Goal: Contribute content: Contribute content

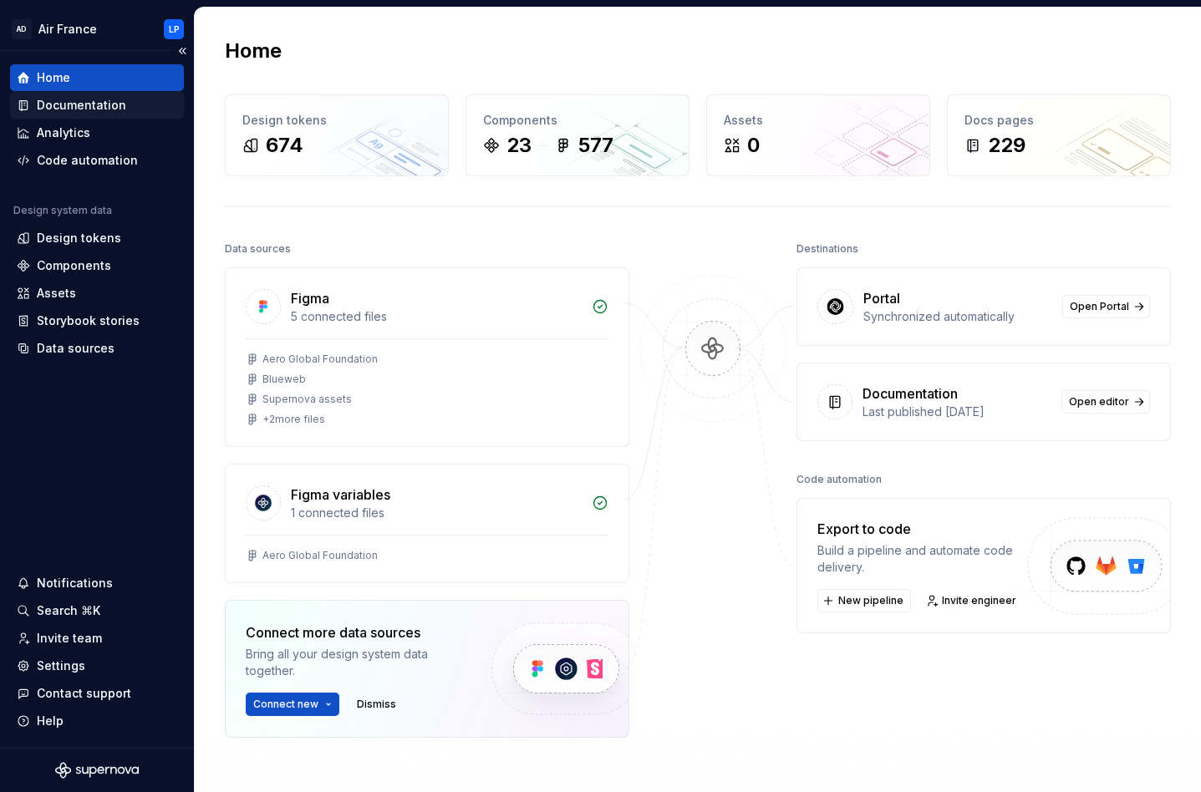
click at [65, 107] on div "Documentation" at bounding box center [81, 105] width 89 height 17
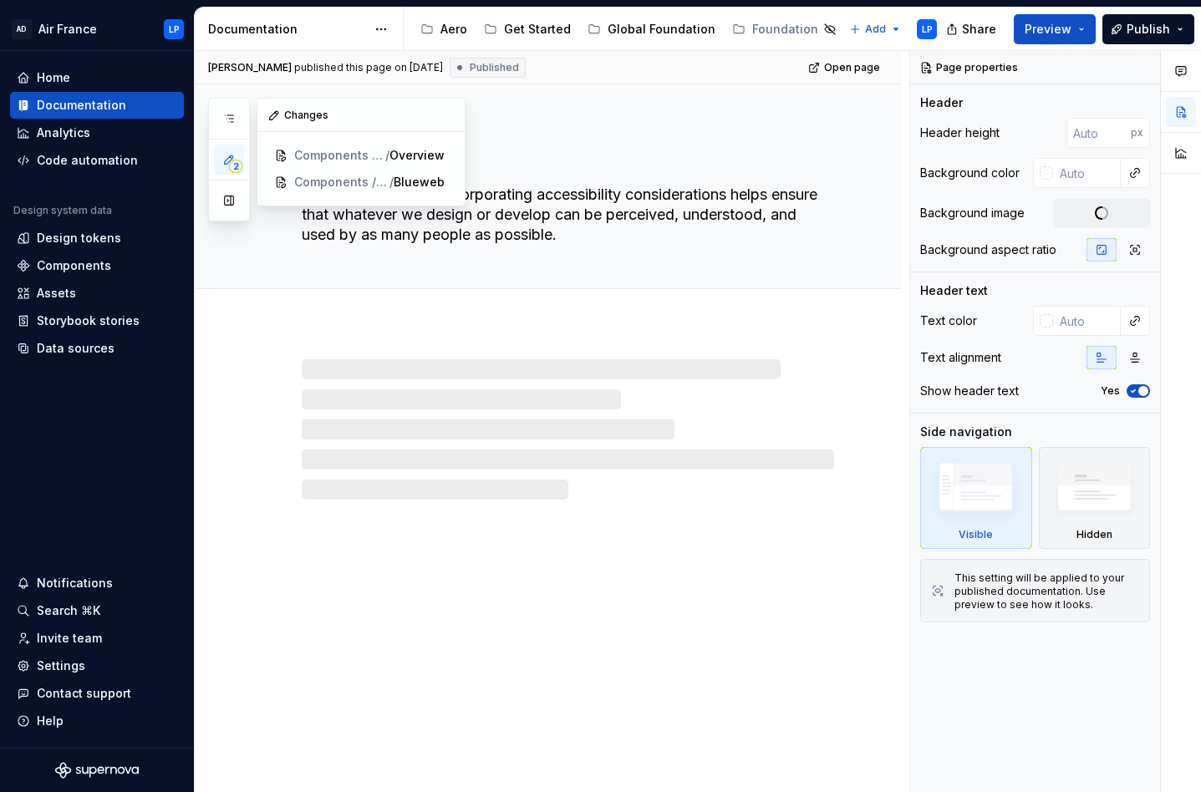
click at [227, 160] on icon "button" at bounding box center [228, 159] width 13 height 13
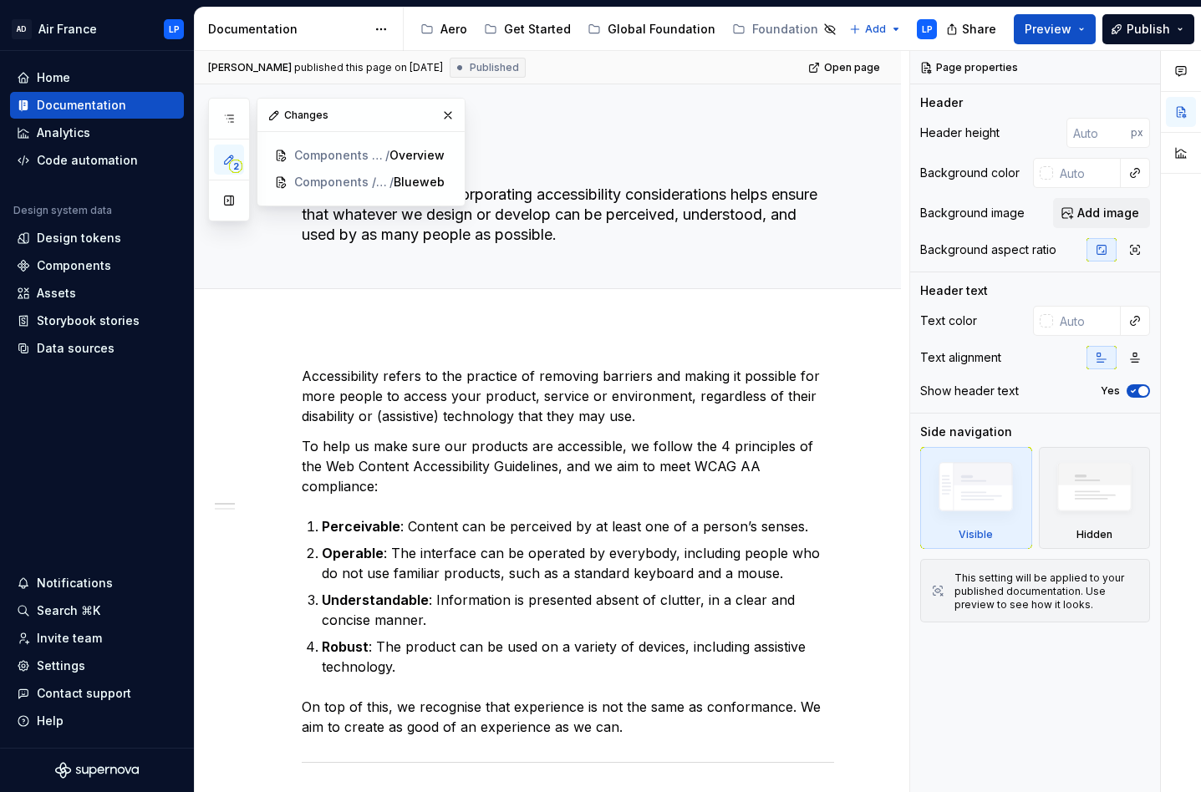
click at [228, 160] on icon "button" at bounding box center [228, 159] width 13 height 13
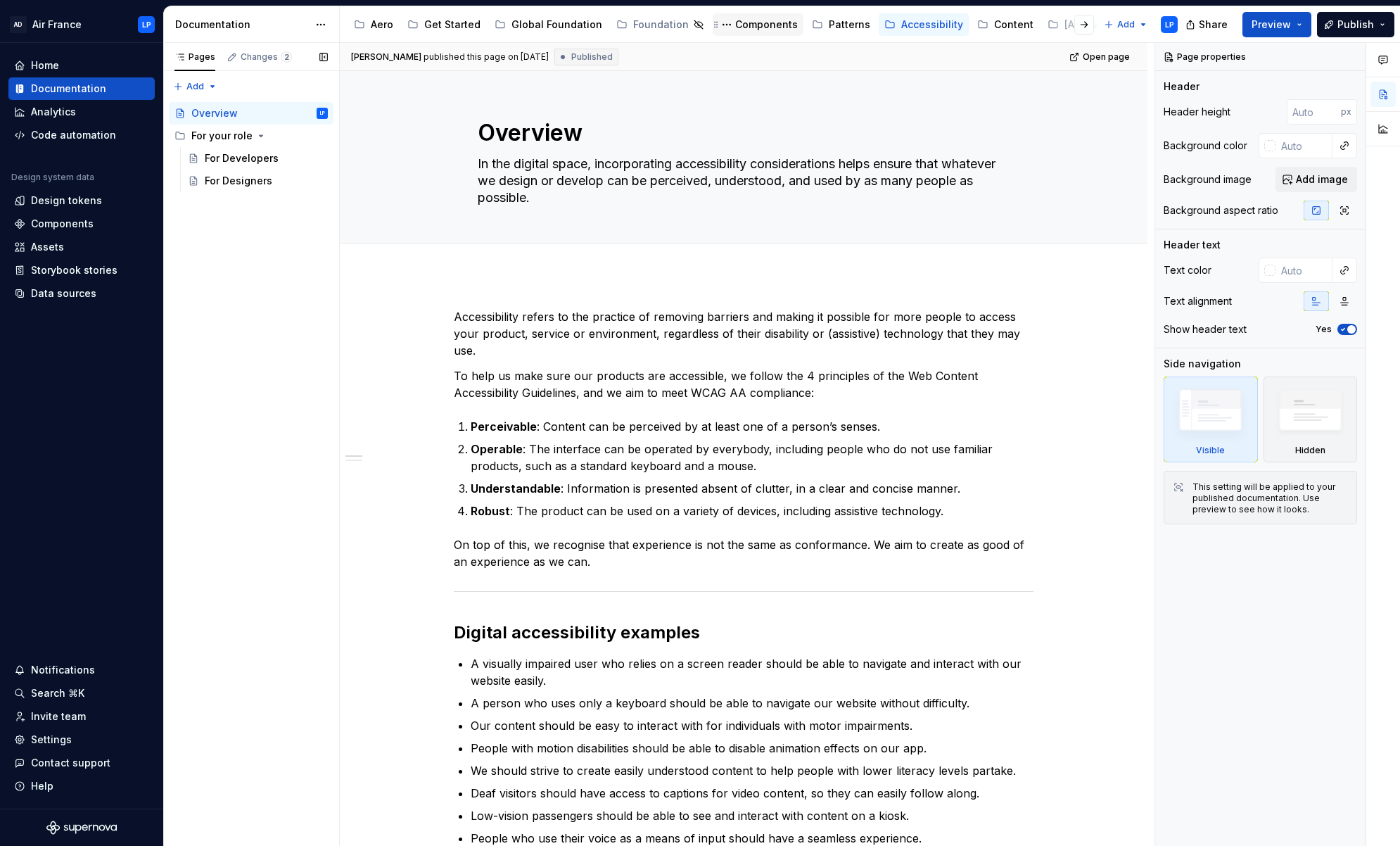
click at [744, 29] on div "Components" at bounding box center [766, 24] width 62 height 14
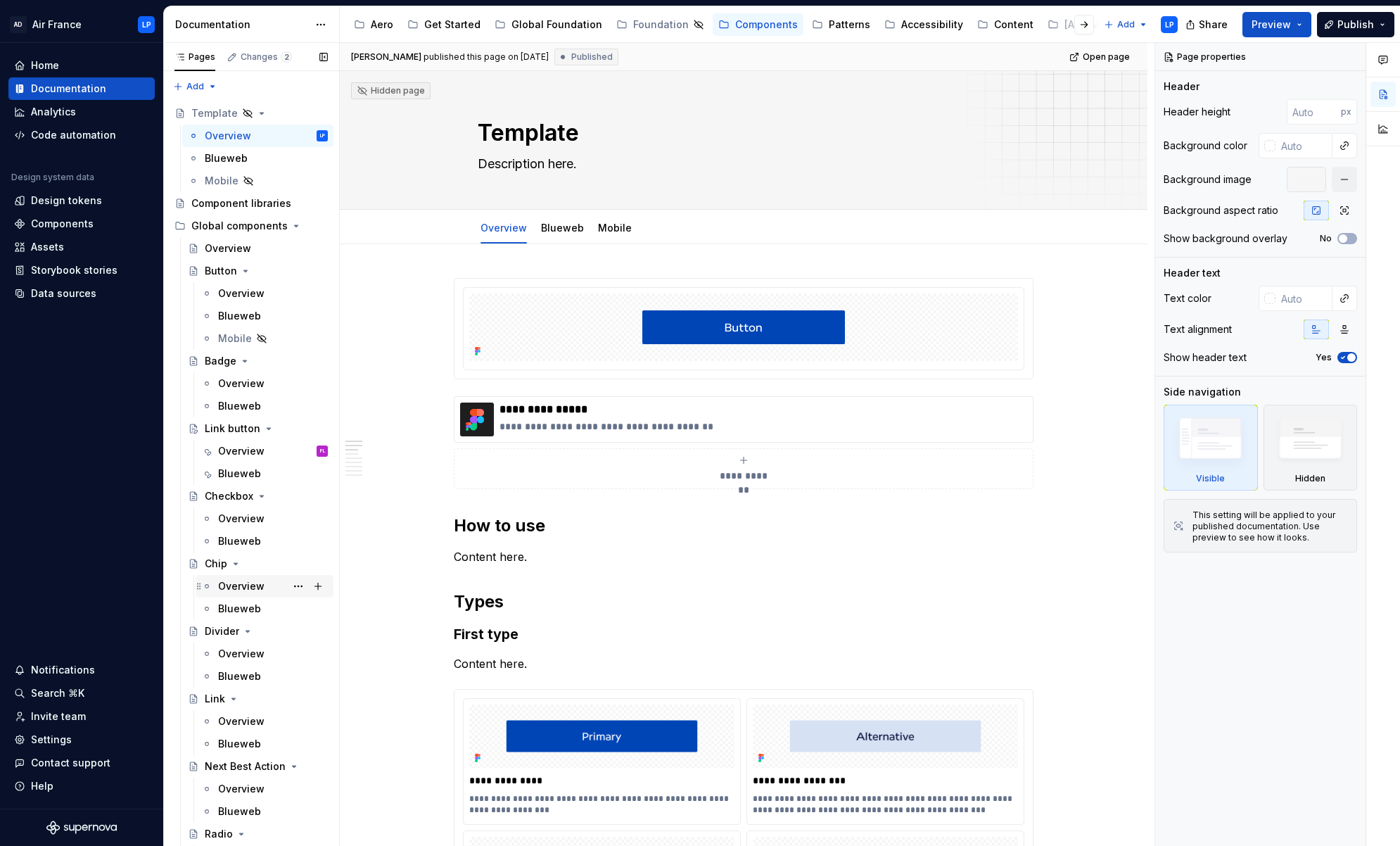
click at [246, 588] on div "Overview" at bounding box center [241, 586] width 46 height 14
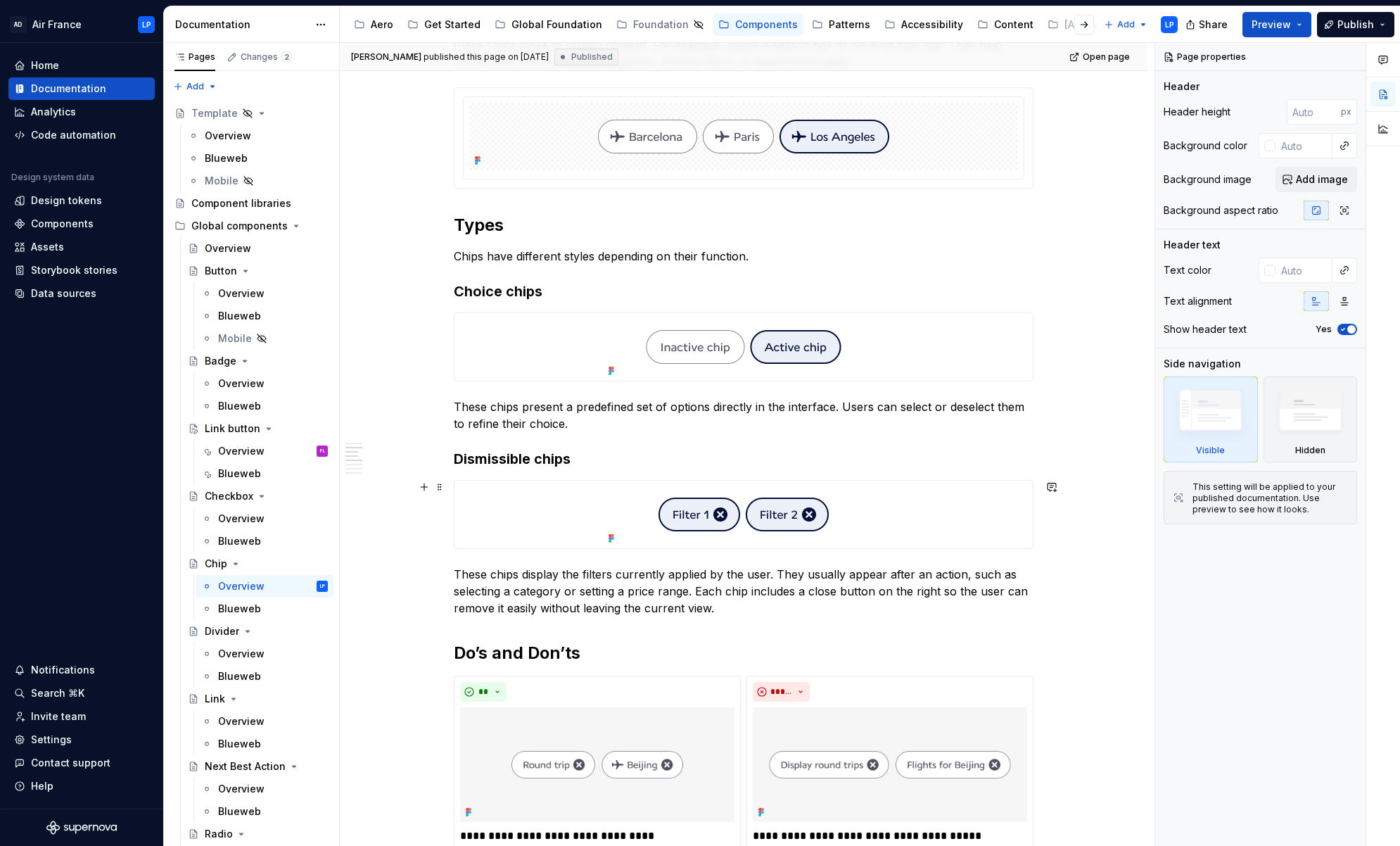
scroll to position [643, 0]
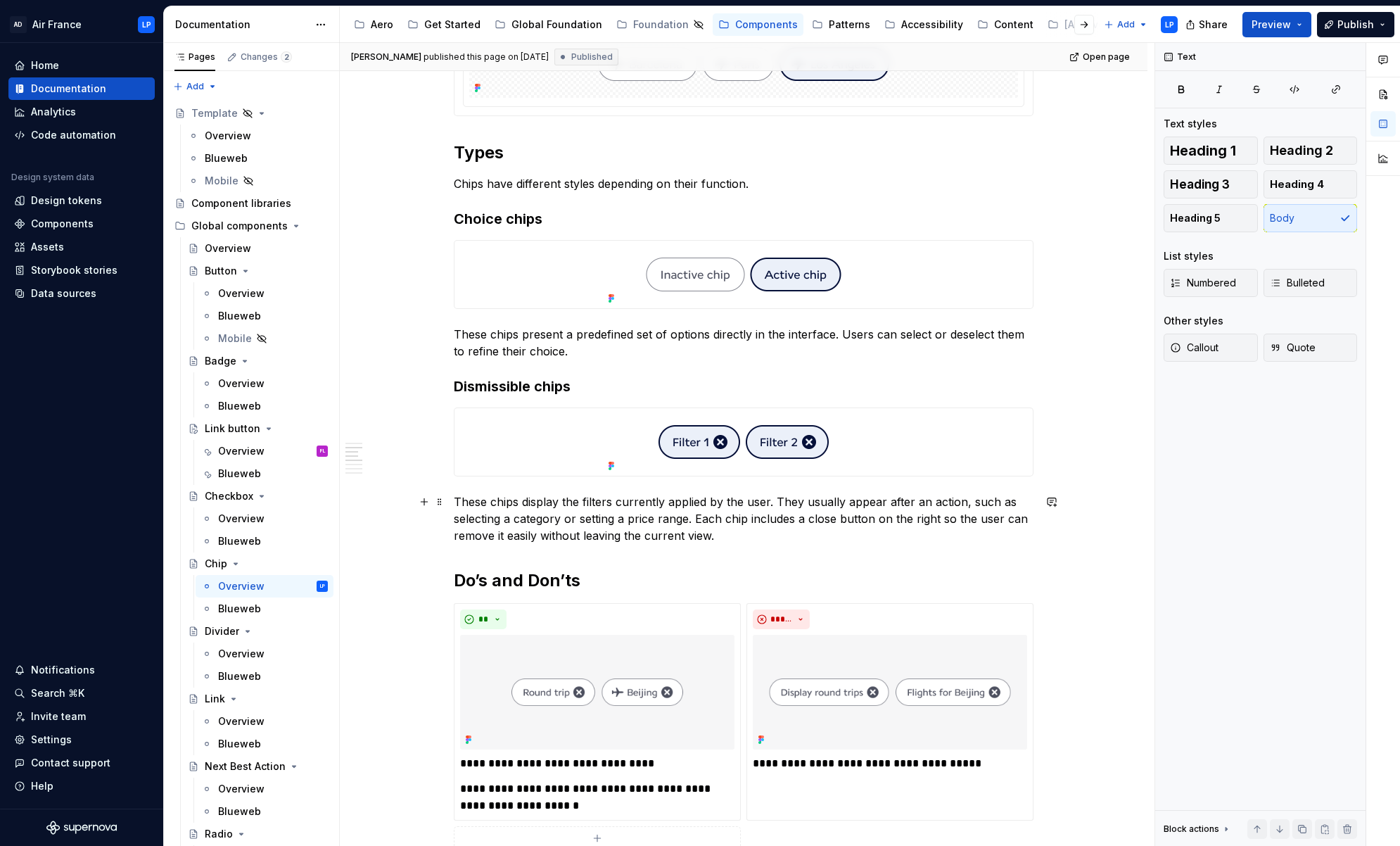
type textarea "*"
click at [744, 538] on p "These chips display the filters currently applied by the user. They usually app…" at bounding box center [743, 519] width 580 height 51
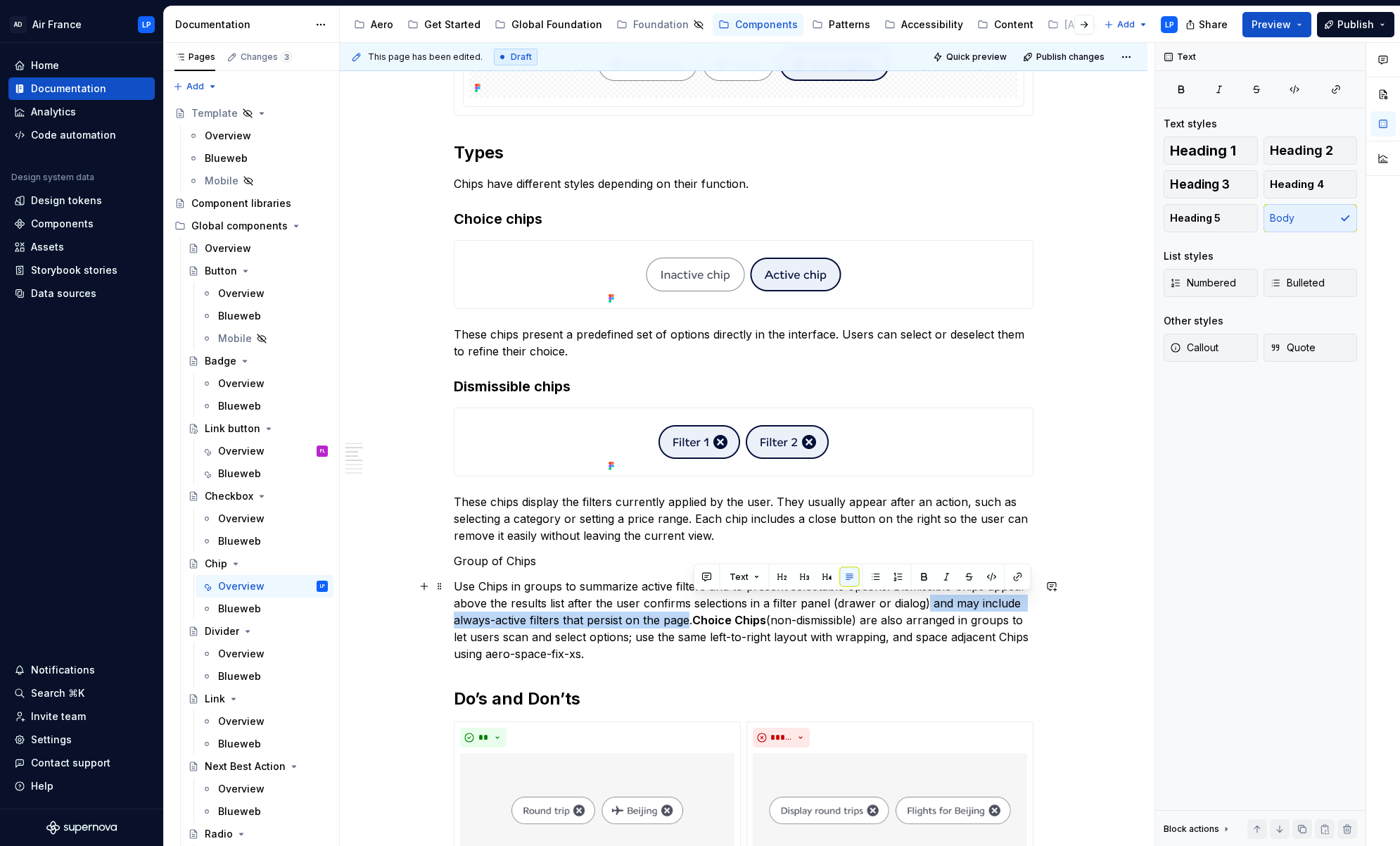
drag, startPoint x: 927, startPoint y: 604, endPoint x: 692, endPoint y: 616, distance: 235.3
click at [692, 616] on p "Use Chips in groups to summarize active filters and to present selectable optio…" at bounding box center [743, 620] width 580 height 84
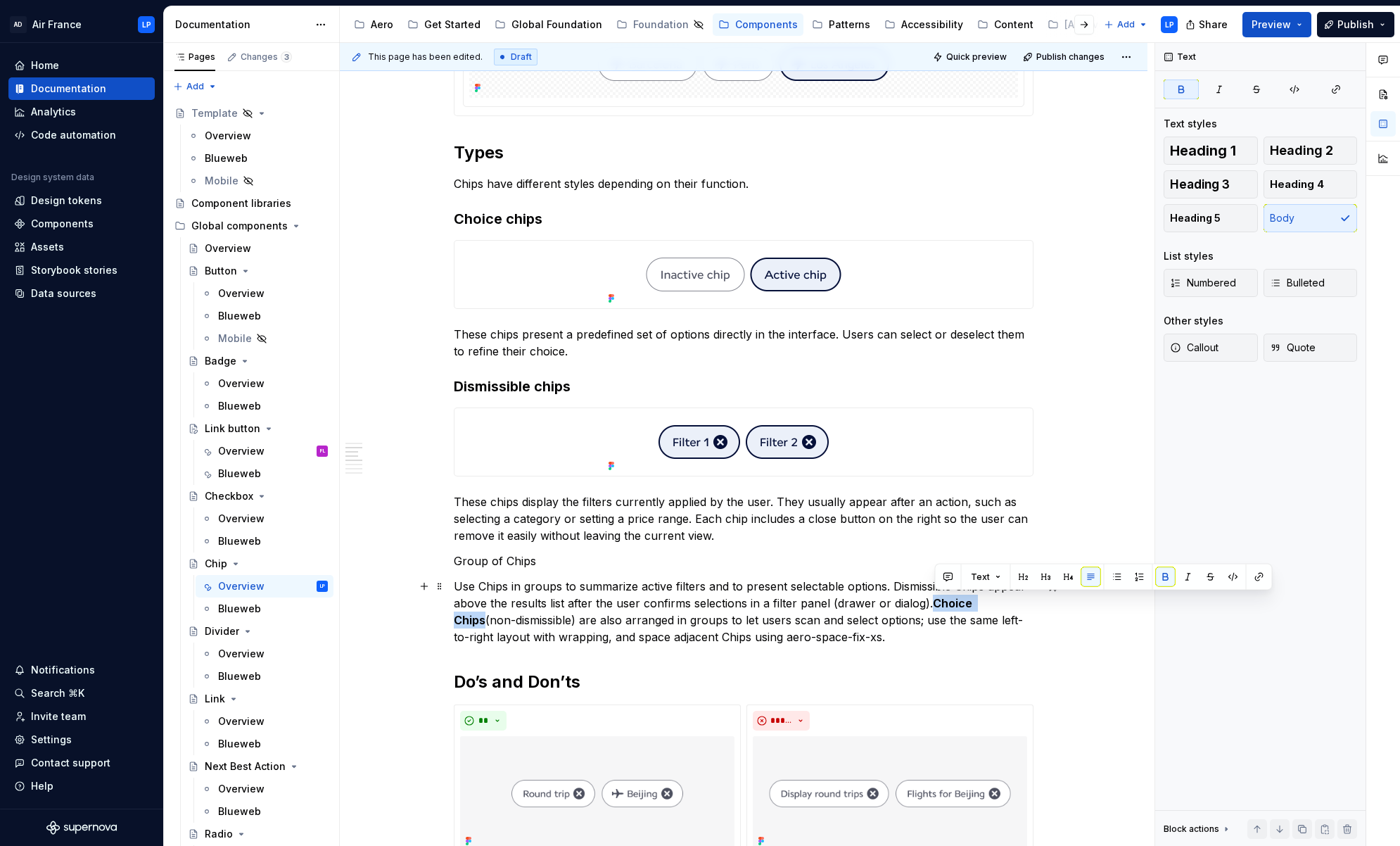
drag, startPoint x: 961, startPoint y: 603, endPoint x: 1007, endPoint y: 600, distance: 46.1
click at [1007, 600] on p "Use Chips in groups to summarize active filters and to present selectable optio…" at bounding box center [743, 611] width 580 height 67
click at [1010, 577] on button "button" at bounding box center [1164, 577] width 19 height 19
click at [517, 621] on p "Use Chips in groups to summarize active filters and to present selectable optio…" at bounding box center [743, 611] width 580 height 67
click at [564, 621] on p "Use Chips in groups to summarize active filters and to present selectable optio…" at bounding box center [743, 611] width 580 height 67
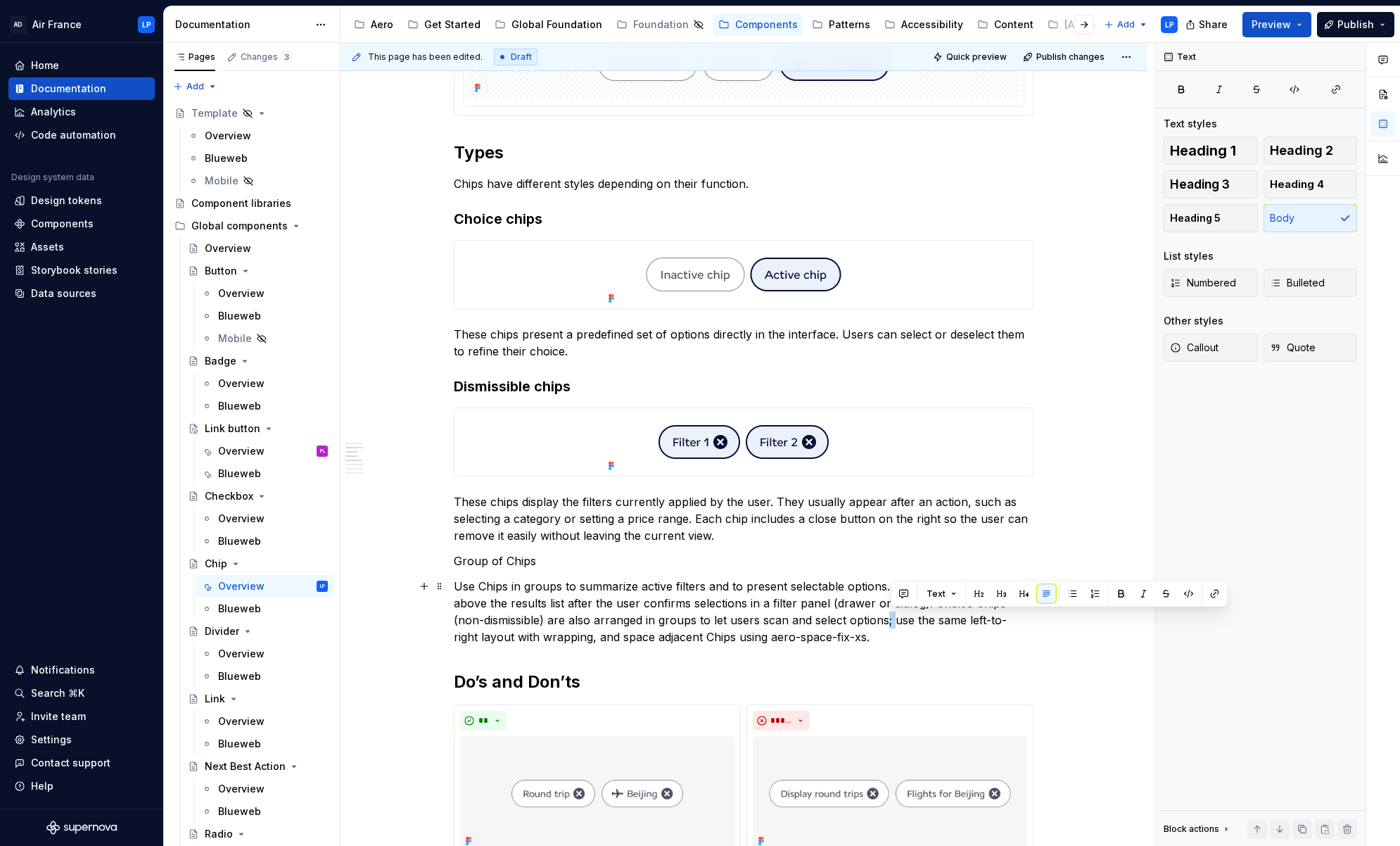
drag, startPoint x: 896, startPoint y: 620, endPoint x: 889, endPoint y: 620, distance: 7.0
click at [889, 620] on p "Use Chips in groups to summarize active filters and to present selectable optio…" at bounding box center [743, 611] width 580 height 67
click at [600, 637] on p "Use Chips in groups to summarize active filters and to present selectable optio…" at bounding box center [743, 611] width 580 height 67
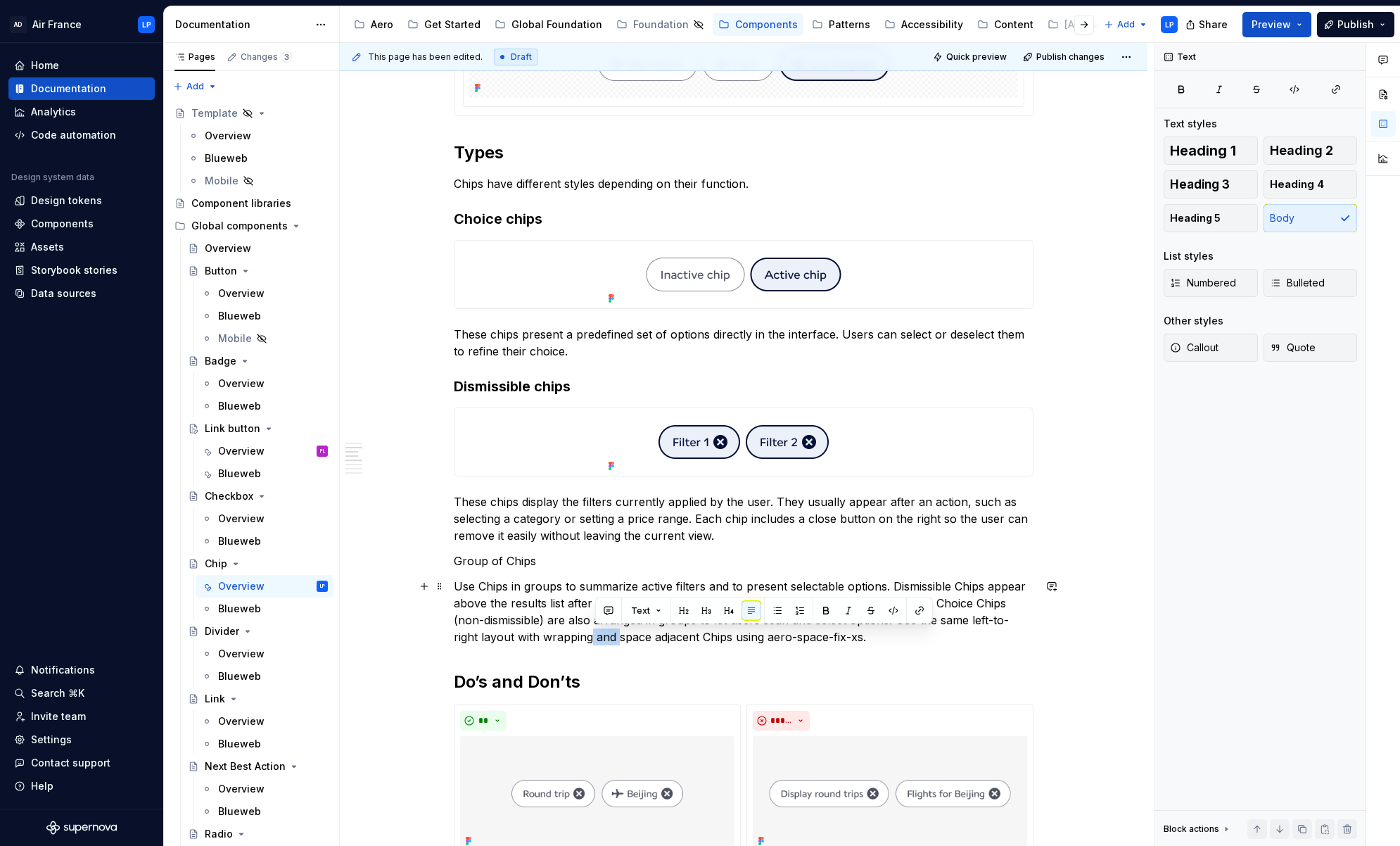
drag, startPoint x: 622, startPoint y: 636, endPoint x: 594, endPoint y: 636, distance: 28.0
click at [594, 636] on p "Use Chips in groups to summarize active filters and to present selectable optio…" at bounding box center [743, 611] width 580 height 67
click at [868, 637] on p "Use Chips in groups to summarize active filters and to present selectable optio…" at bounding box center [743, 611] width 580 height 67
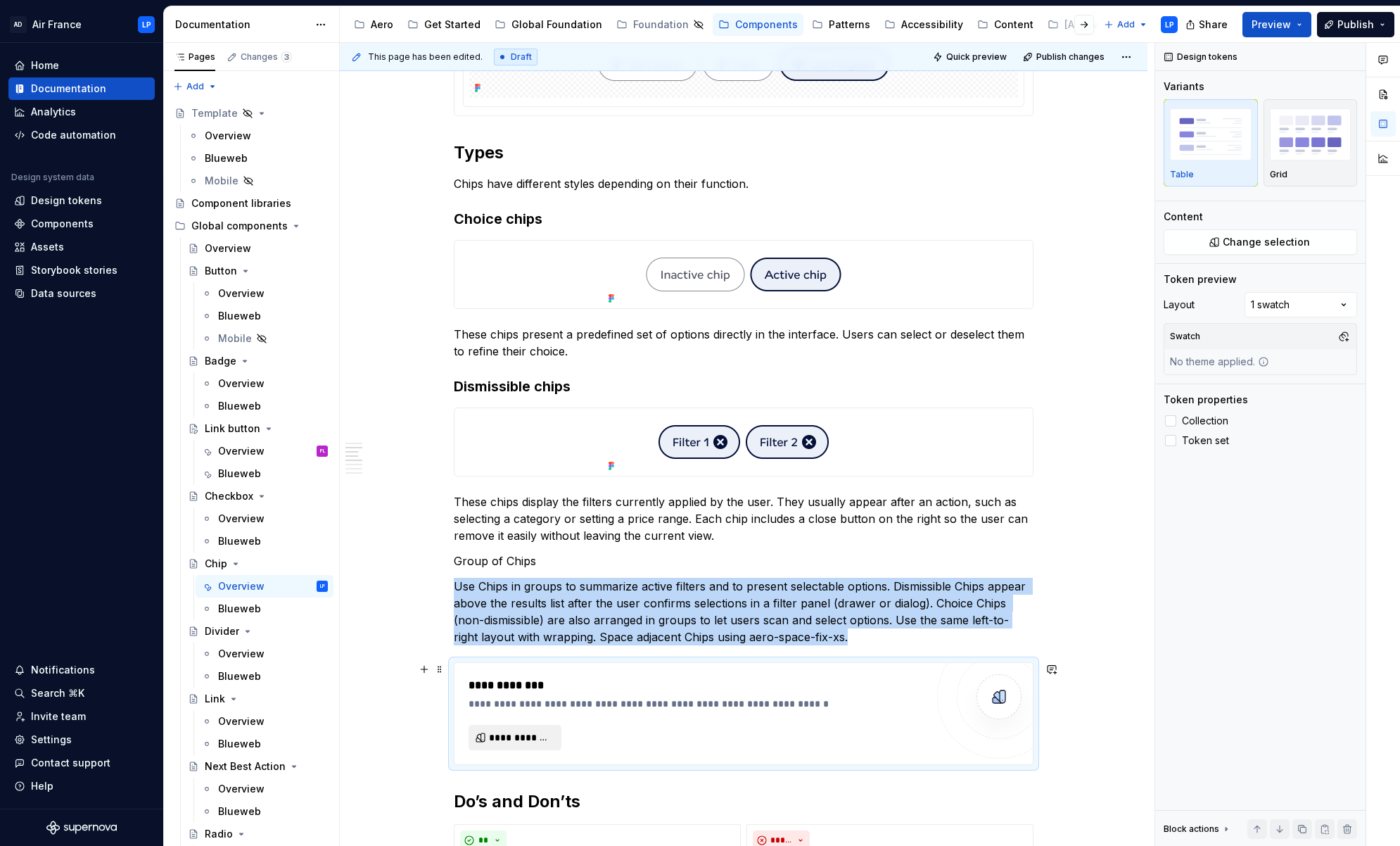
click at [522, 667] on span "**********" at bounding box center [520, 737] width 63 height 14
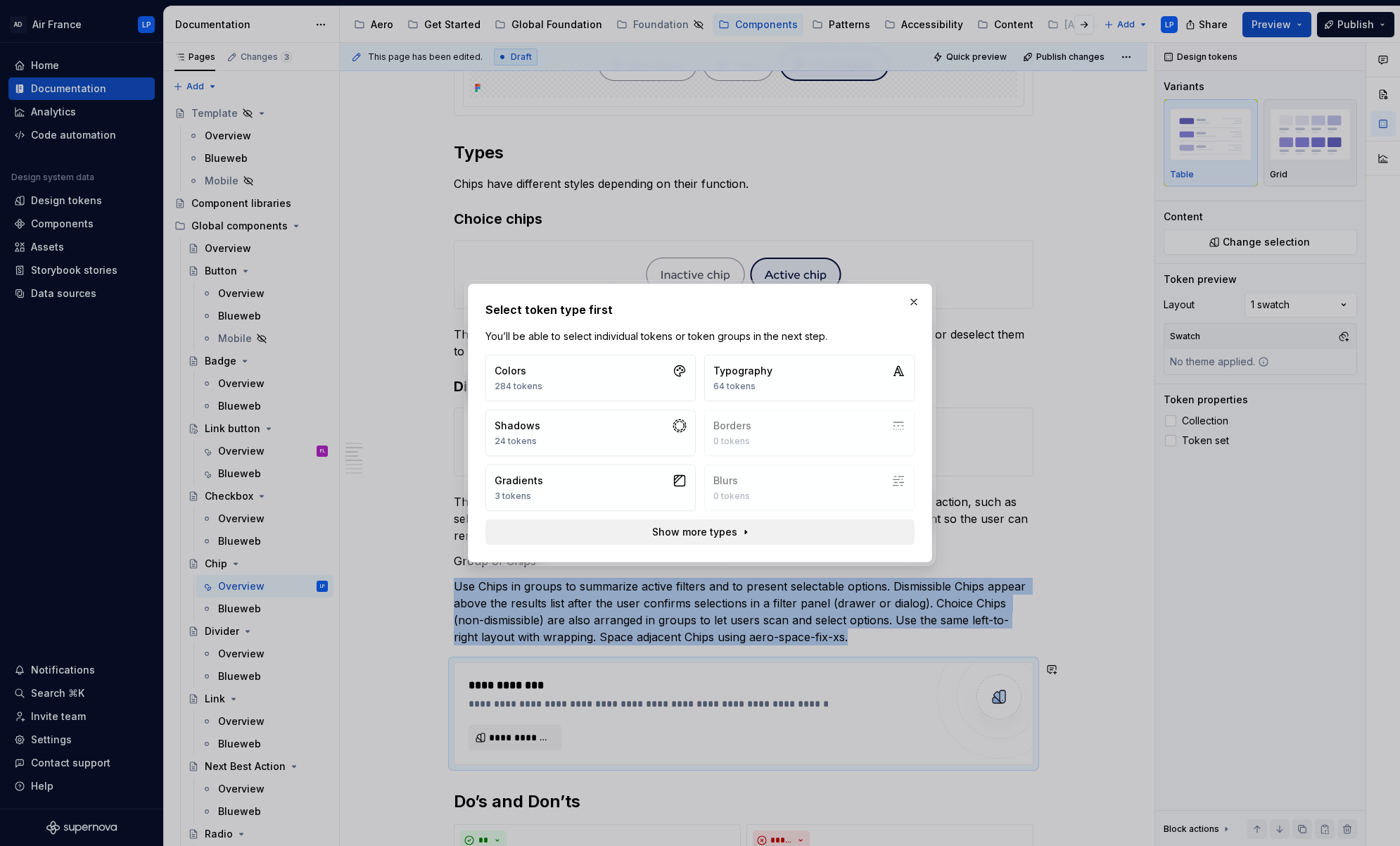
click at [715, 531] on span "Show more types" at bounding box center [694, 532] width 85 height 14
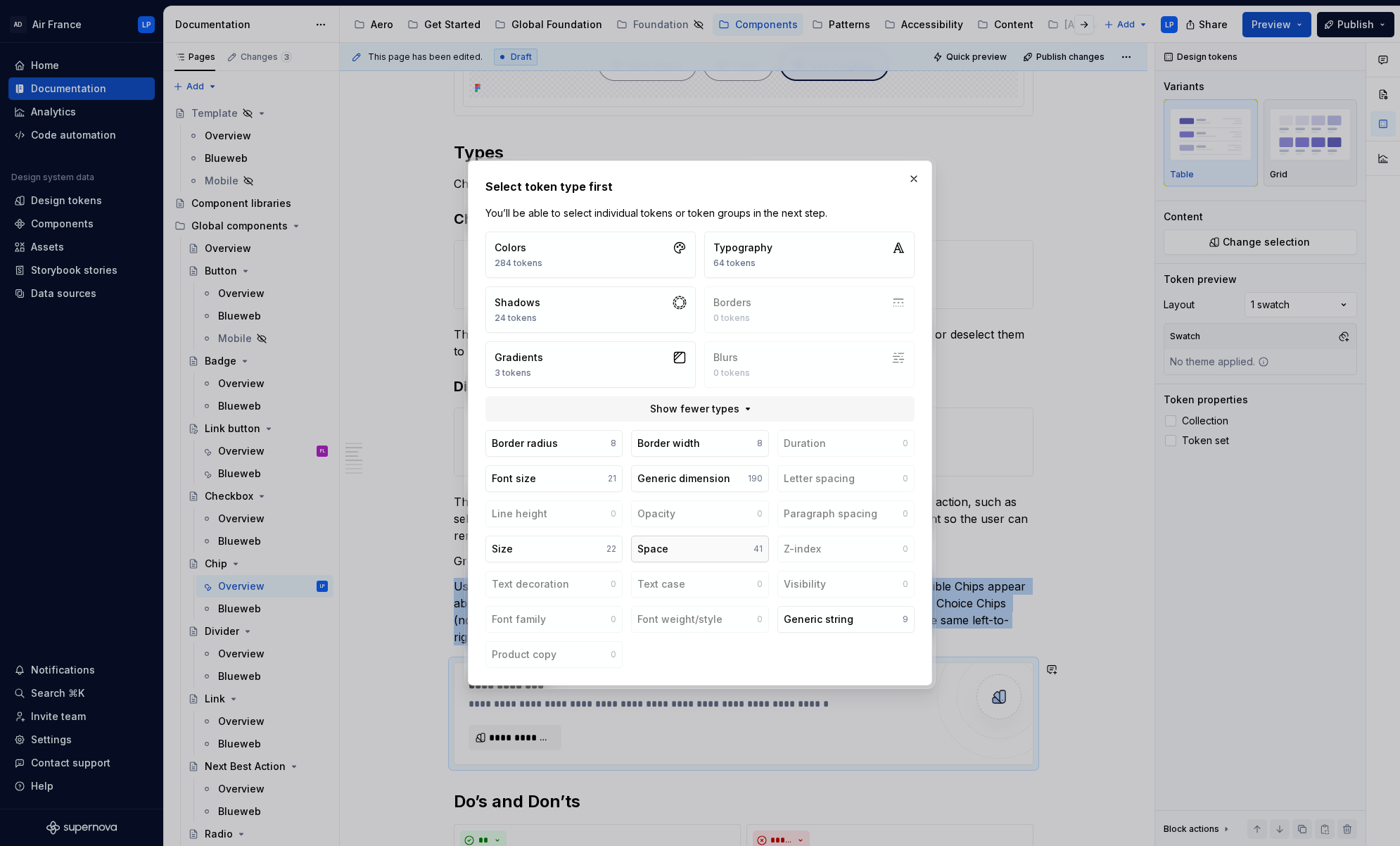
click at [705, 551] on button "Space 41" at bounding box center [699, 549] width 137 height 27
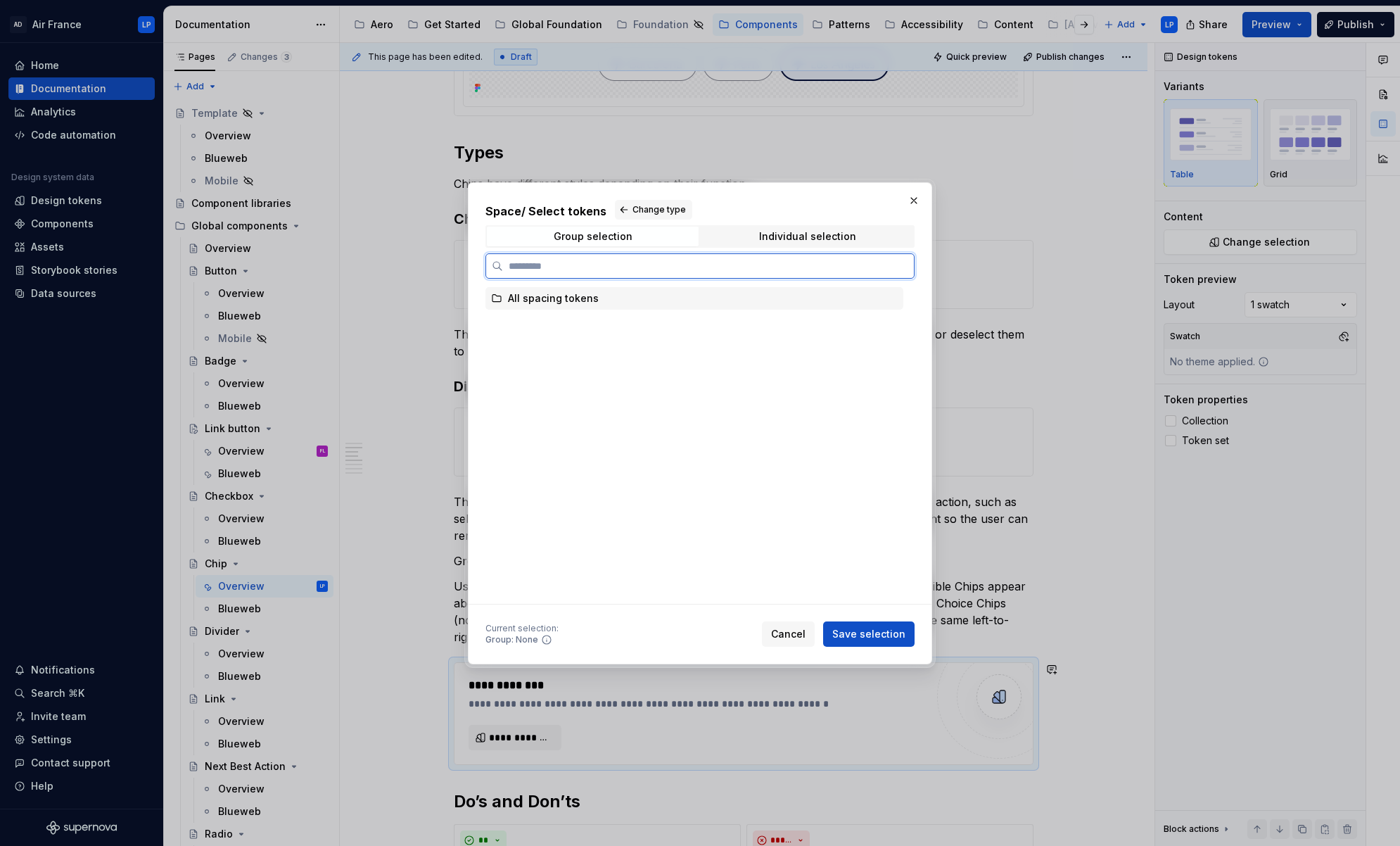
click at [549, 300] on div "All spacing tokens" at bounding box center [554, 298] width 91 height 14
click at [798, 299] on div "All spacing tokens" at bounding box center [694, 298] width 418 height 23
click at [559, 297] on div "All spacing tokens" at bounding box center [554, 298] width 91 height 14
click at [840, 301] on div "All spacing tokens" at bounding box center [694, 298] width 418 height 23
click at [841, 235] on div "Individual selection" at bounding box center [807, 236] width 97 height 11
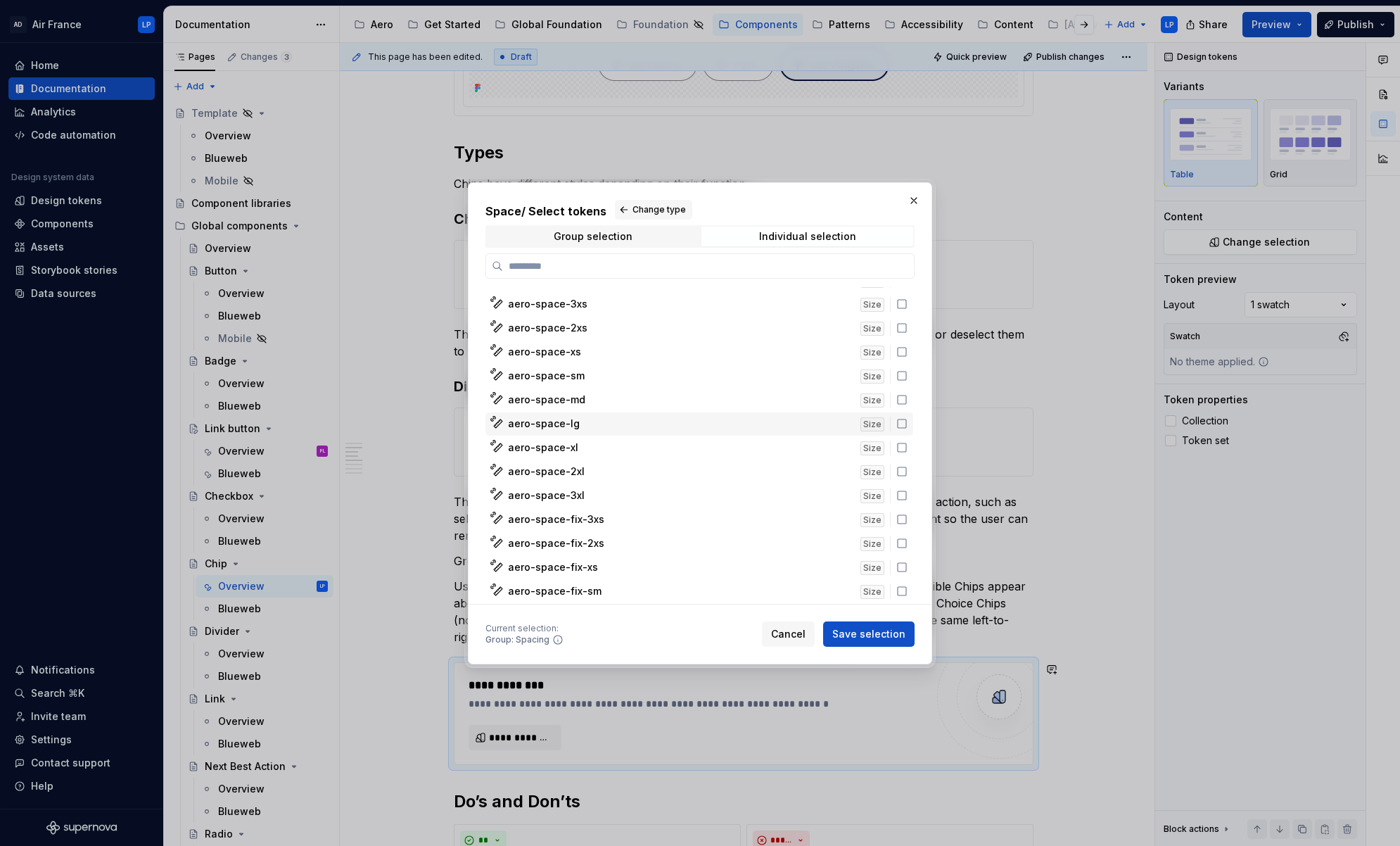
scroll to position [22, 0]
click at [907, 564] on icon at bounding box center [901, 563] width 11 height 11
click at [884, 631] on span "Save selection" at bounding box center [868, 634] width 73 height 14
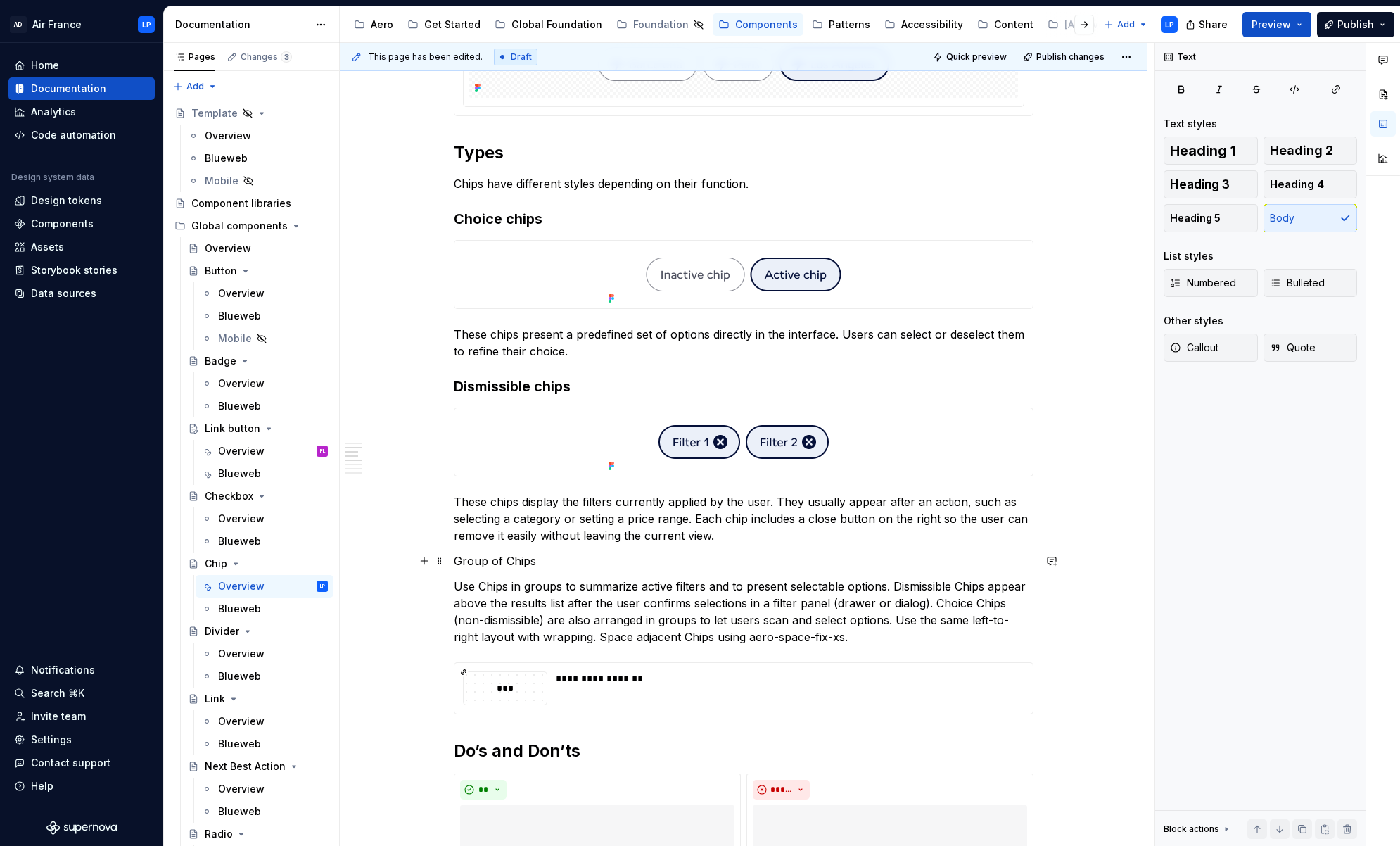
click at [582, 567] on p "Group of Chips" at bounding box center [743, 561] width 580 height 17
click at [581, 385] on h3 "Dismissible chips" at bounding box center [743, 386] width 580 height 19
click at [569, 561] on p "Group of Chips" at bounding box center [743, 561] width 580 height 17
click at [1010, 180] on button "Heading 3" at bounding box center [1211, 184] width 94 height 28
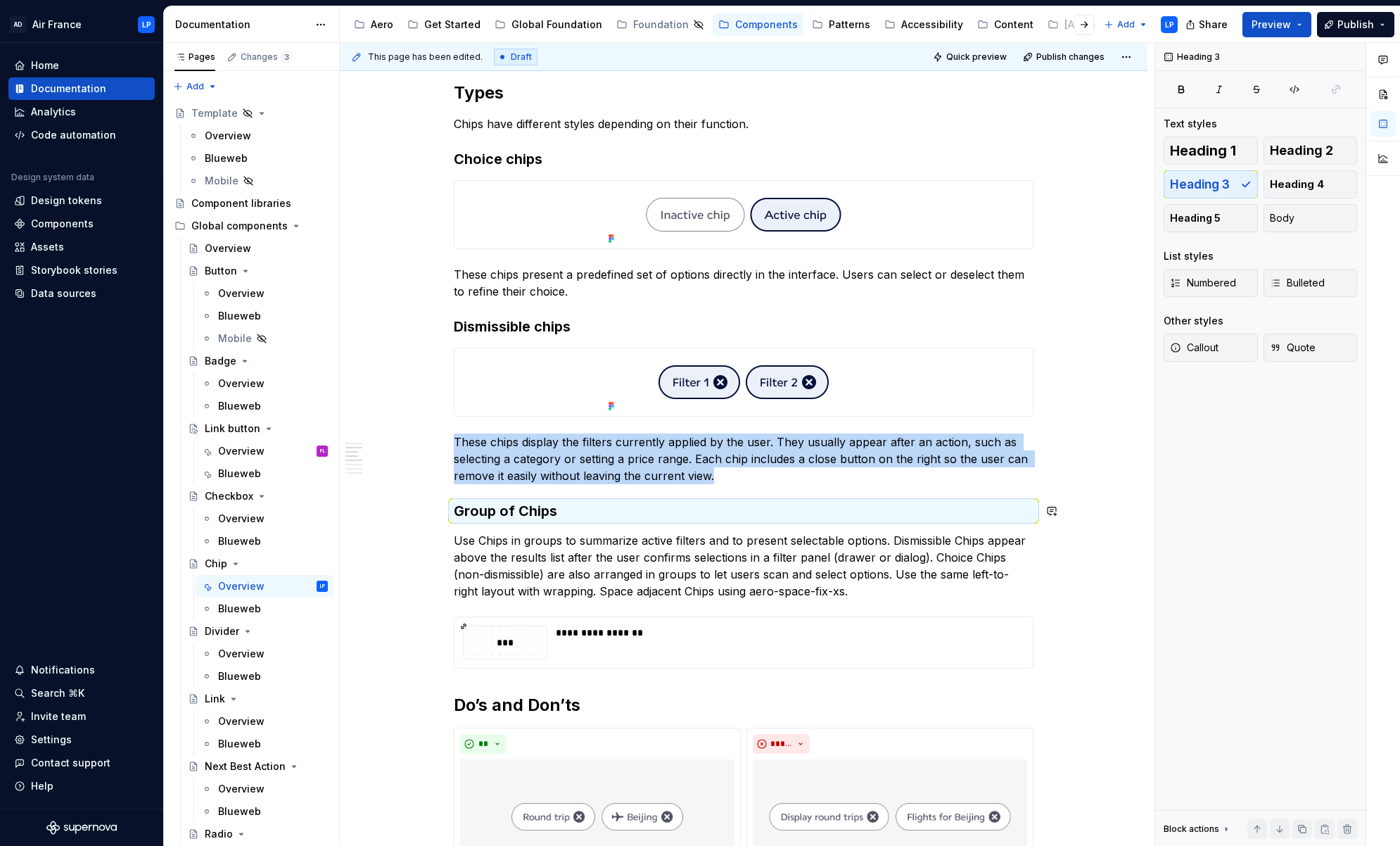
scroll to position [734, 0]
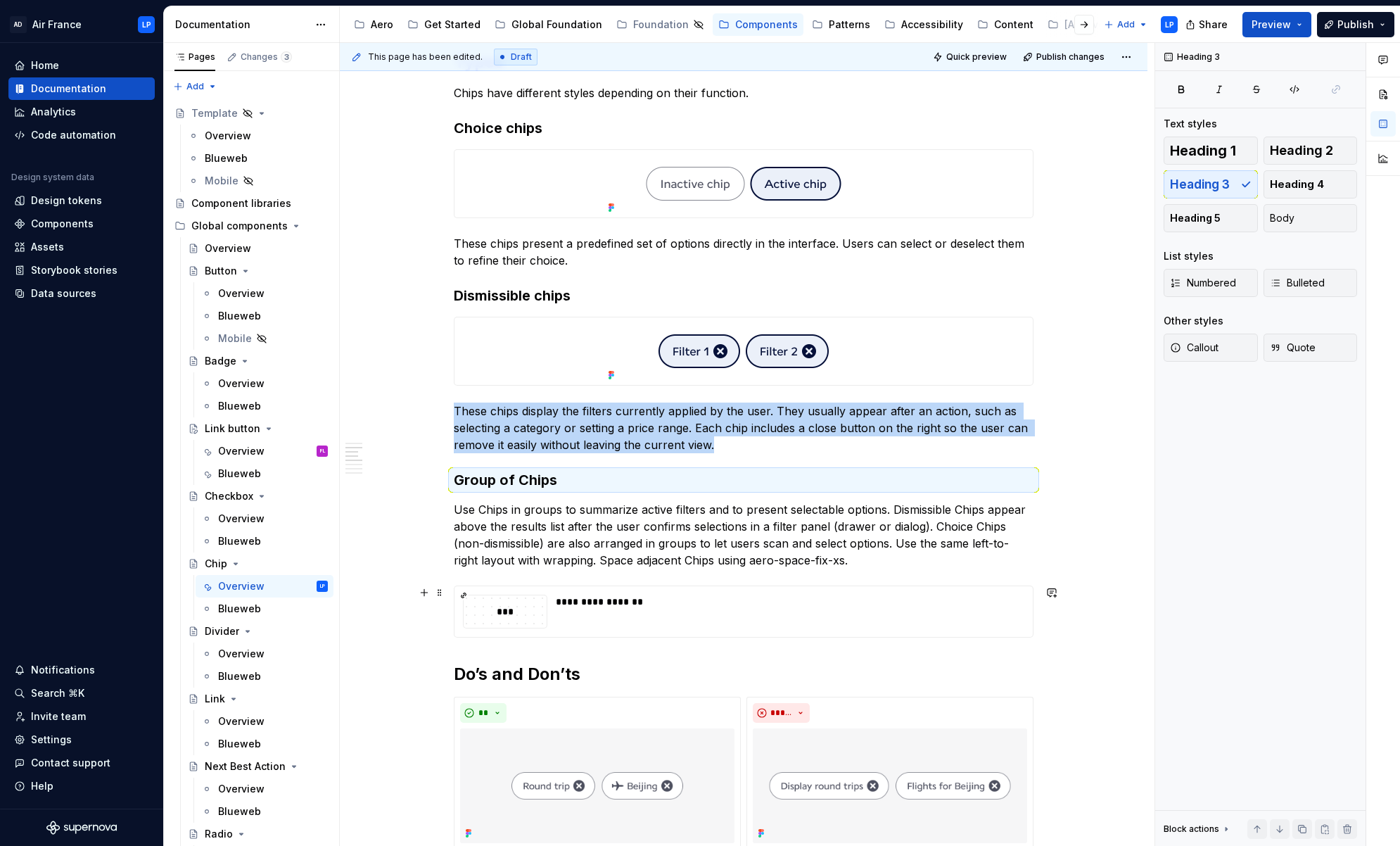
click at [1010, 620] on div "**********" at bounding box center [747, 444] width 814 height 804
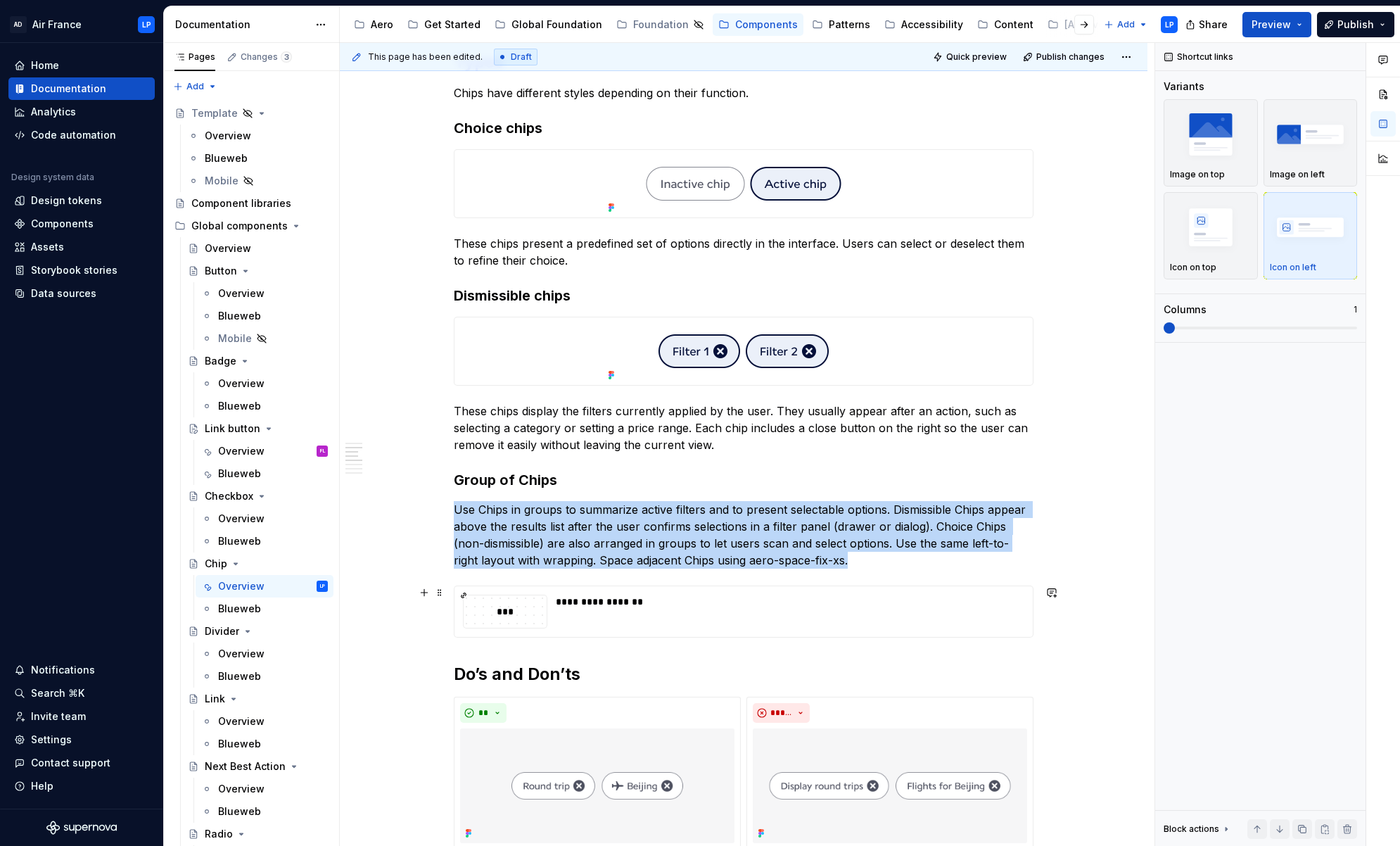
click at [1010, 615] on div "**********" at bounding box center [785, 611] width 460 height 34
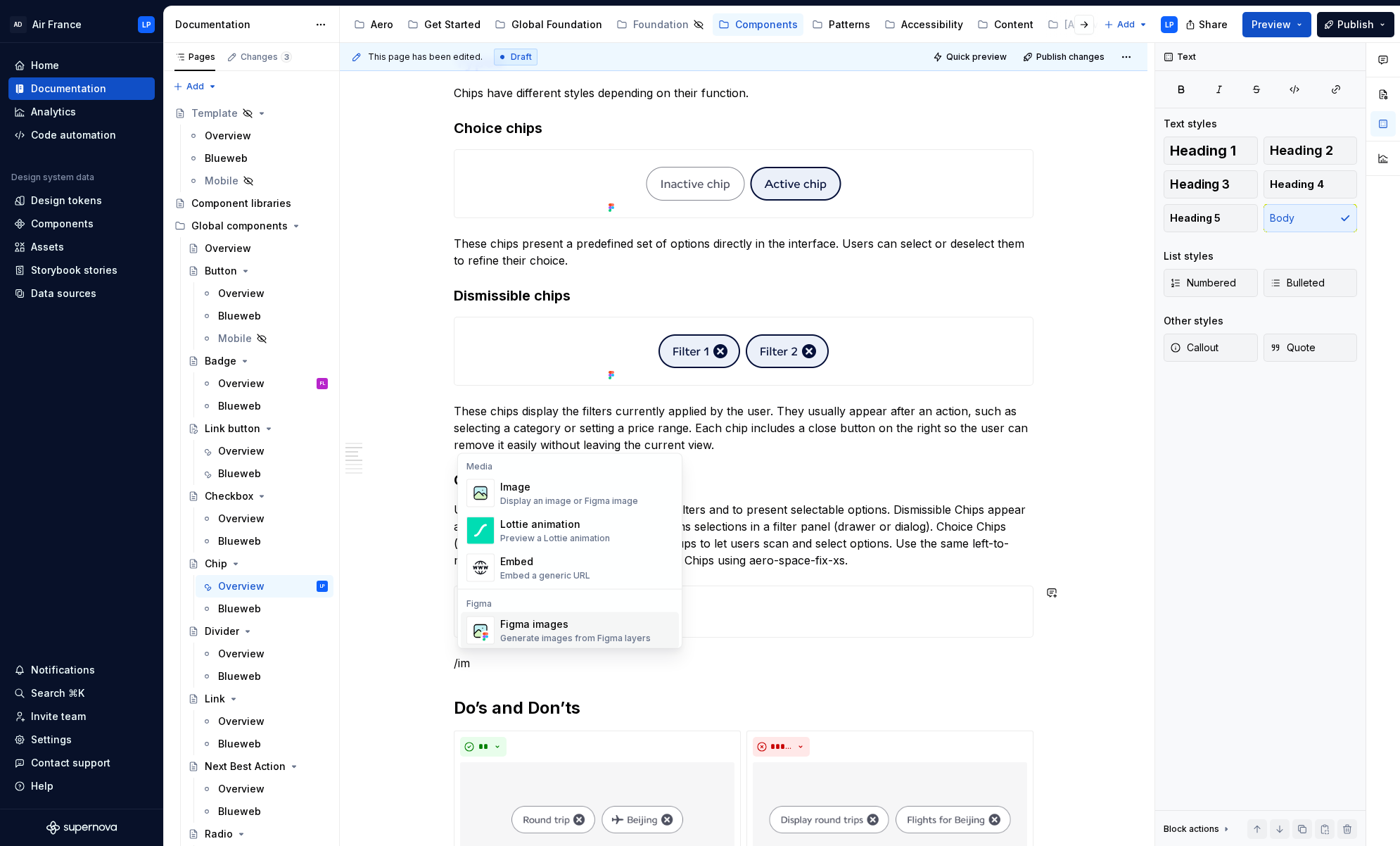
scroll to position [5, 0]
click at [537, 488] on div "Image" at bounding box center [569, 483] width 138 height 14
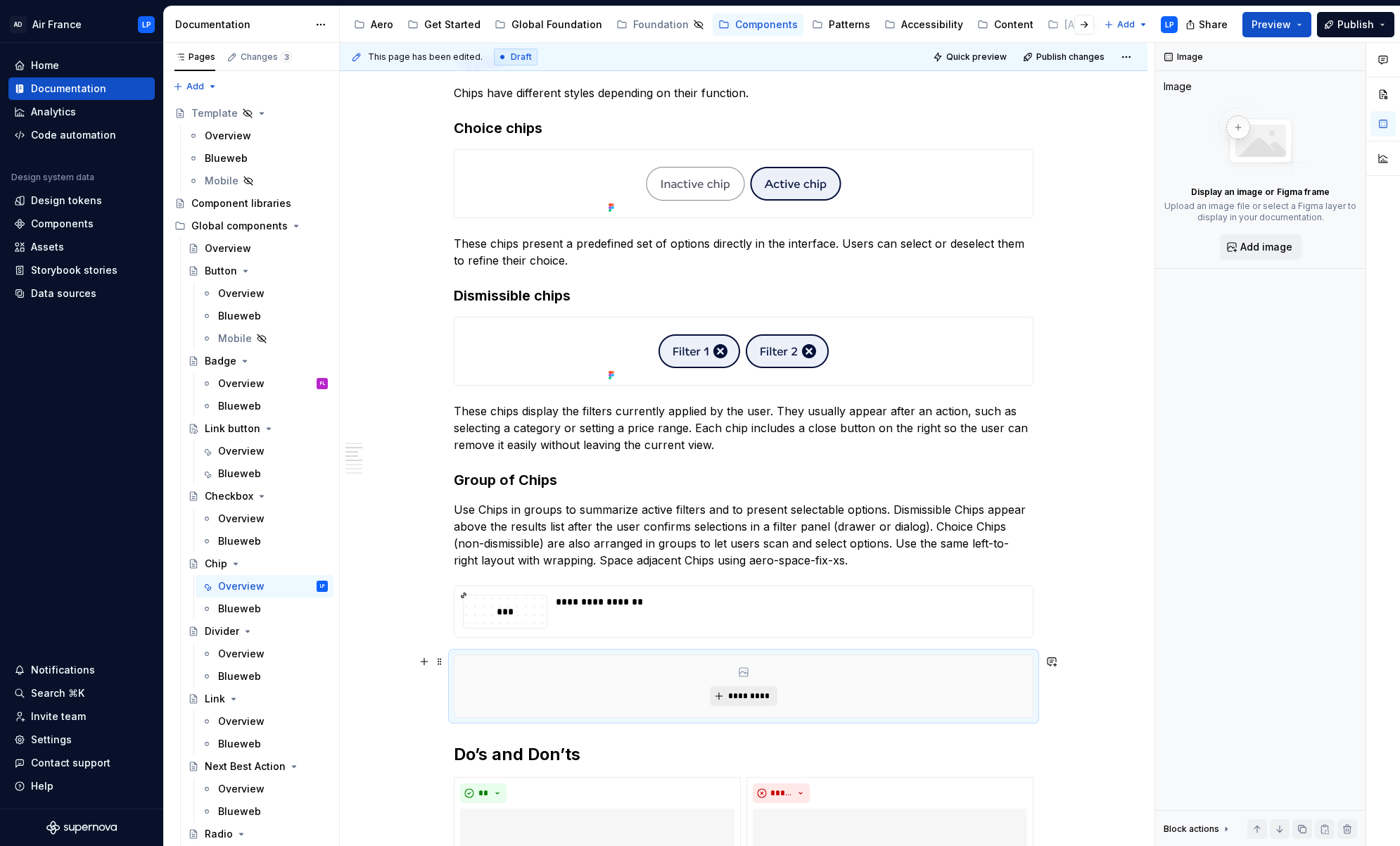
click at [766, 667] on span "*********" at bounding box center [748, 695] width 43 height 11
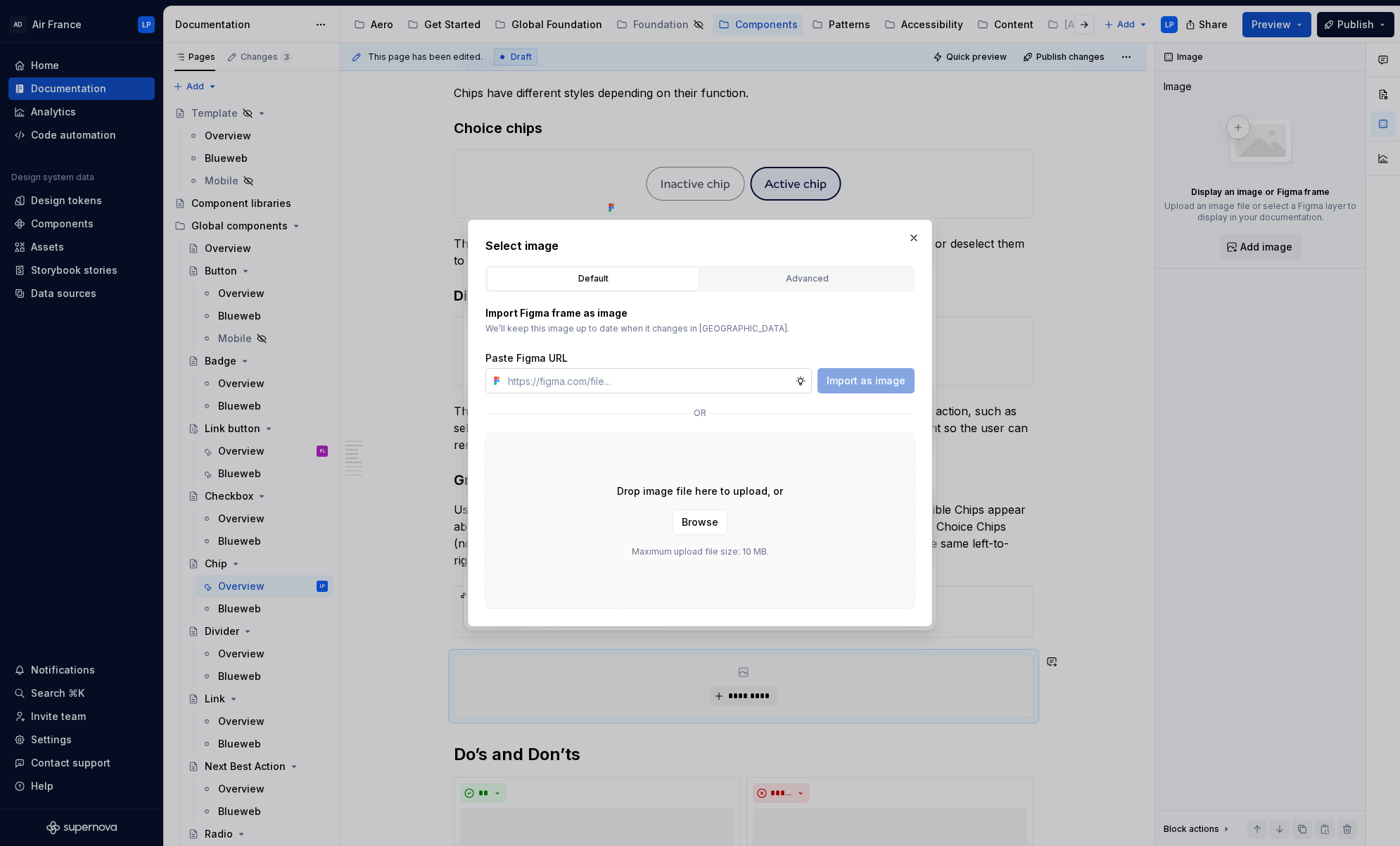
click at [804, 380] on icon at bounding box center [800, 380] width 8 height 8
type textarea "*"
click at [612, 382] on input "text" at bounding box center [649, 380] width 293 height 25
paste input "https://www.figma.com/design/kfPV9M0mDLxW9WQiNzP0S1/Supernova-assets?node-id=29…"
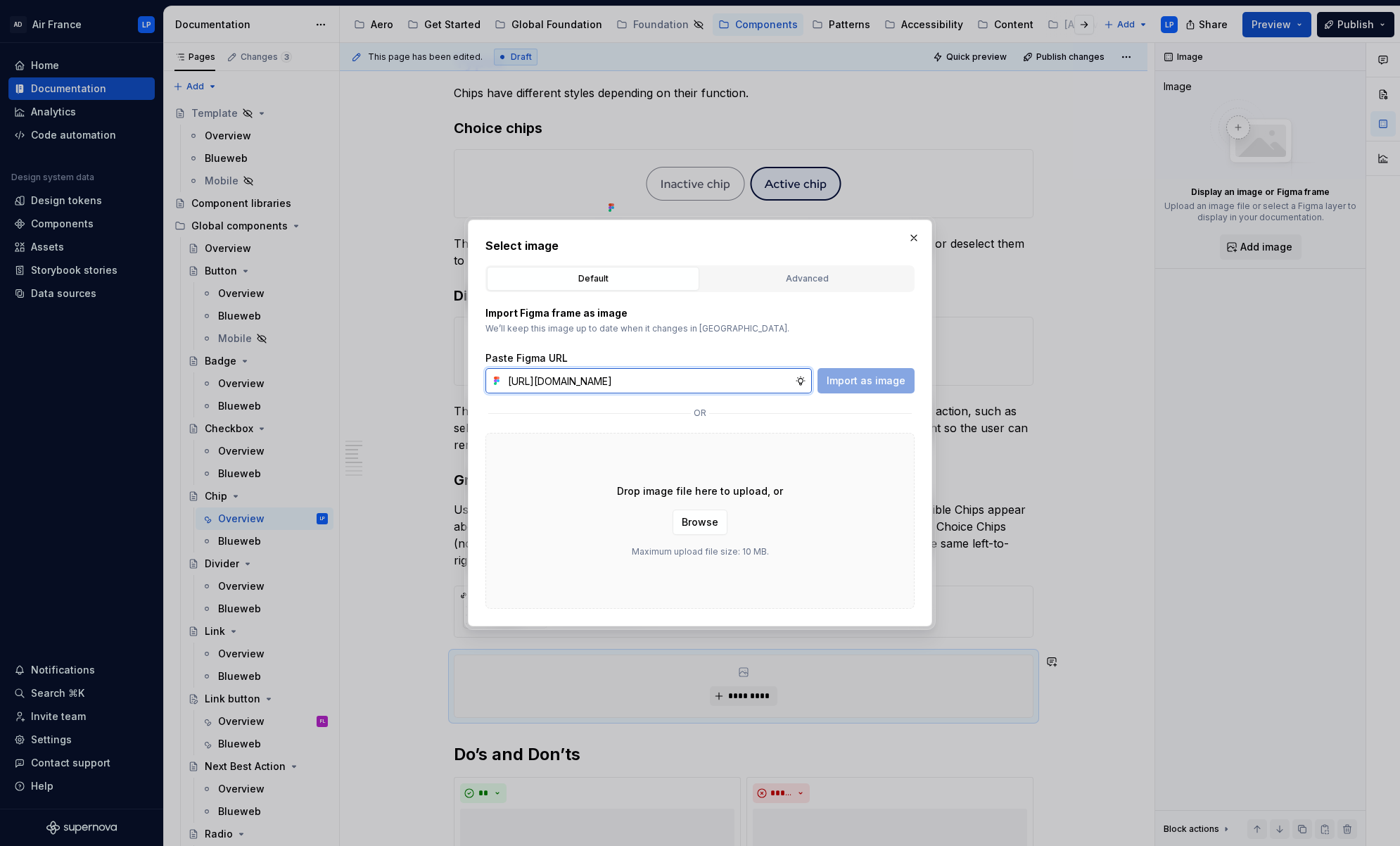
scroll to position [0, 312]
type input "https://www.figma.com/design/kfPV9M0mDLxW9WQiNzP0S1/Supernova-assets?node-id=29…"
click at [866, 379] on span "Import as image" at bounding box center [866, 380] width 79 height 14
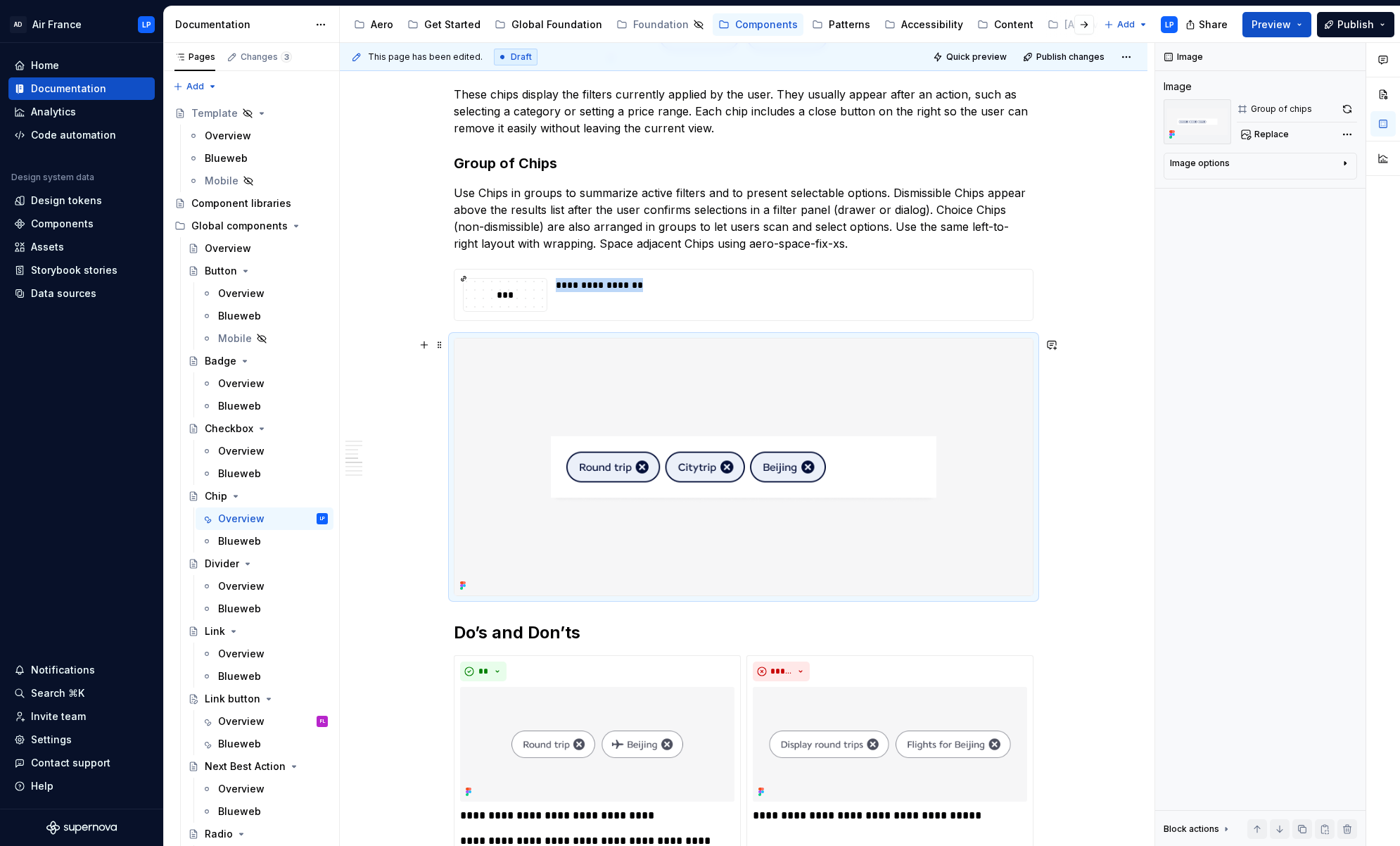
scroll to position [1029, 0]
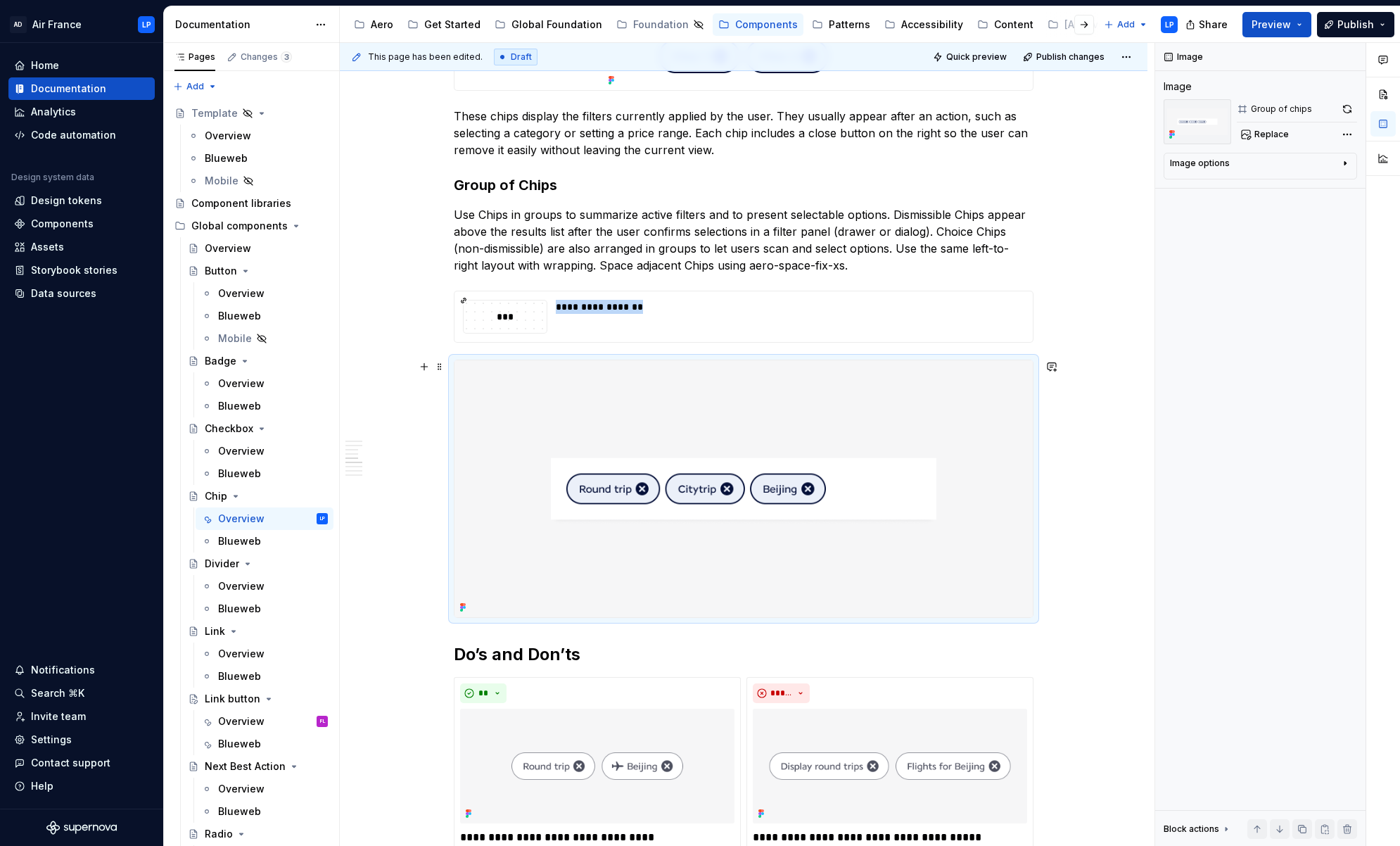
click at [803, 551] on img at bounding box center [743, 488] width 578 height 257
click at [1010, 159] on icon "button" at bounding box center [1344, 162] width 11 height 11
click at [1010, 238] on textarea at bounding box center [1259, 235] width 181 height 25
click at [1010, 375] on div "Image Image Group of chips Replace Image options Alignment Caption Block action…" at bounding box center [1260, 444] width 210 height 804
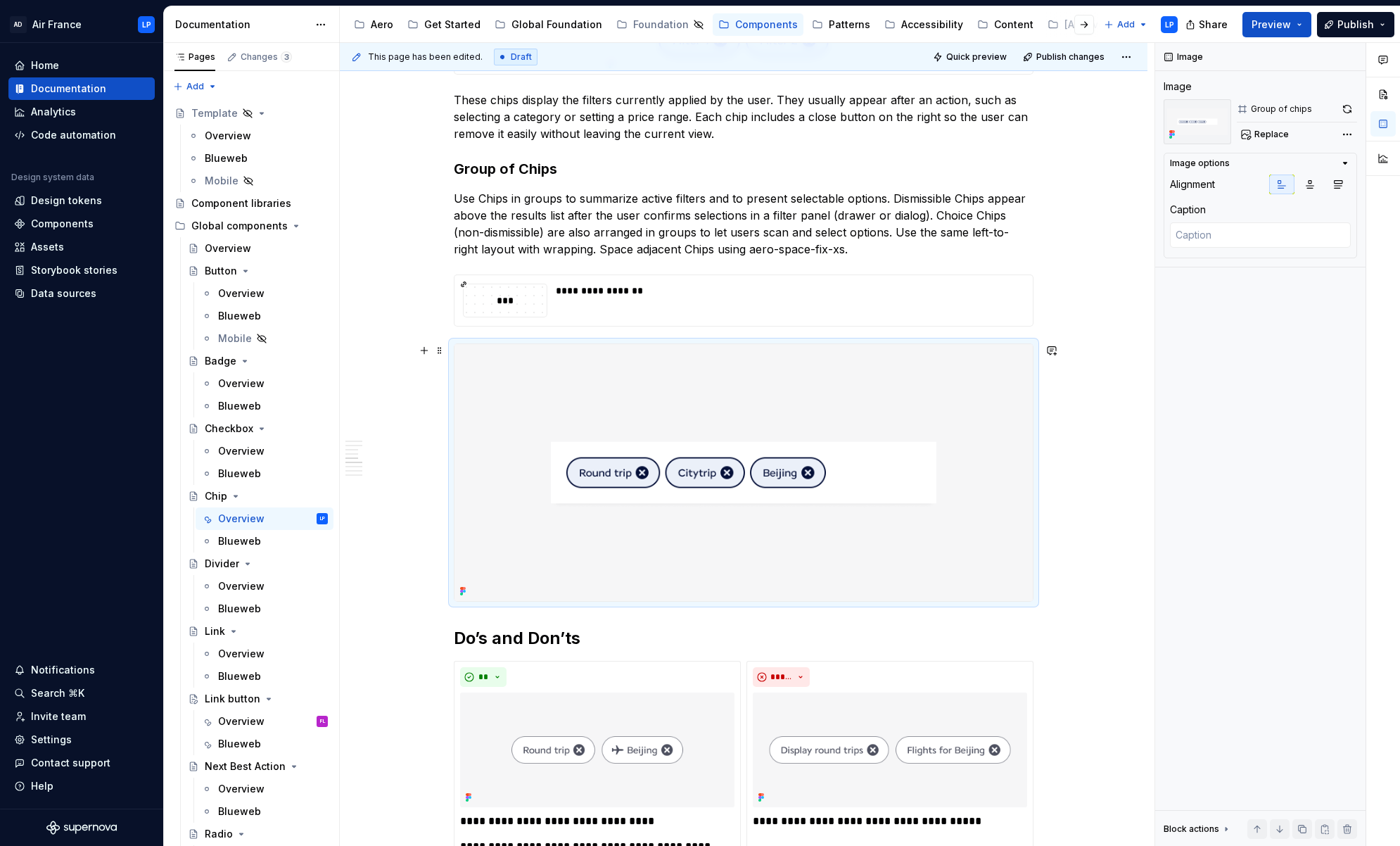
scroll to position [1049, 0]
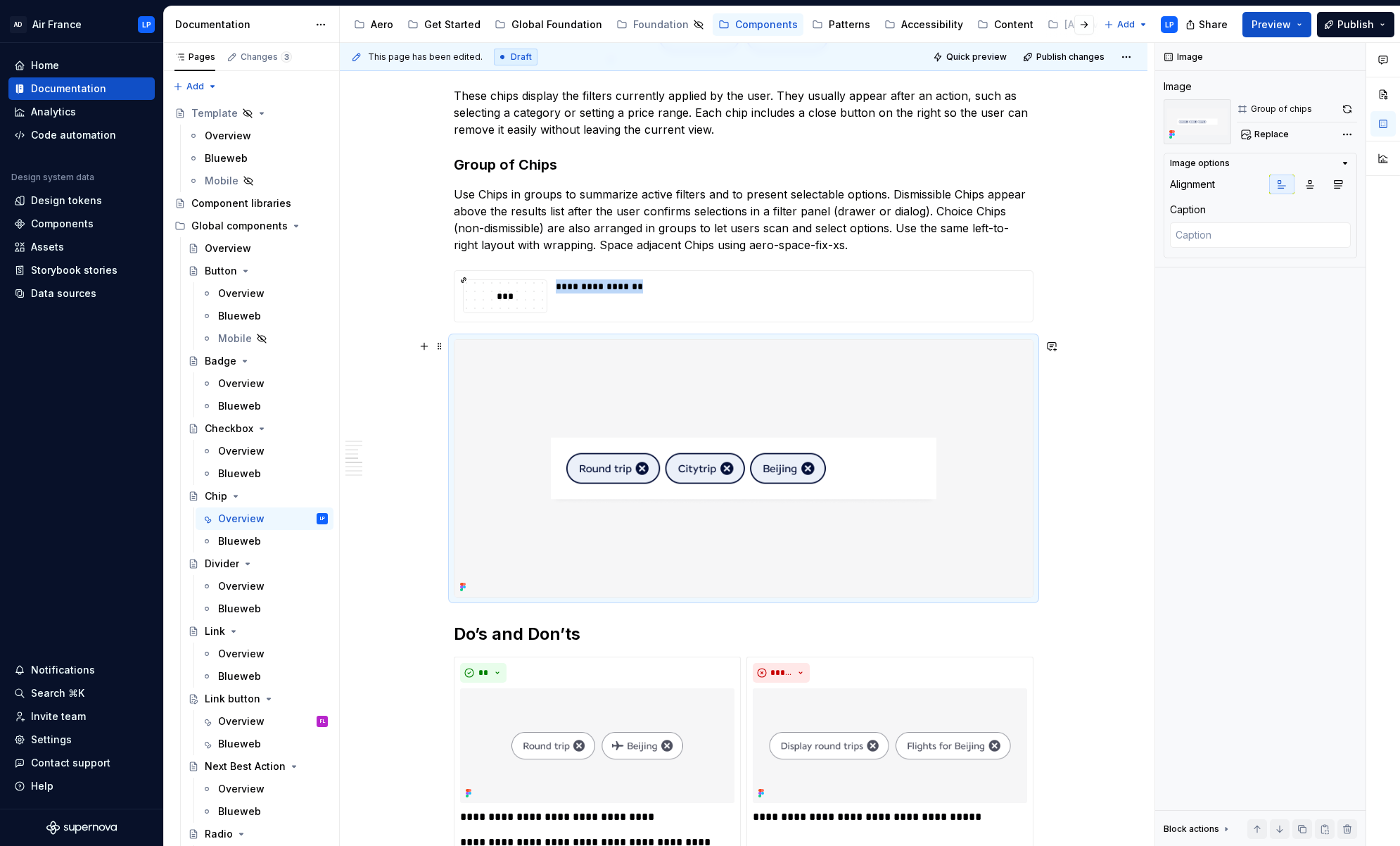
click at [1010, 549] on img at bounding box center [743, 468] width 578 height 257
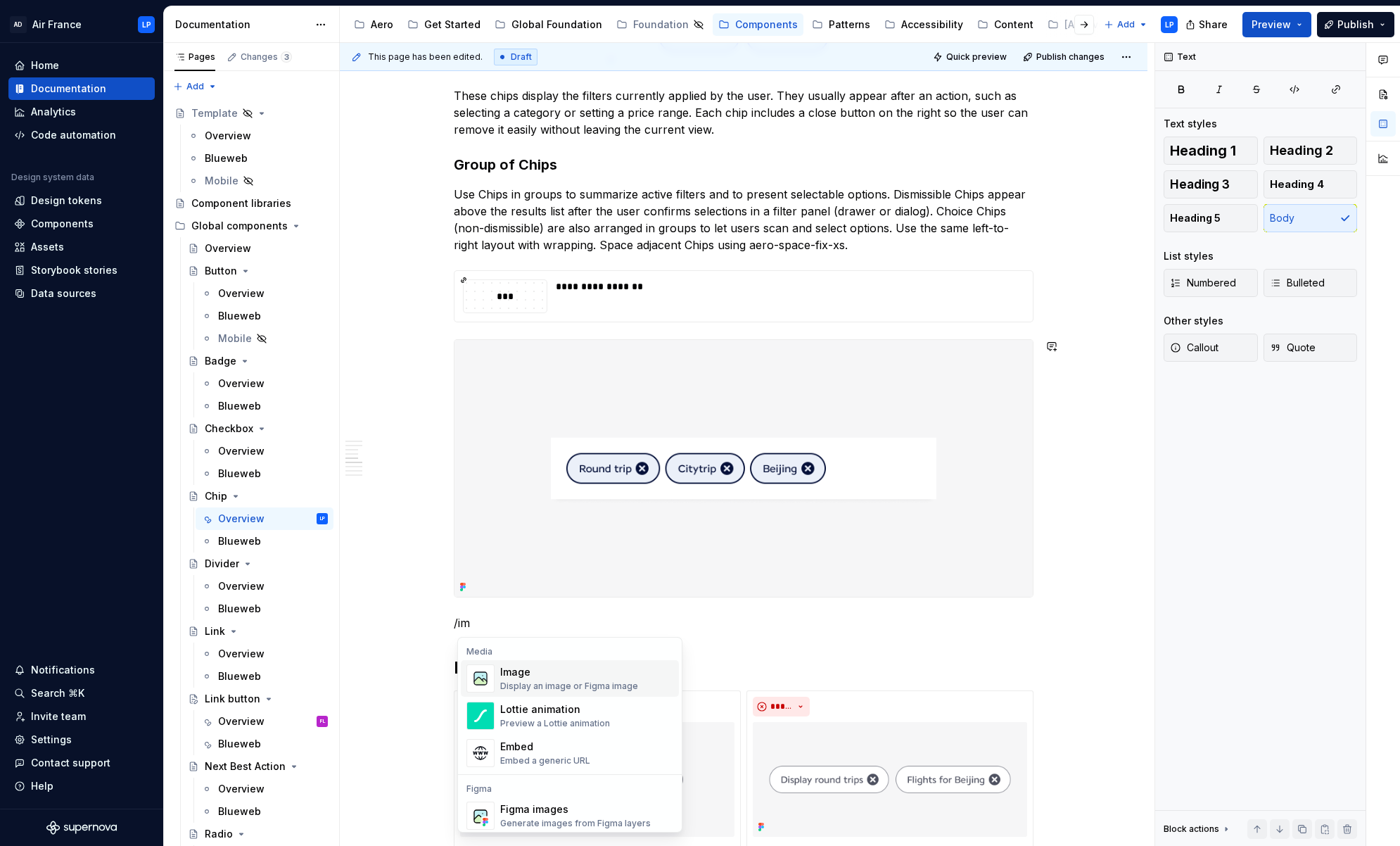
click at [556, 667] on div "Display an image or Figma image" at bounding box center [569, 685] width 138 height 11
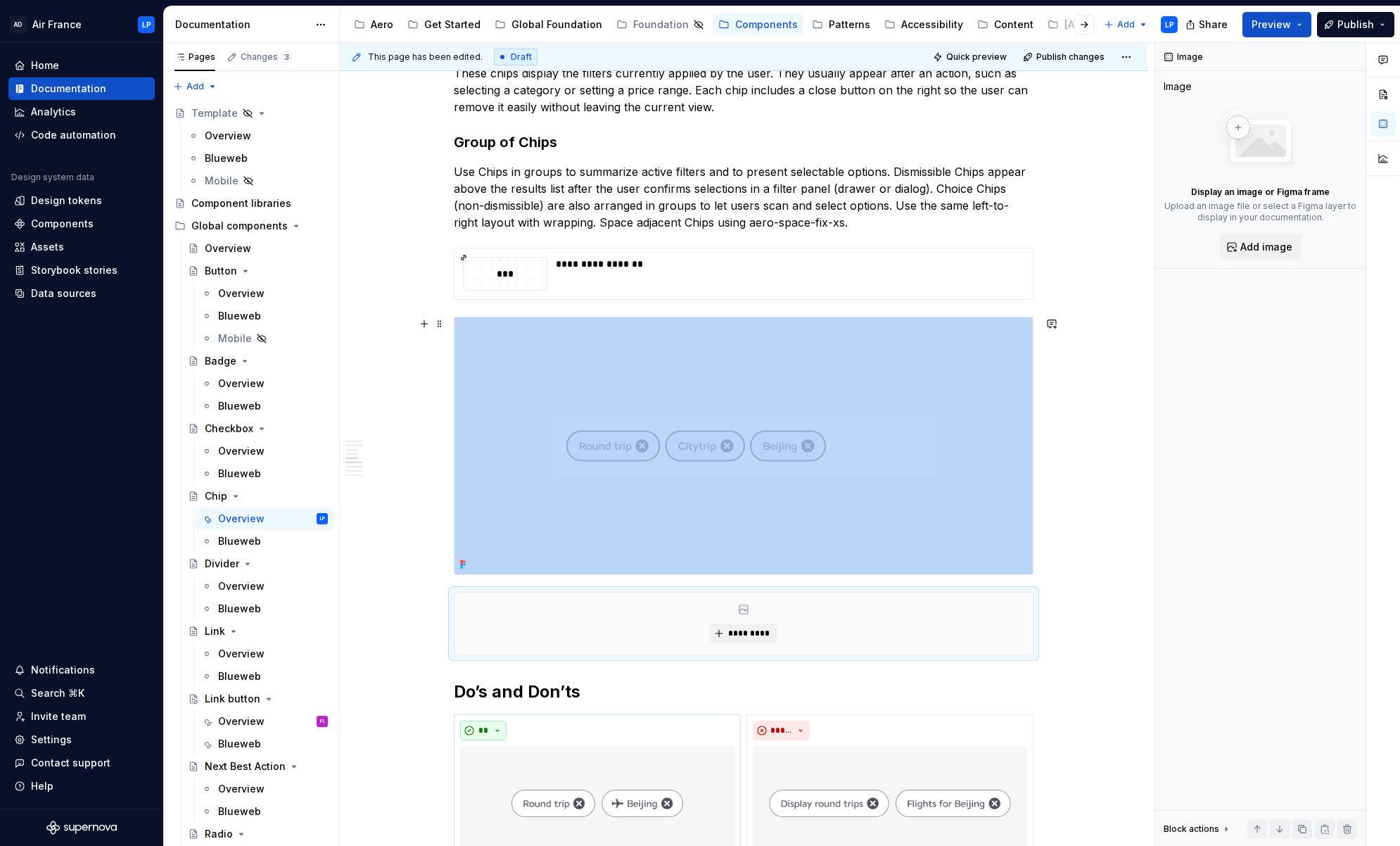
scroll to position [1278, 0]
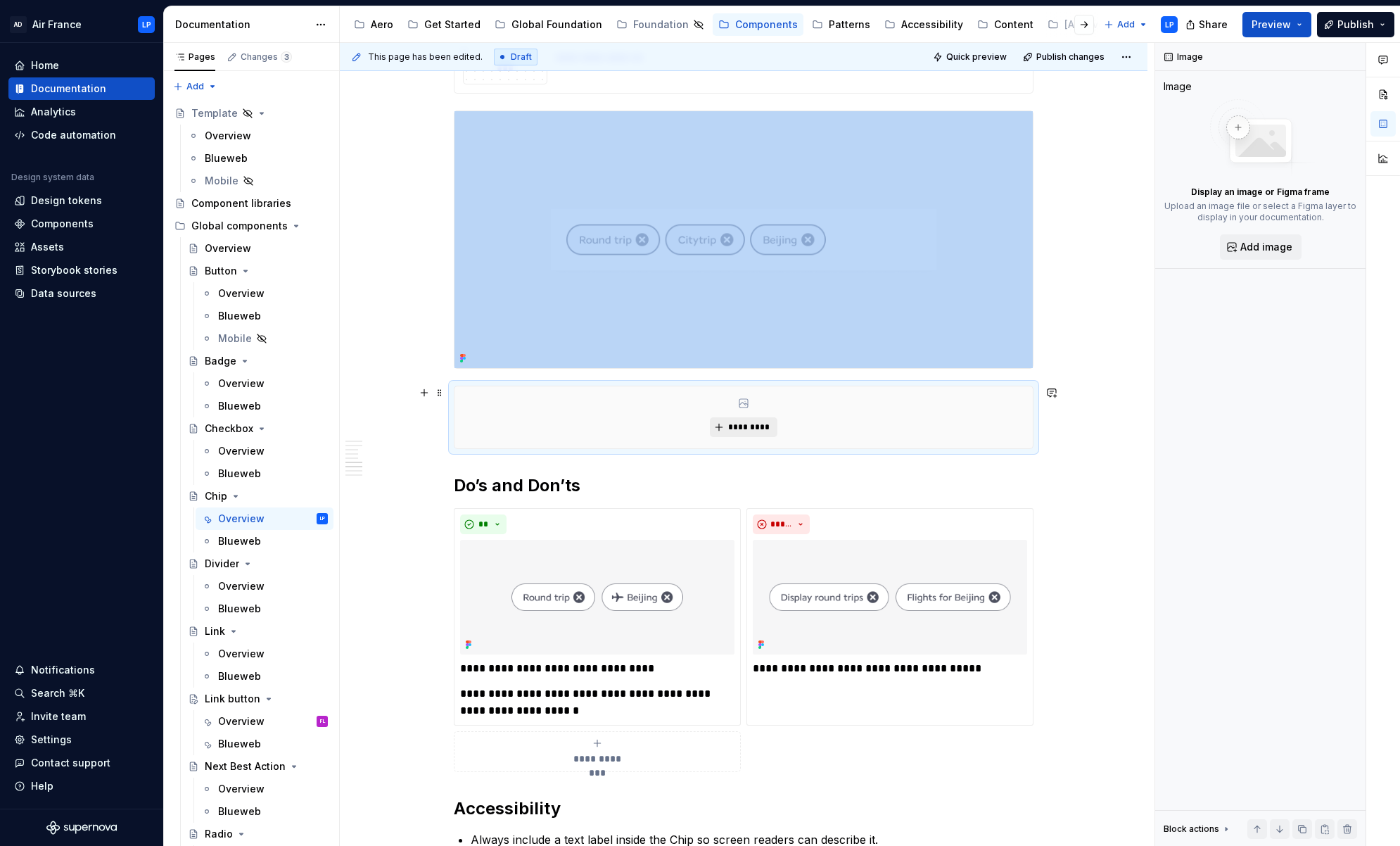
click at [745, 429] on button "*********" at bounding box center [742, 427] width 66 height 19
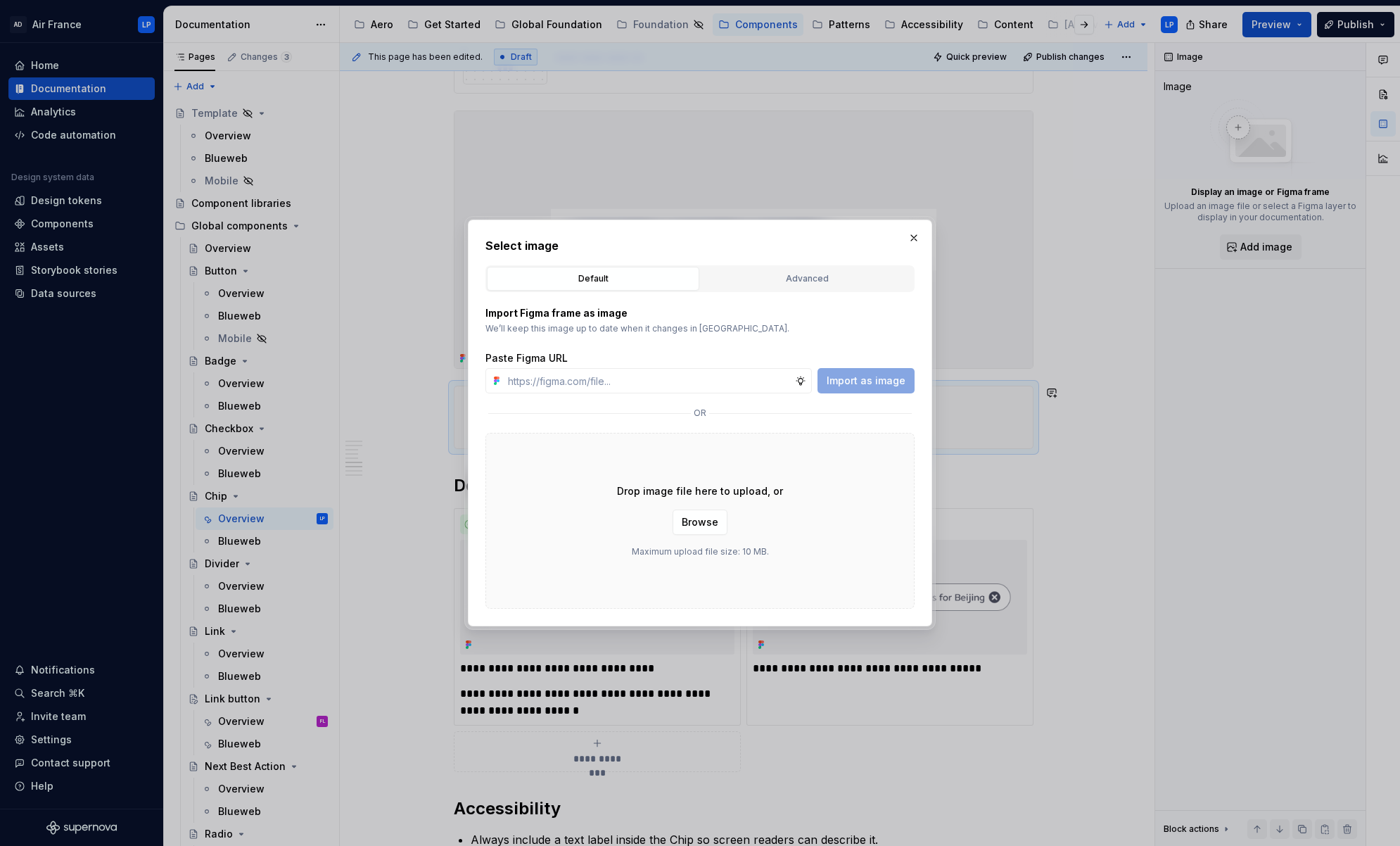
type textarea "*"
type input "https://www.figma.com/design/kfPV9M0mDLxW9WQiNzP0S1/Supernova-assets?node-id=29…"
click at [872, 378] on span "Import as image" at bounding box center [866, 380] width 79 height 14
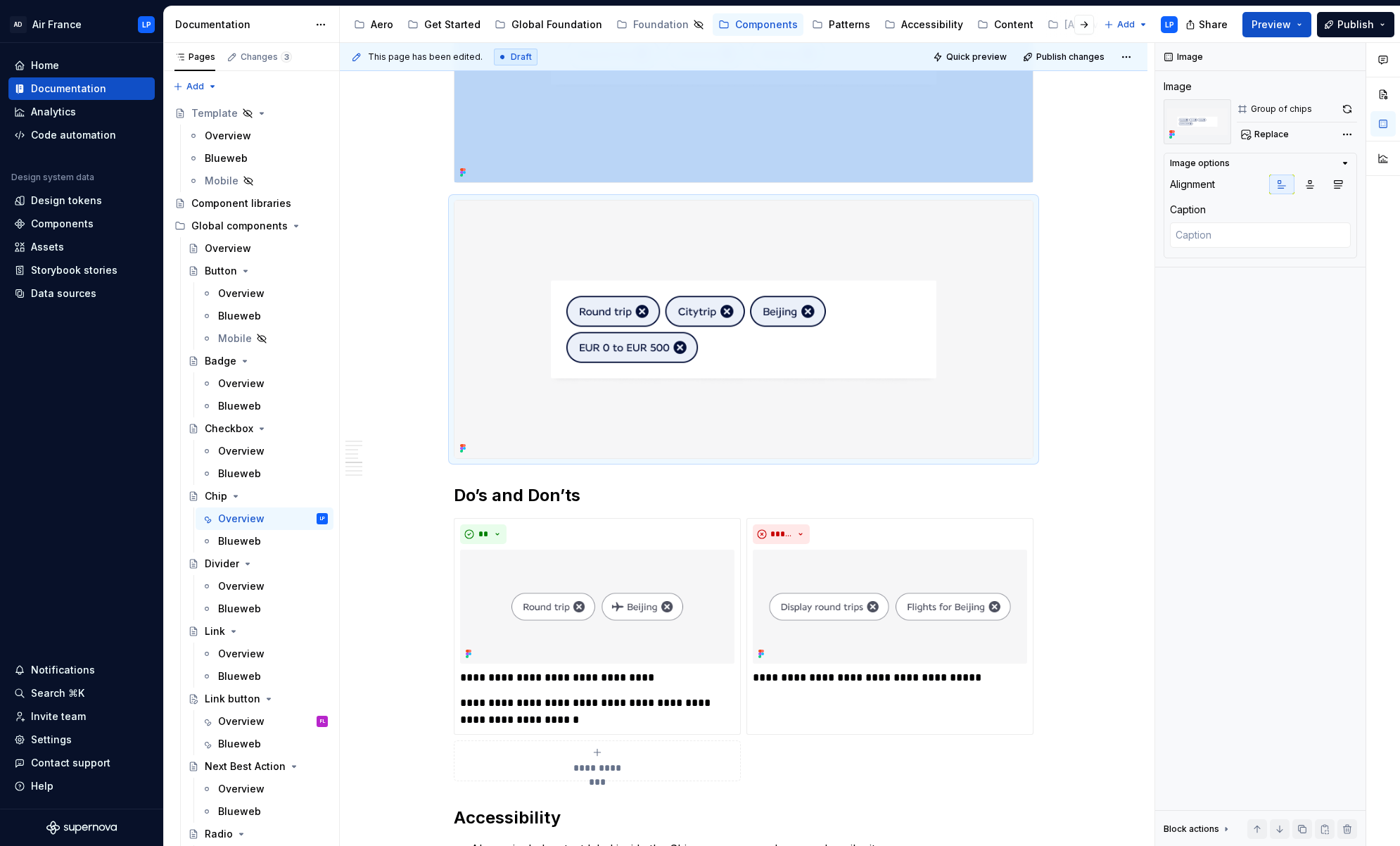
scroll to position [1466, 0]
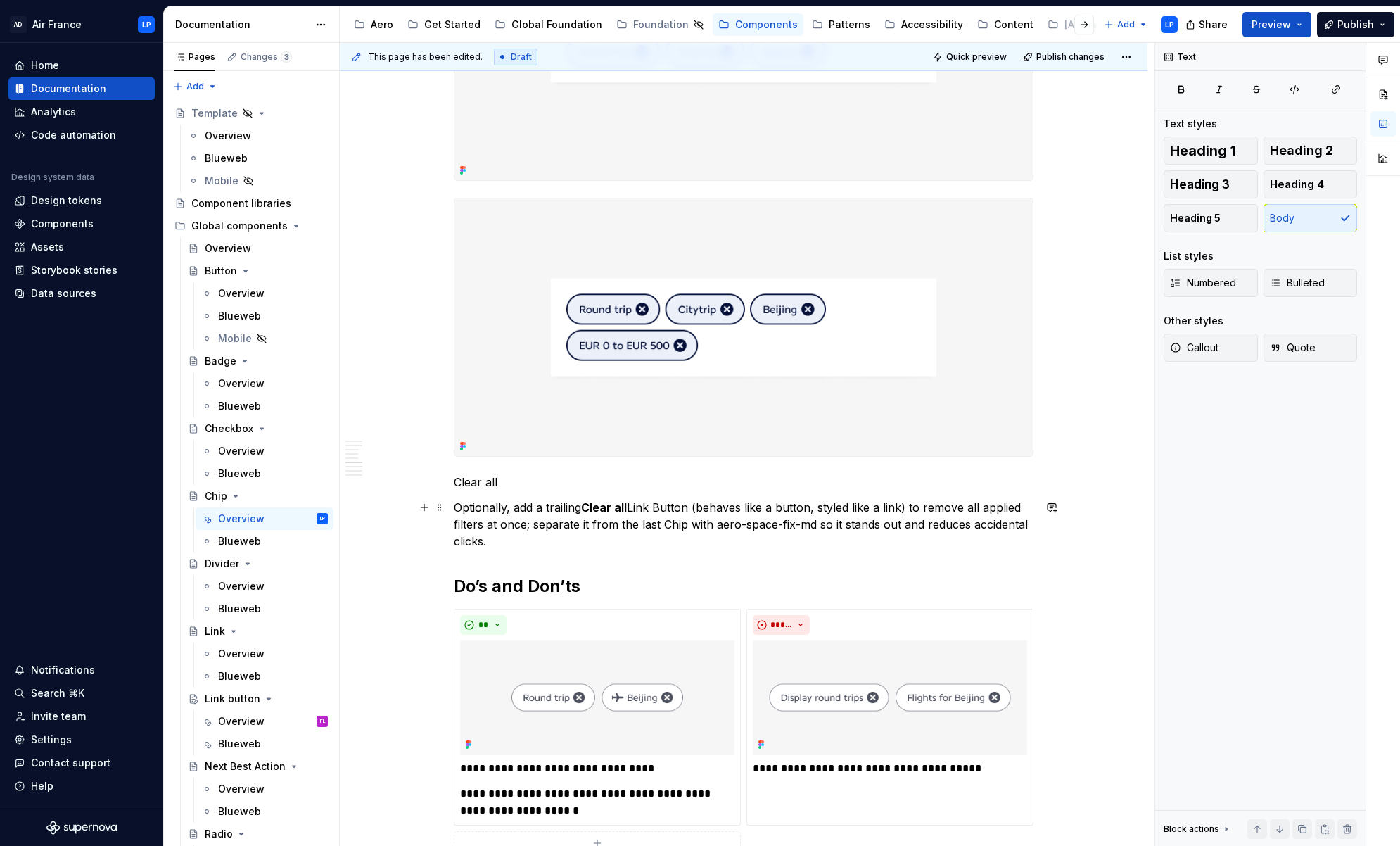
click at [510, 508] on p "Optionally, add a trailing Clear all Link Button (behaves like a button, styled…" at bounding box center [743, 524] width 580 height 51
click at [504, 541] on p "Optionally add a trailing Clear all Link Button (behaves like a button, styled …" at bounding box center [743, 524] width 580 height 51
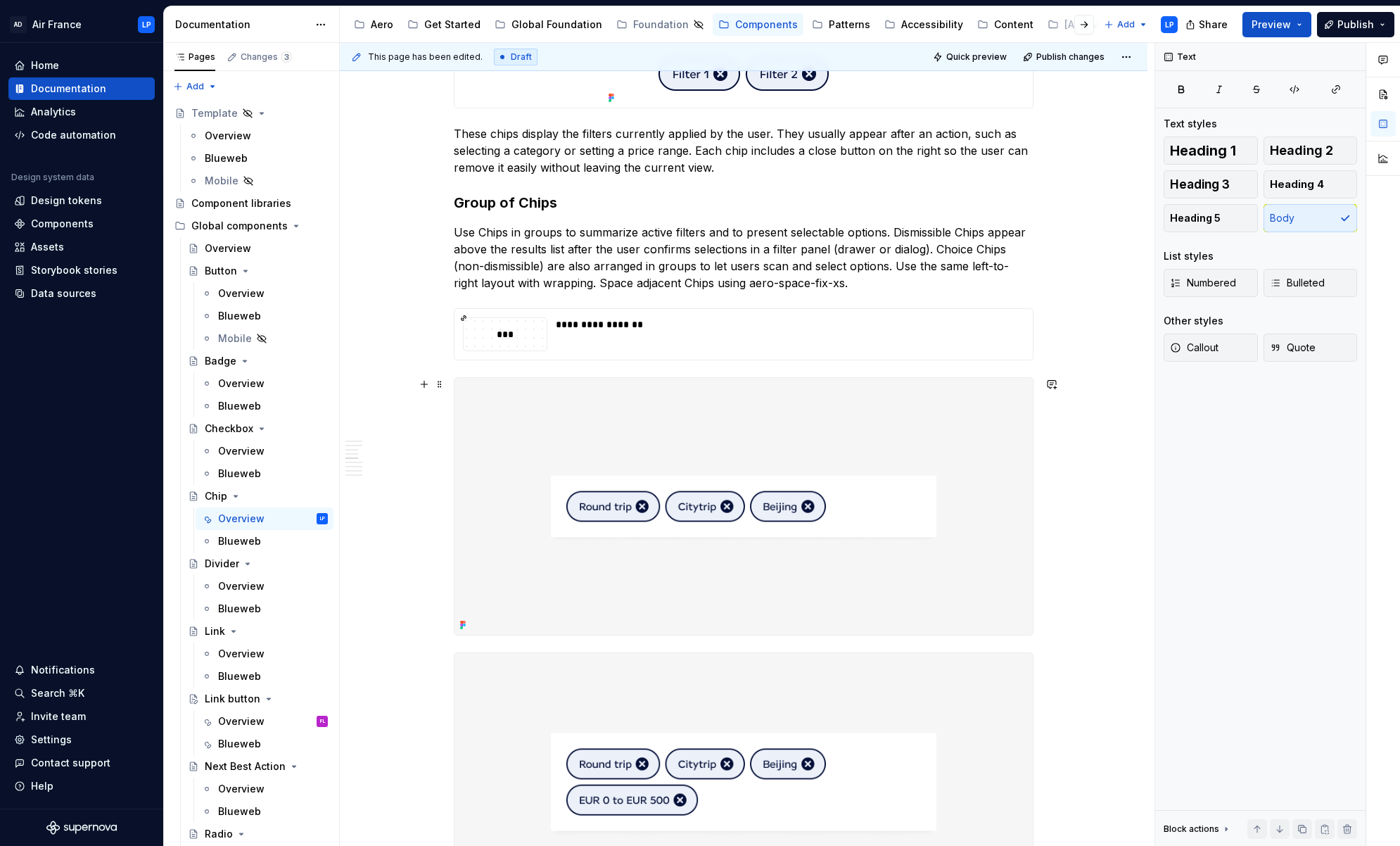
scroll to position [1006, 0]
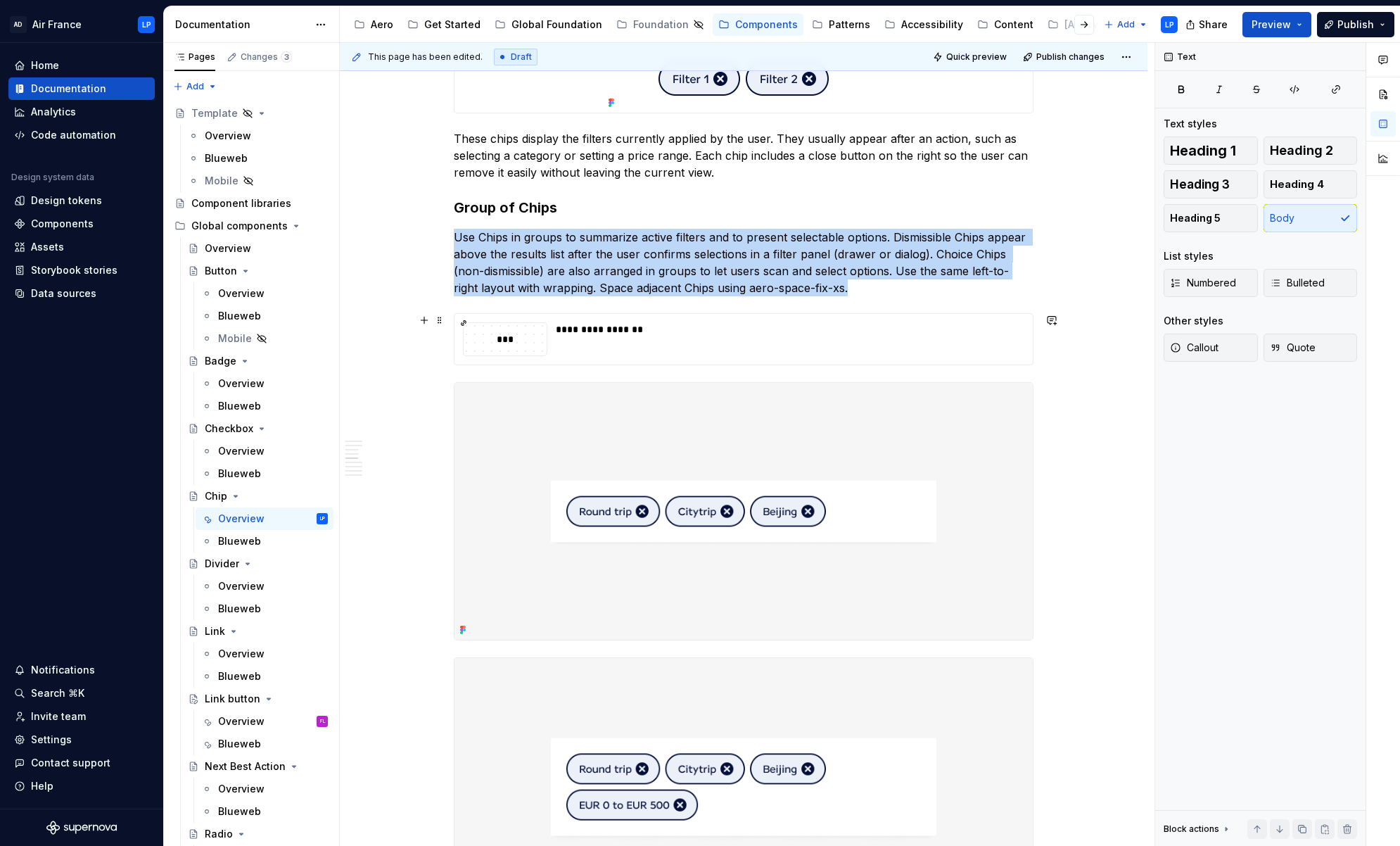
click at [606, 338] on div "**********" at bounding box center [785, 339] width 460 height 34
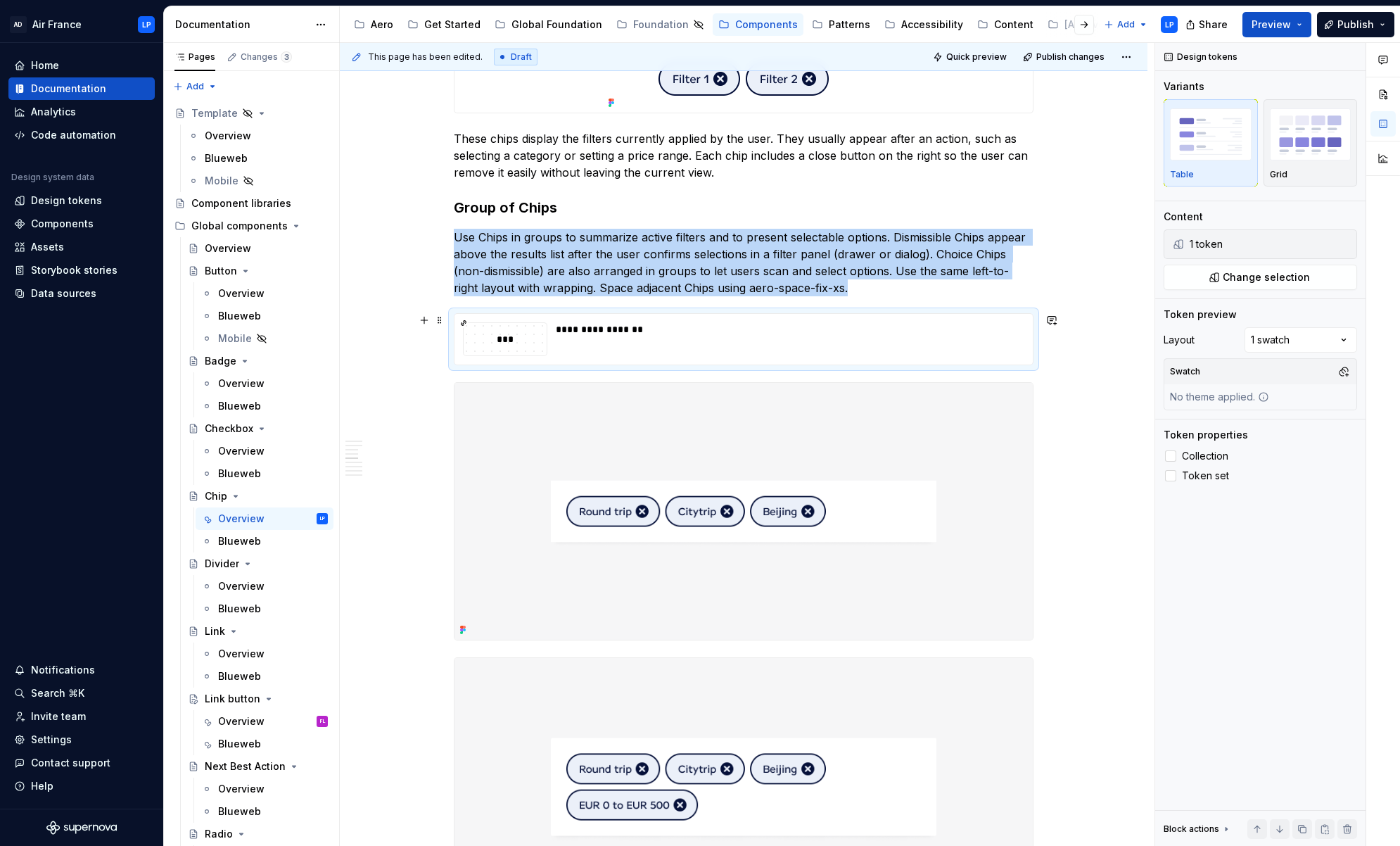
copy p "Use Chips in groups to summarize active filters and to present selectable optio…"
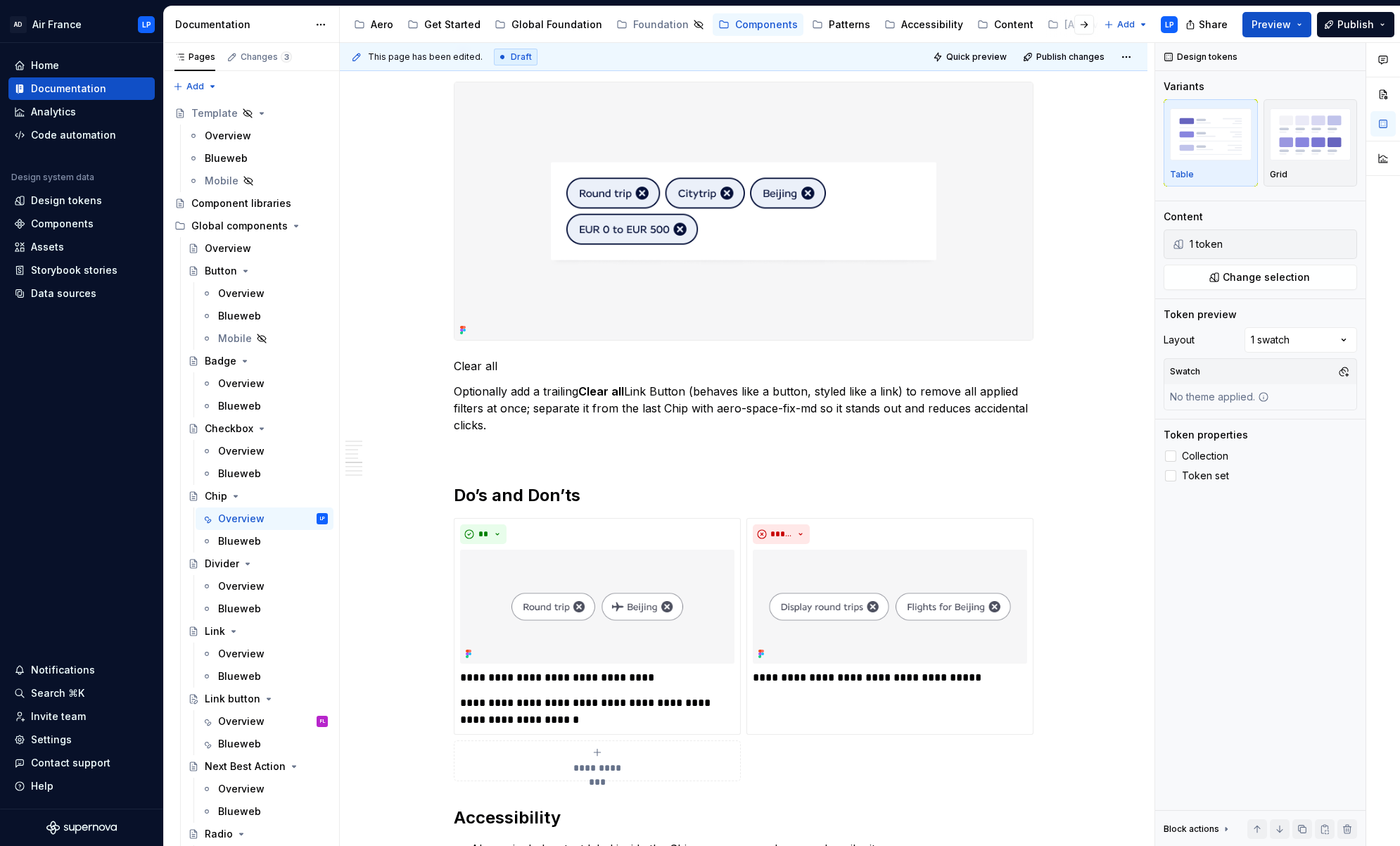
scroll to position [1650, 0]
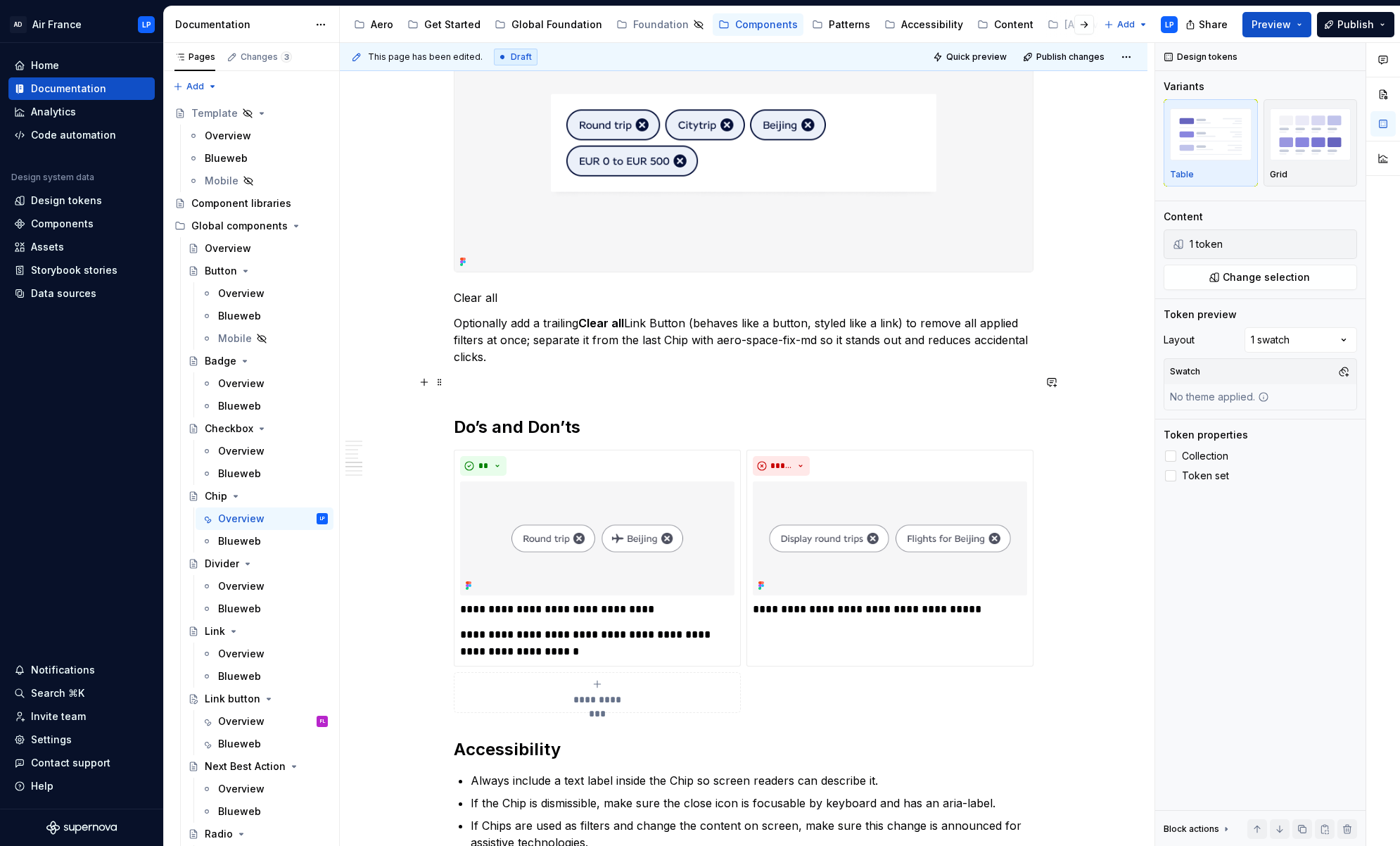
click at [542, 379] on p at bounding box center [743, 382] width 580 height 17
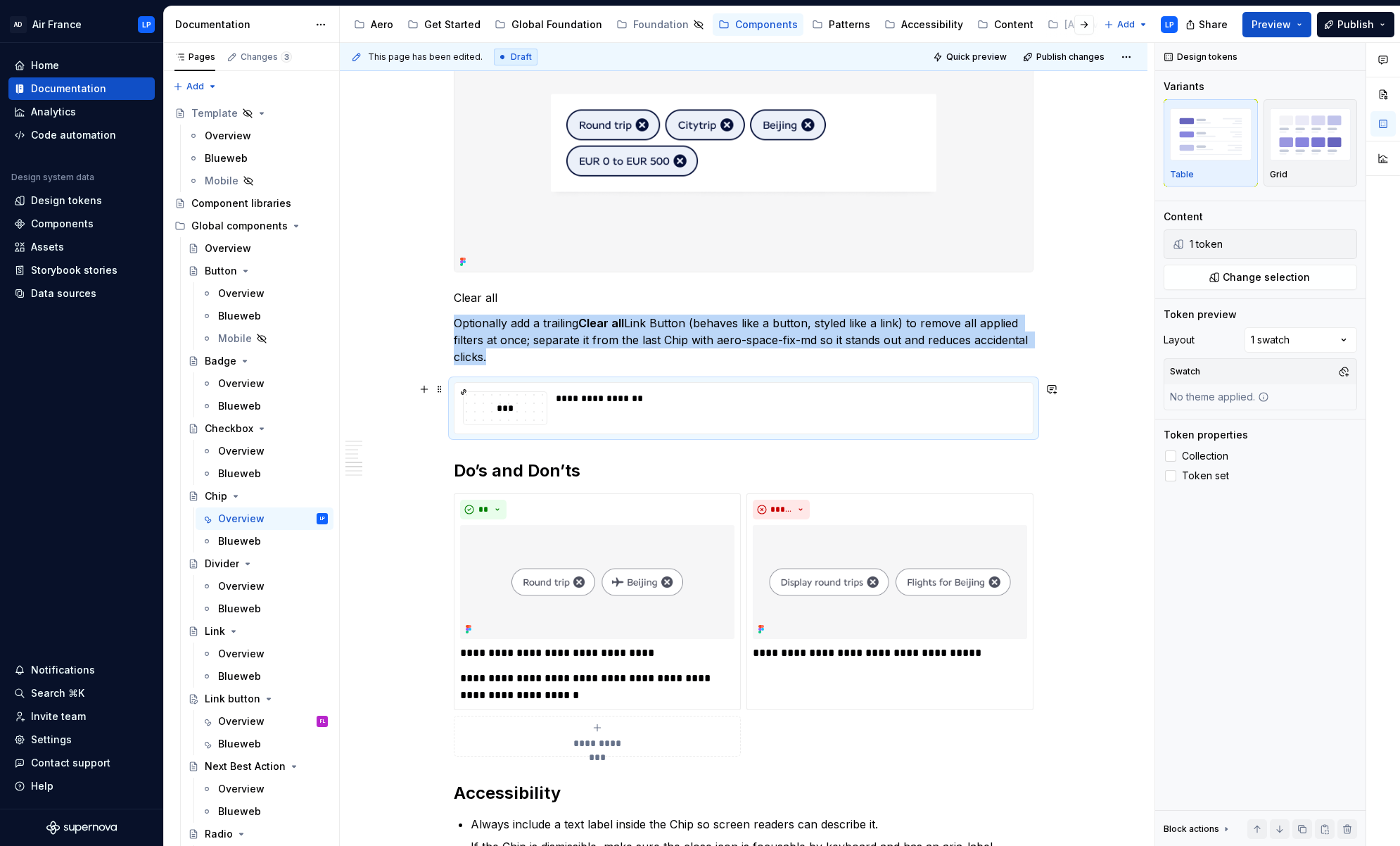
click at [598, 409] on div "**********" at bounding box center [785, 408] width 460 height 34
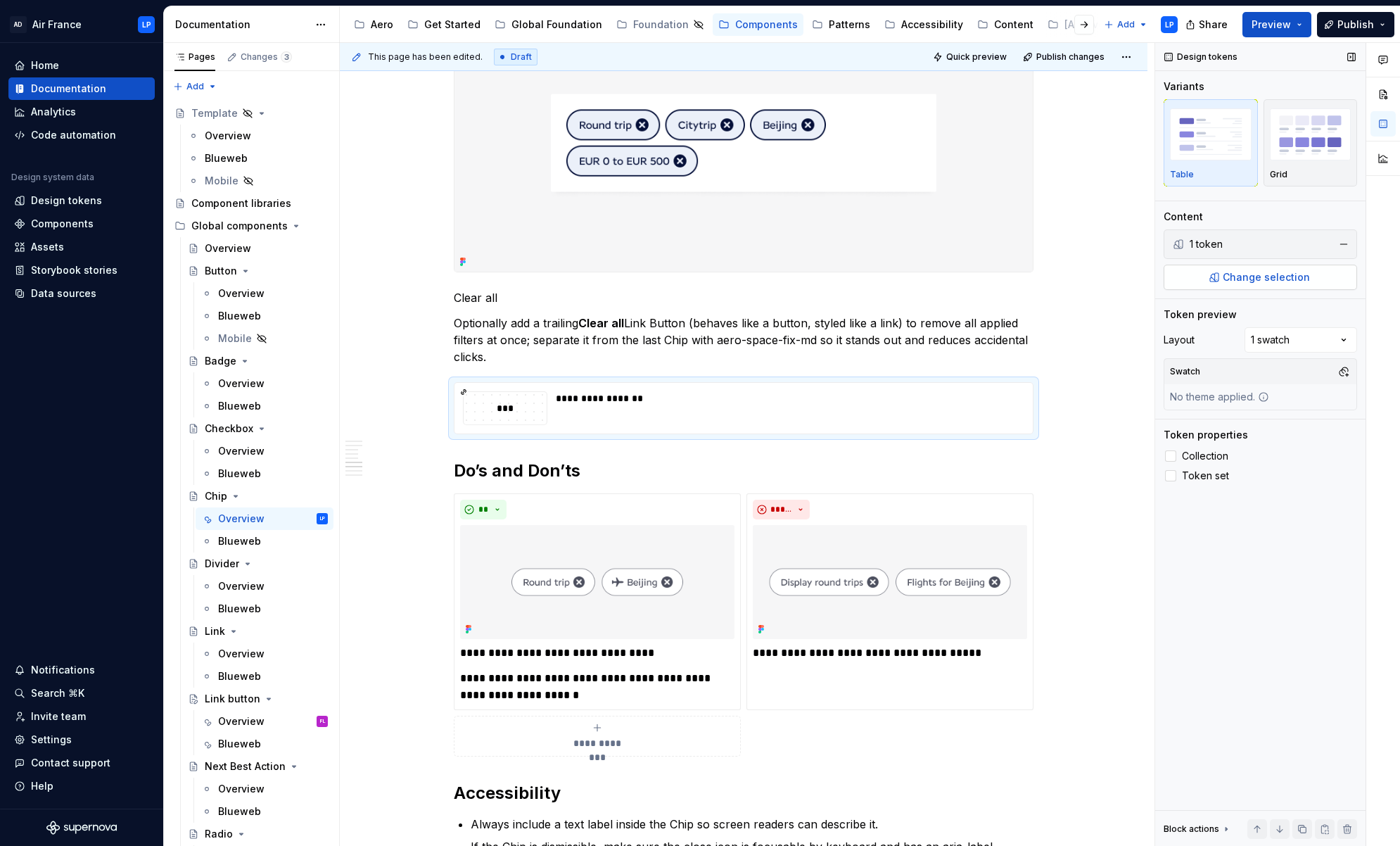
click at [1010, 279] on span "Change selection" at bounding box center [1266, 277] width 88 height 14
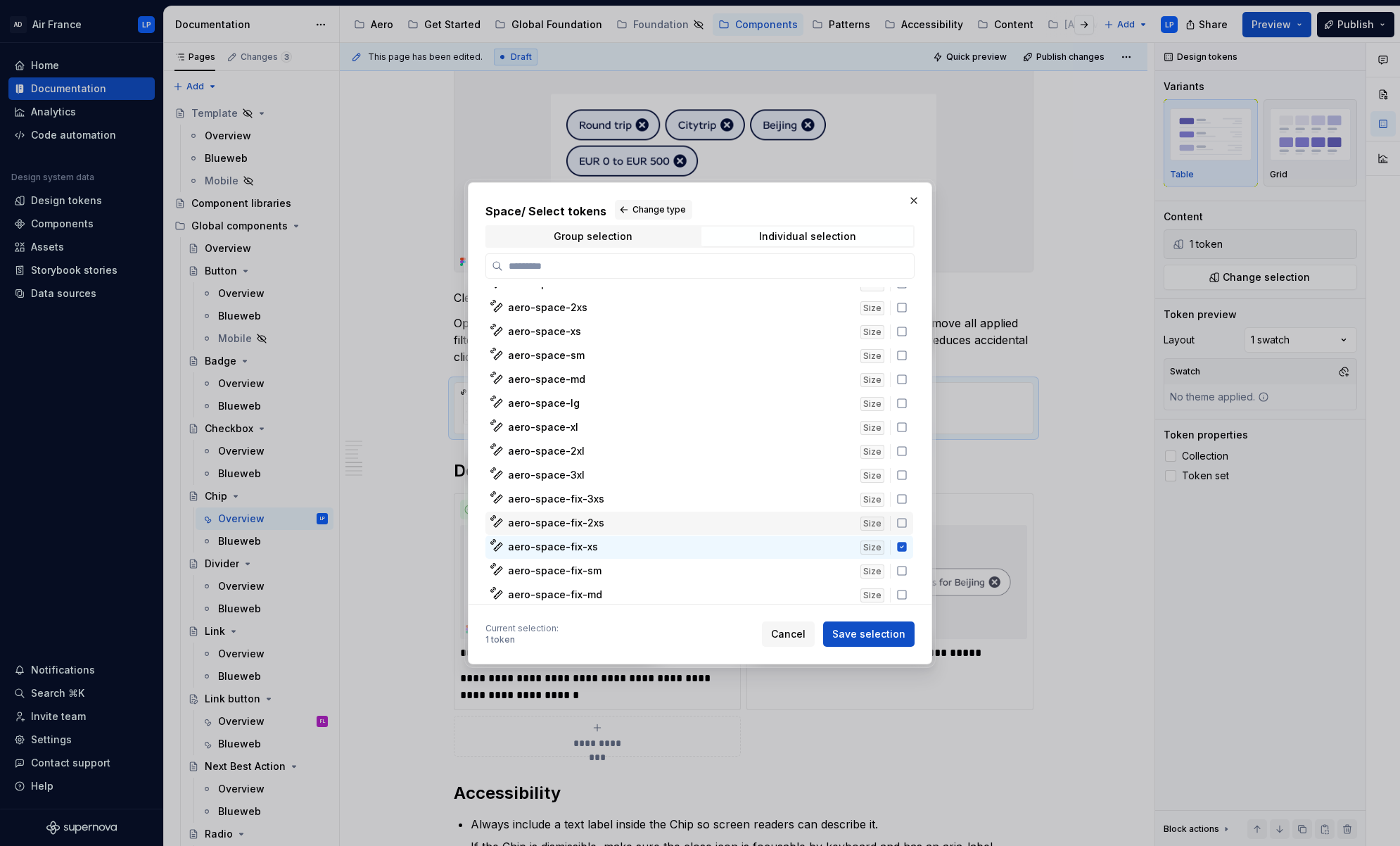
scroll to position [88, 0]
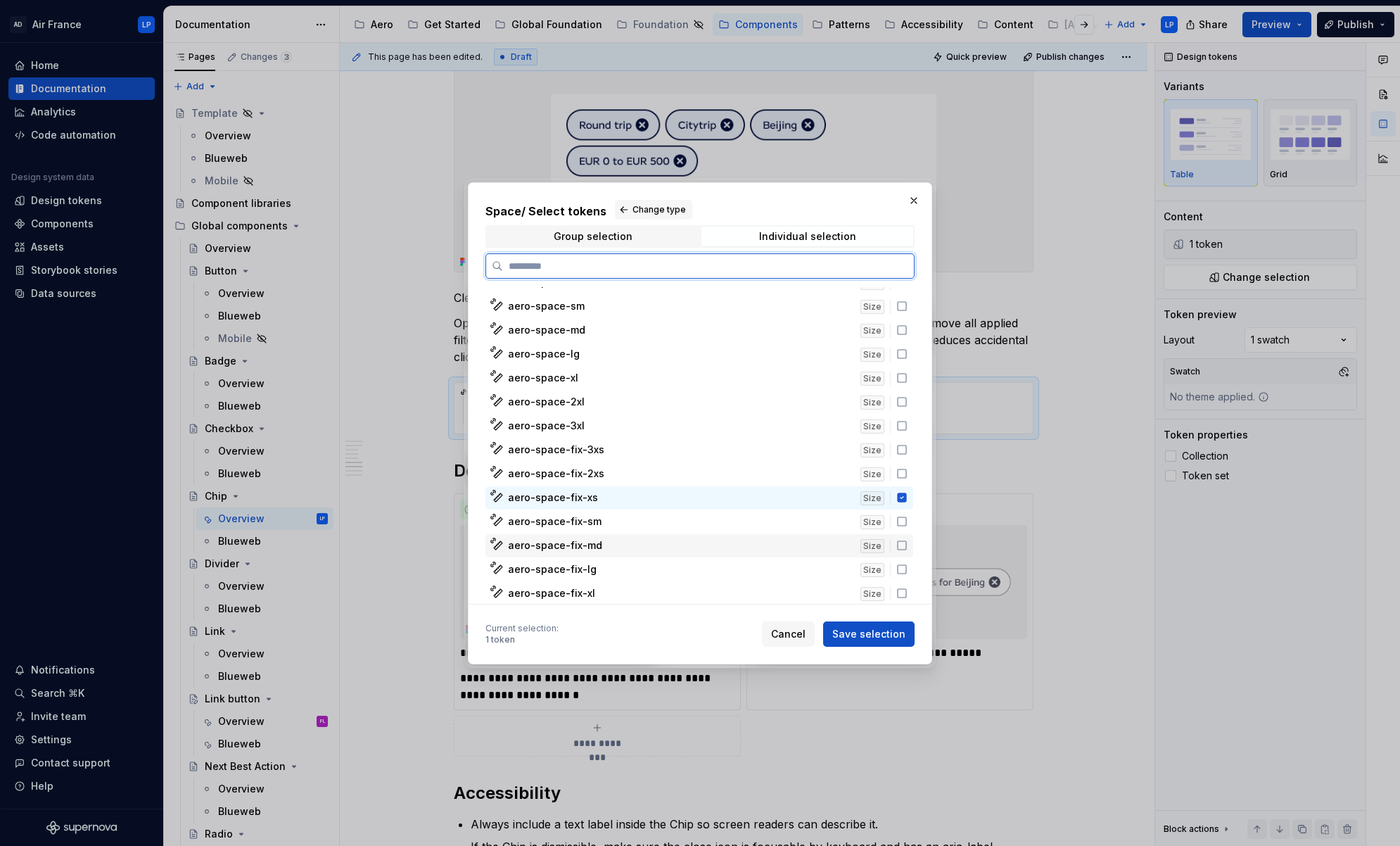
click at [907, 543] on icon at bounding box center [901, 545] width 11 height 11
click at [906, 499] on icon at bounding box center [901, 497] width 9 height 9
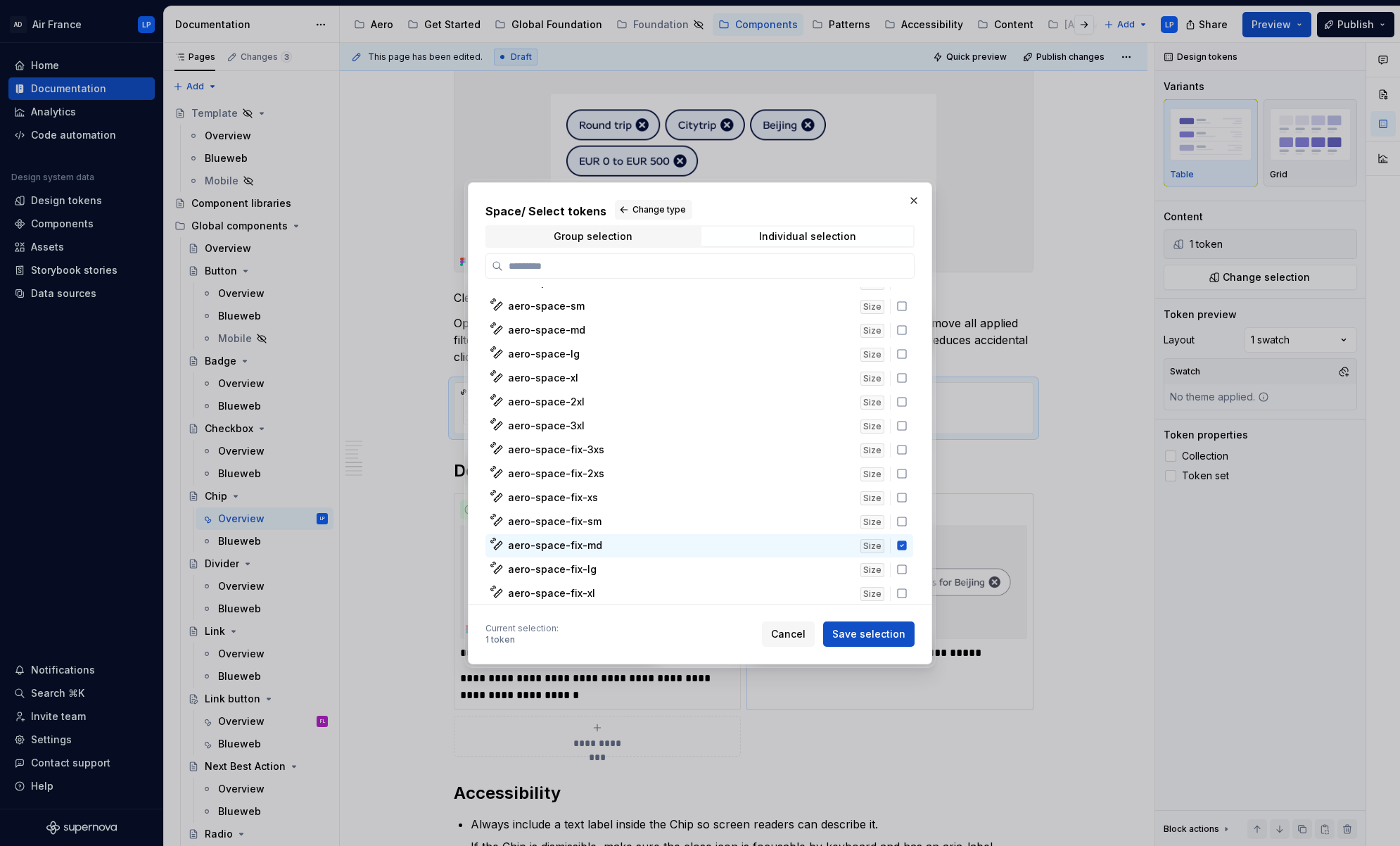
click at [881, 633] on span "Save selection" at bounding box center [868, 634] width 73 height 14
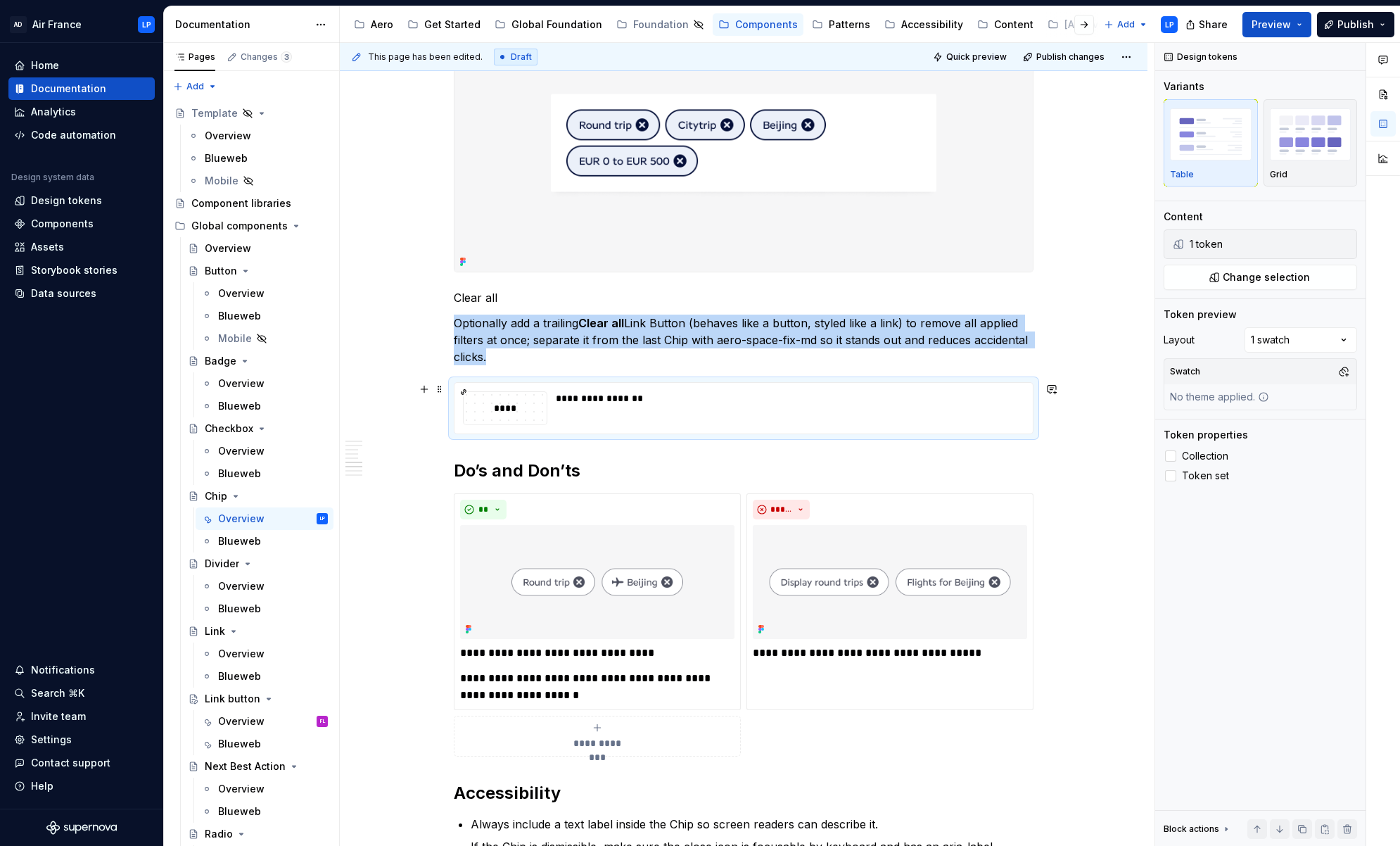
click at [1010, 424] on div "**********" at bounding box center [744, 129] width 808 height 3069
click at [1001, 415] on div "**********" at bounding box center [785, 408] width 460 height 34
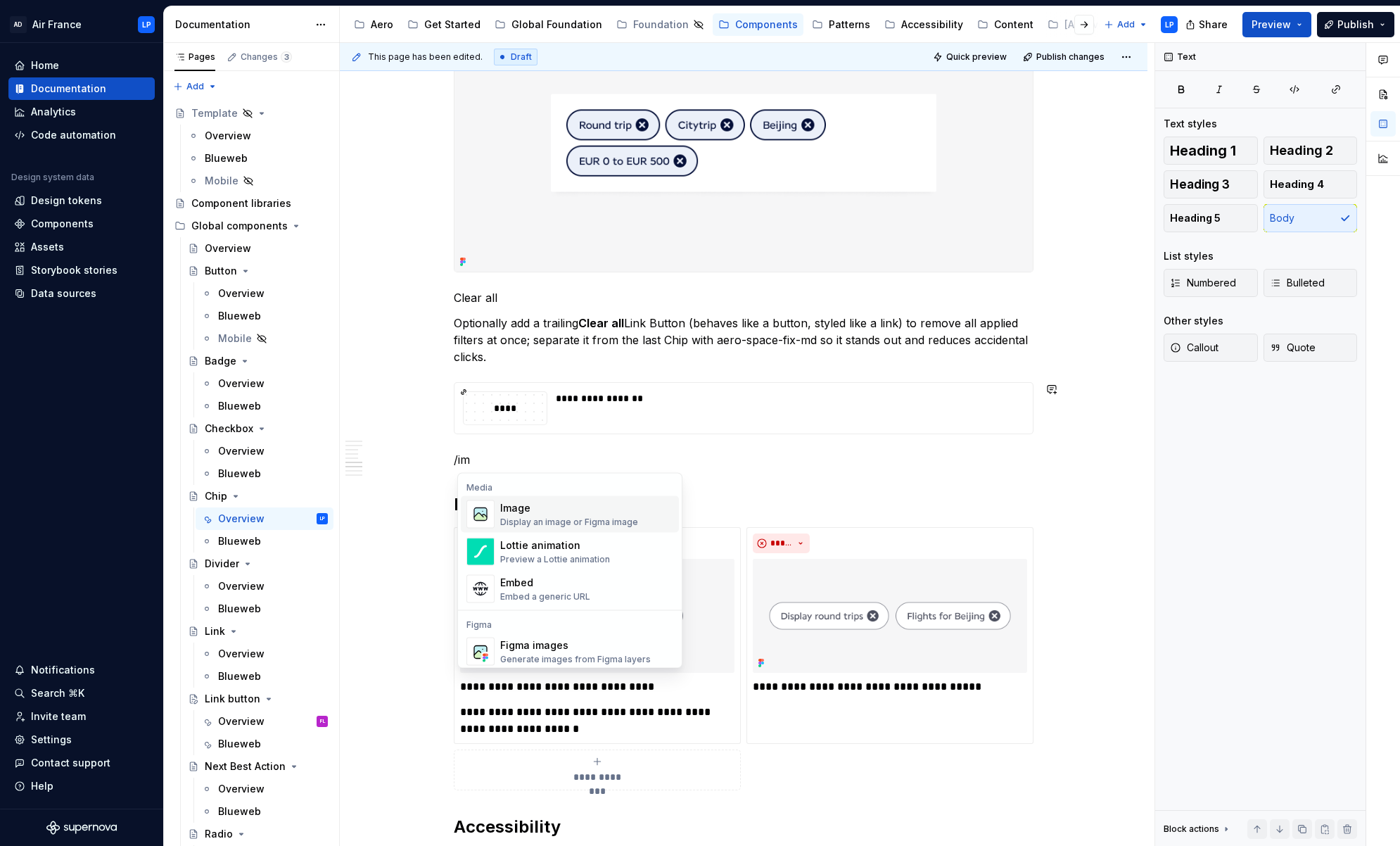
click at [582, 511] on div "Image" at bounding box center [569, 508] width 138 height 14
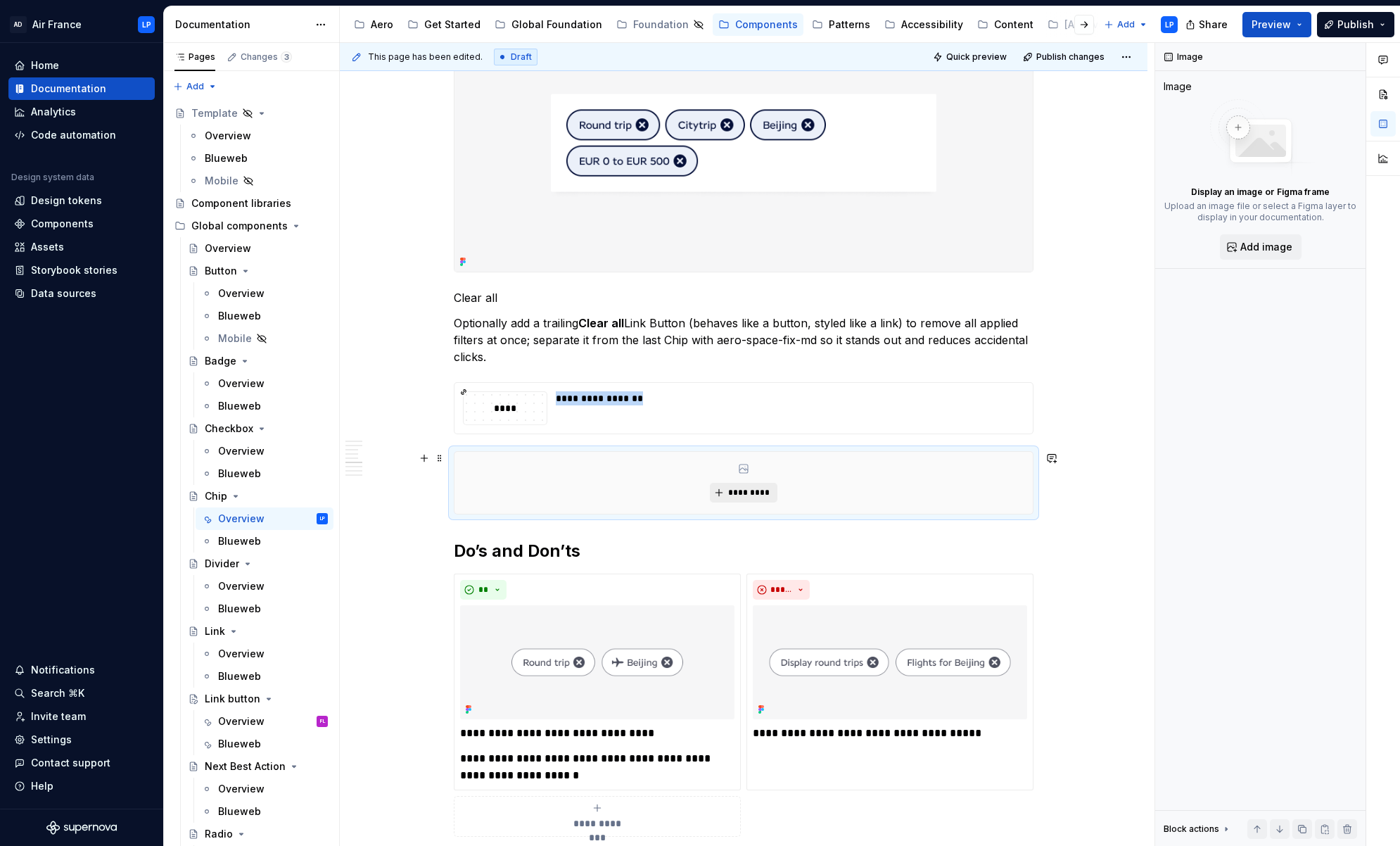
click at [743, 490] on span "*********" at bounding box center [748, 492] width 43 height 11
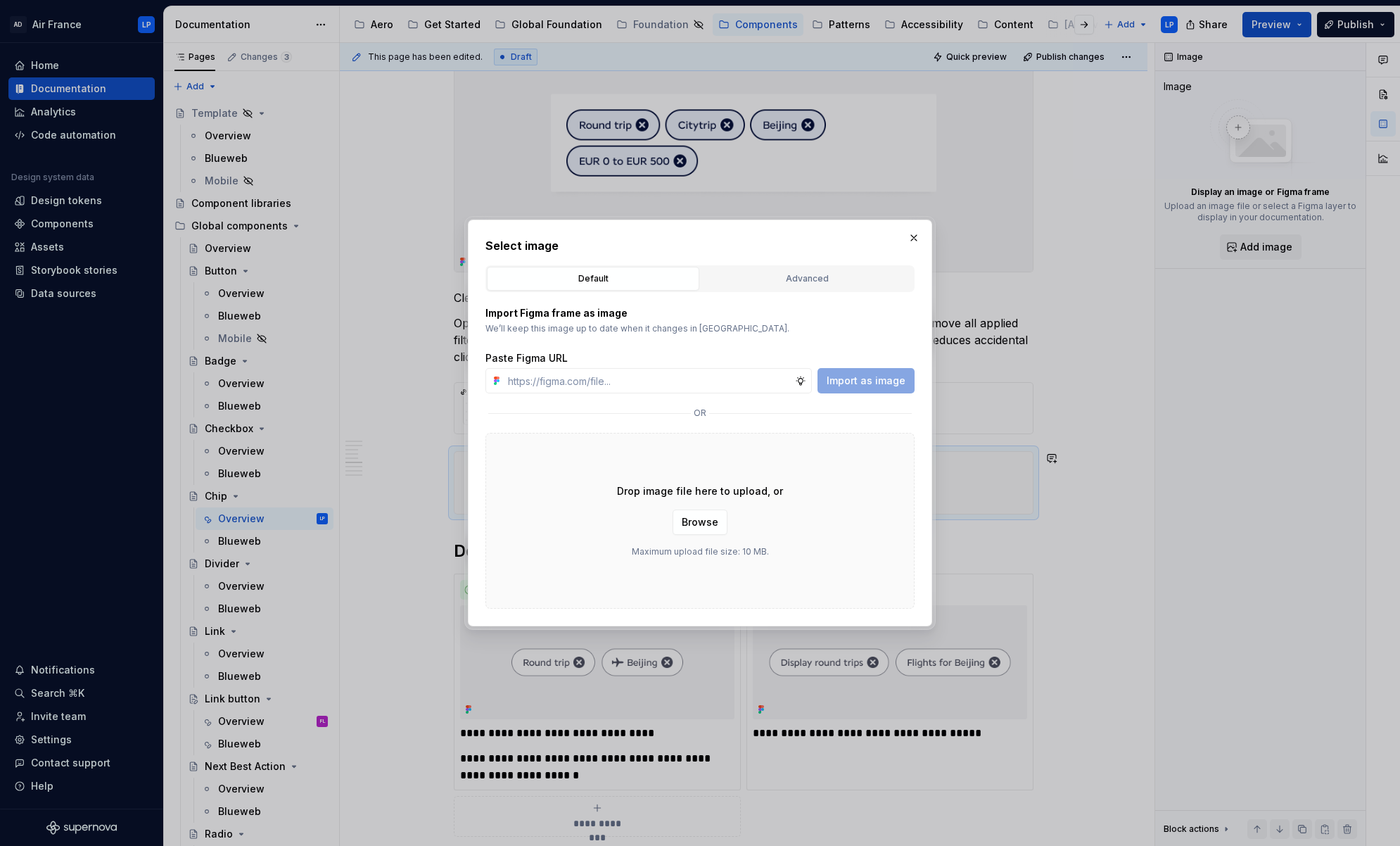
type textarea "*"
type input "https://www.figma.com/design/kfPV9M0mDLxW9WQiNzP0S1/Supernova-assets?node-id=29…"
click at [885, 383] on span "Import as image" at bounding box center [866, 380] width 79 height 14
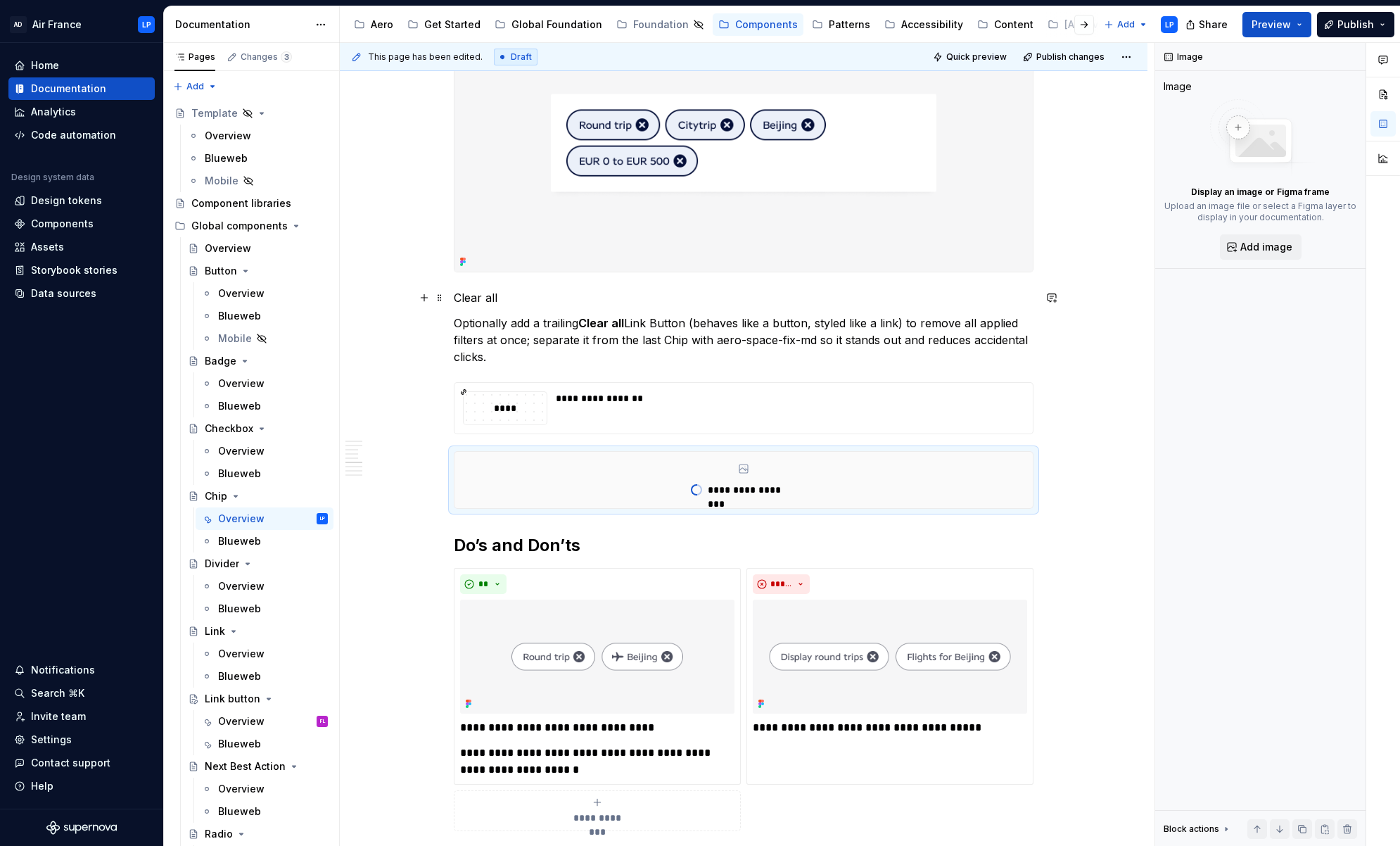
click at [517, 300] on p "Clear all" at bounding box center [743, 298] width 580 height 17
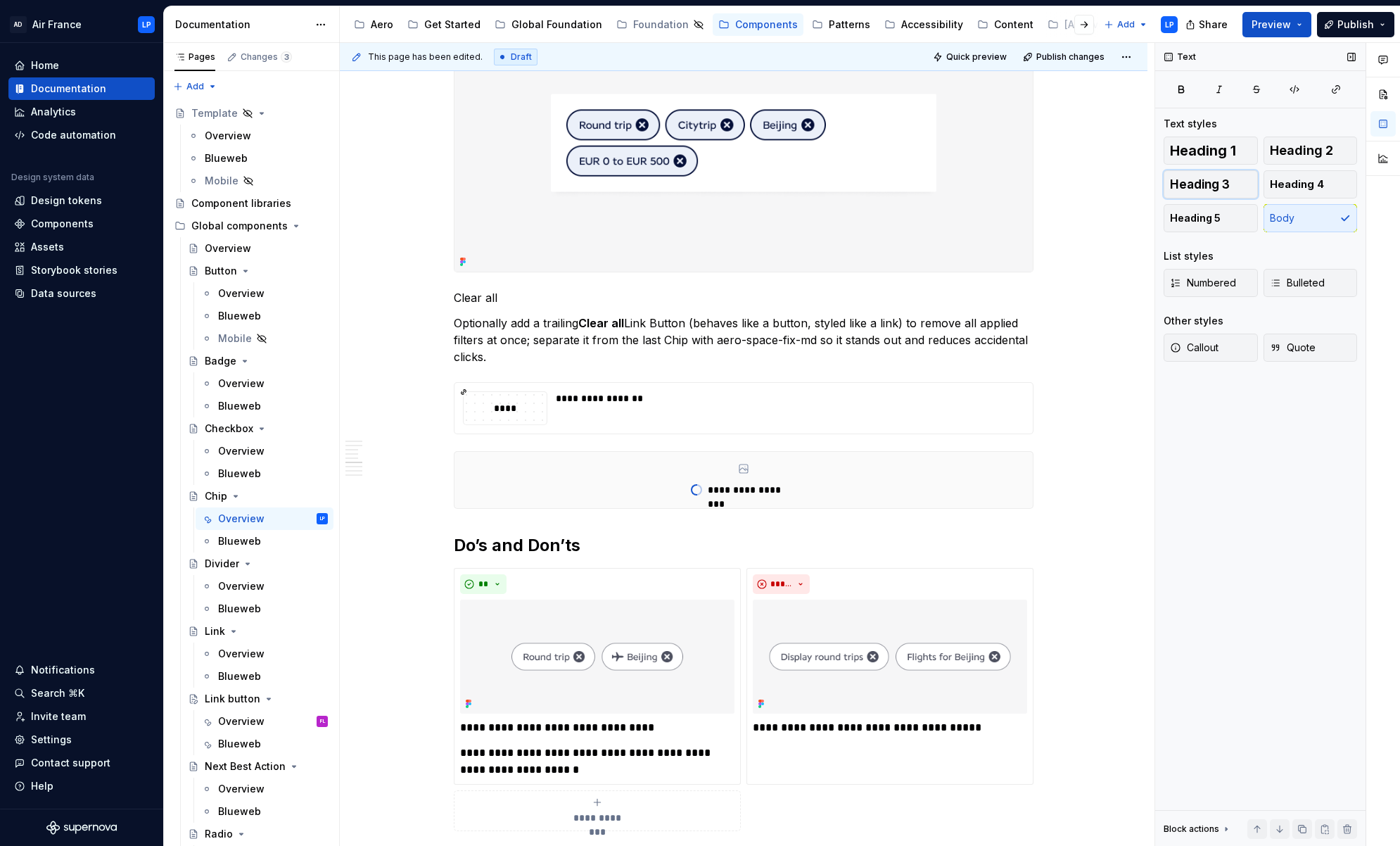
click at [1010, 182] on span "Heading 3" at bounding box center [1199, 184] width 60 height 14
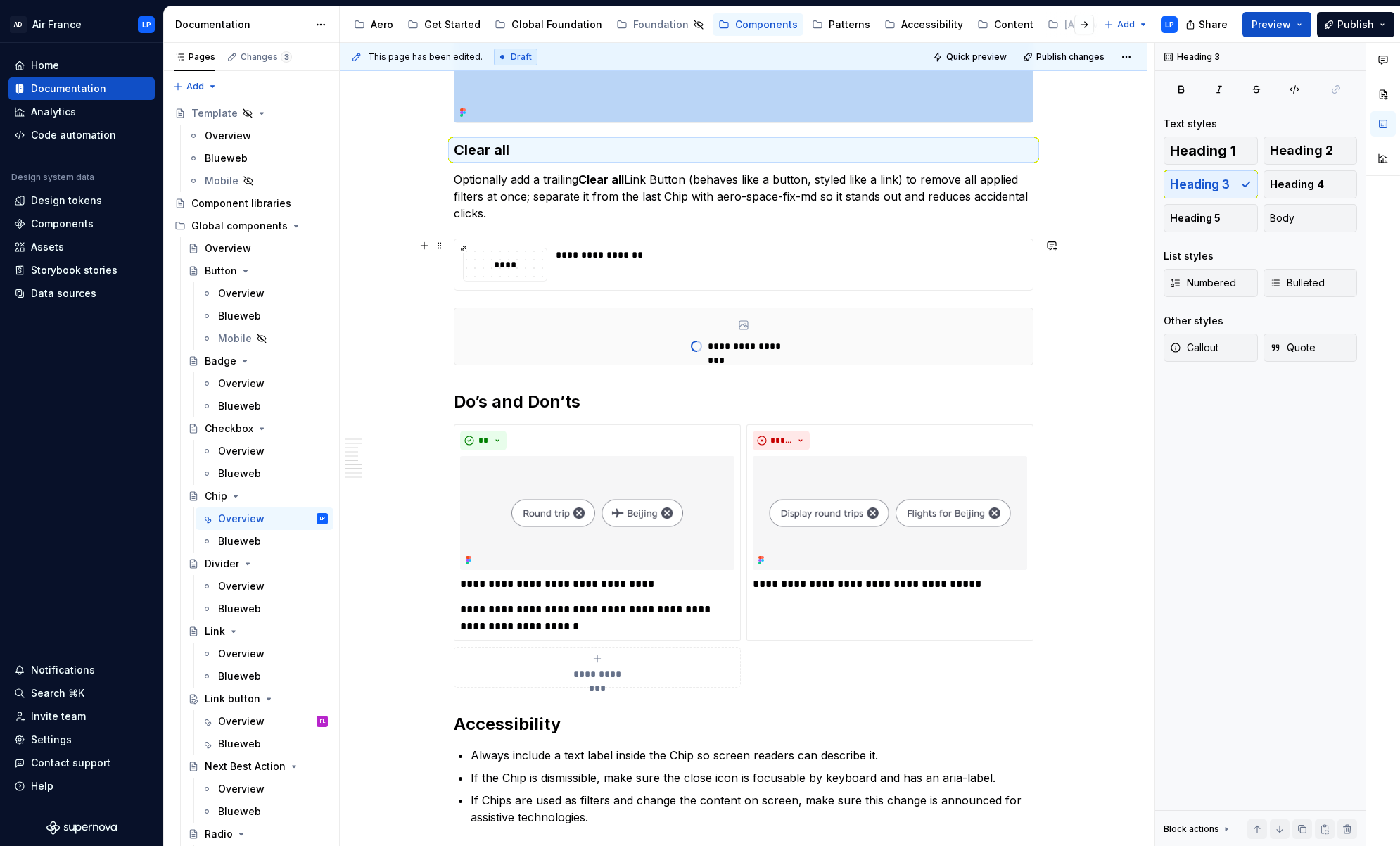
scroll to position [1800, 0]
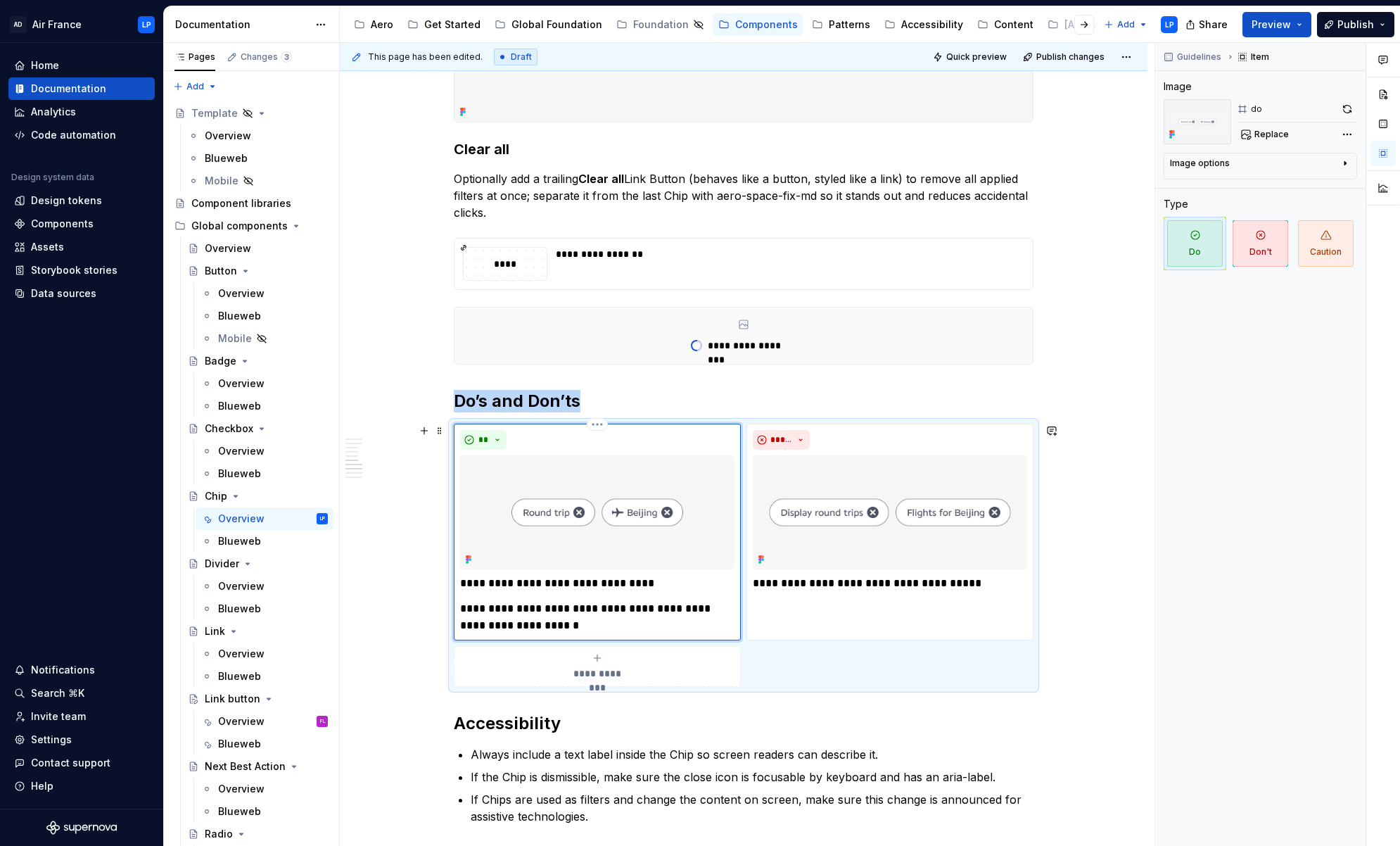
click at [723, 487] on img at bounding box center [597, 513] width 274 height 114
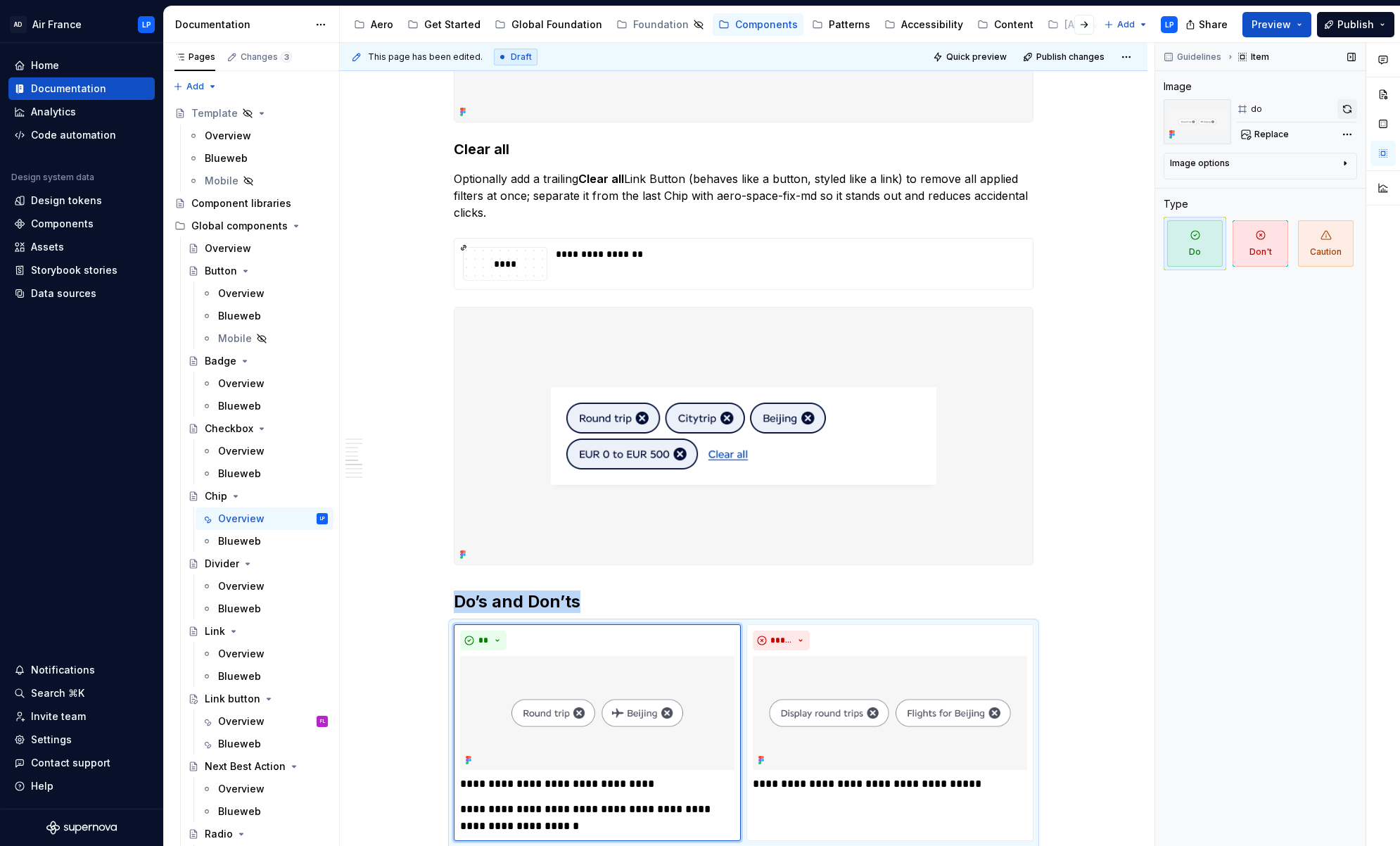
click at [1010, 108] on button "button" at bounding box center [1346, 109] width 19 height 19
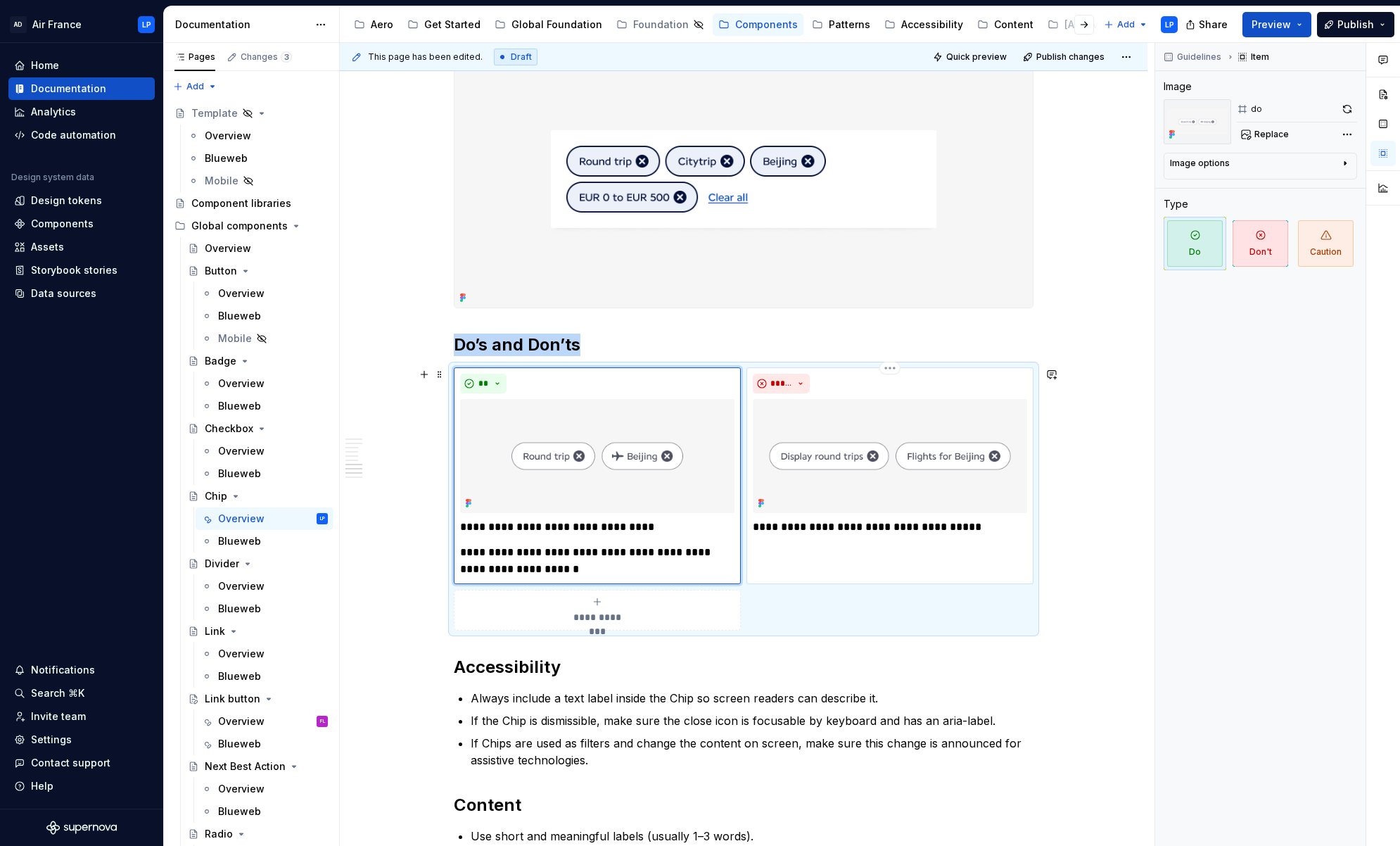
scroll to position [2056, 0]
click at [641, 492] on img at bounding box center [597, 456] width 274 height 114
click at [1010, 158] on div "Image options" at bounding box center [1254, 166] width 169 height 17
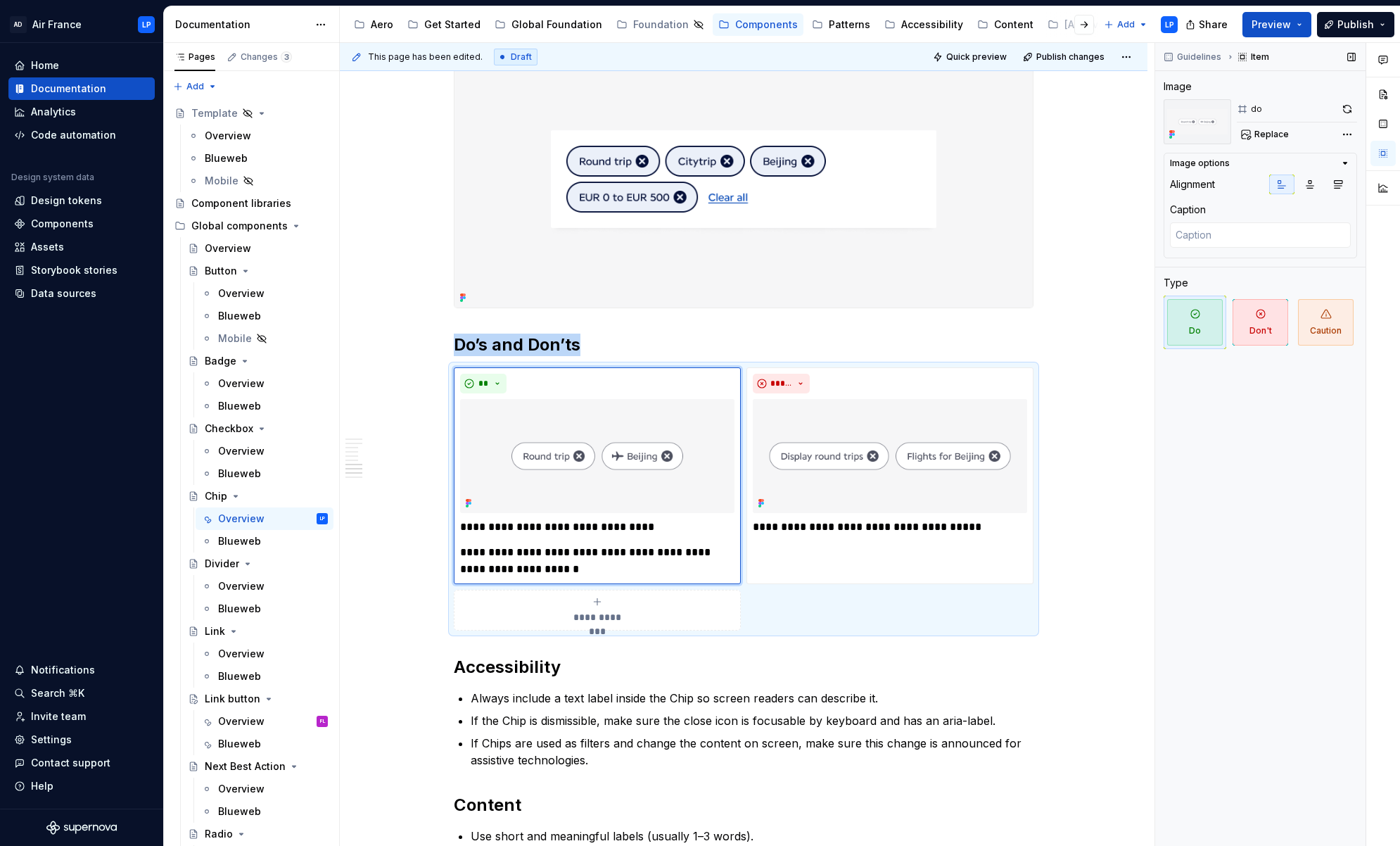
click at [1010, 158] on div "Image options" at bounding box center [1254, 162] width 169 height 11
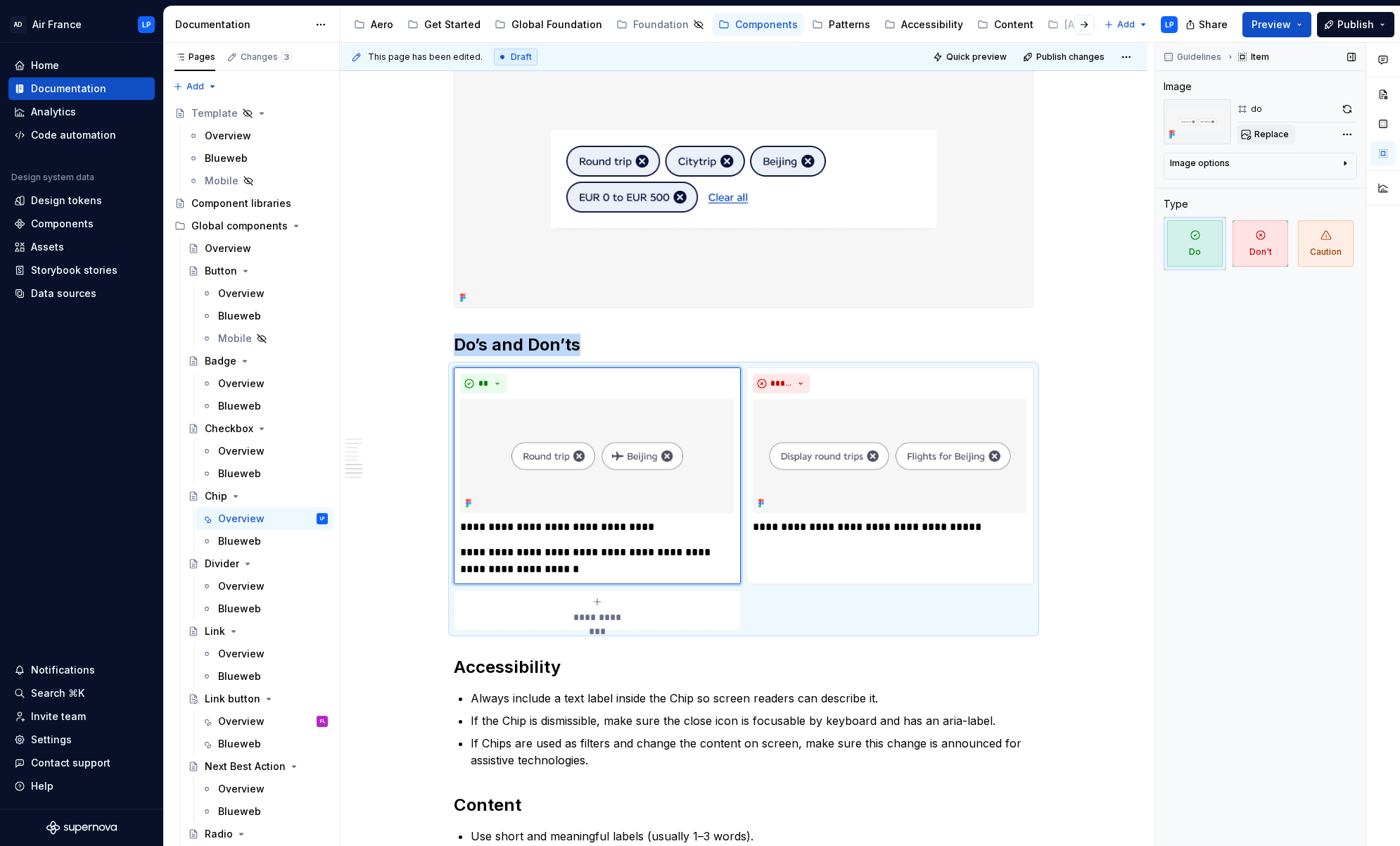
click at [1010, 135] on span "Replace" at bounding box center [1270, 134] width 34 height 11
type textarea "*"
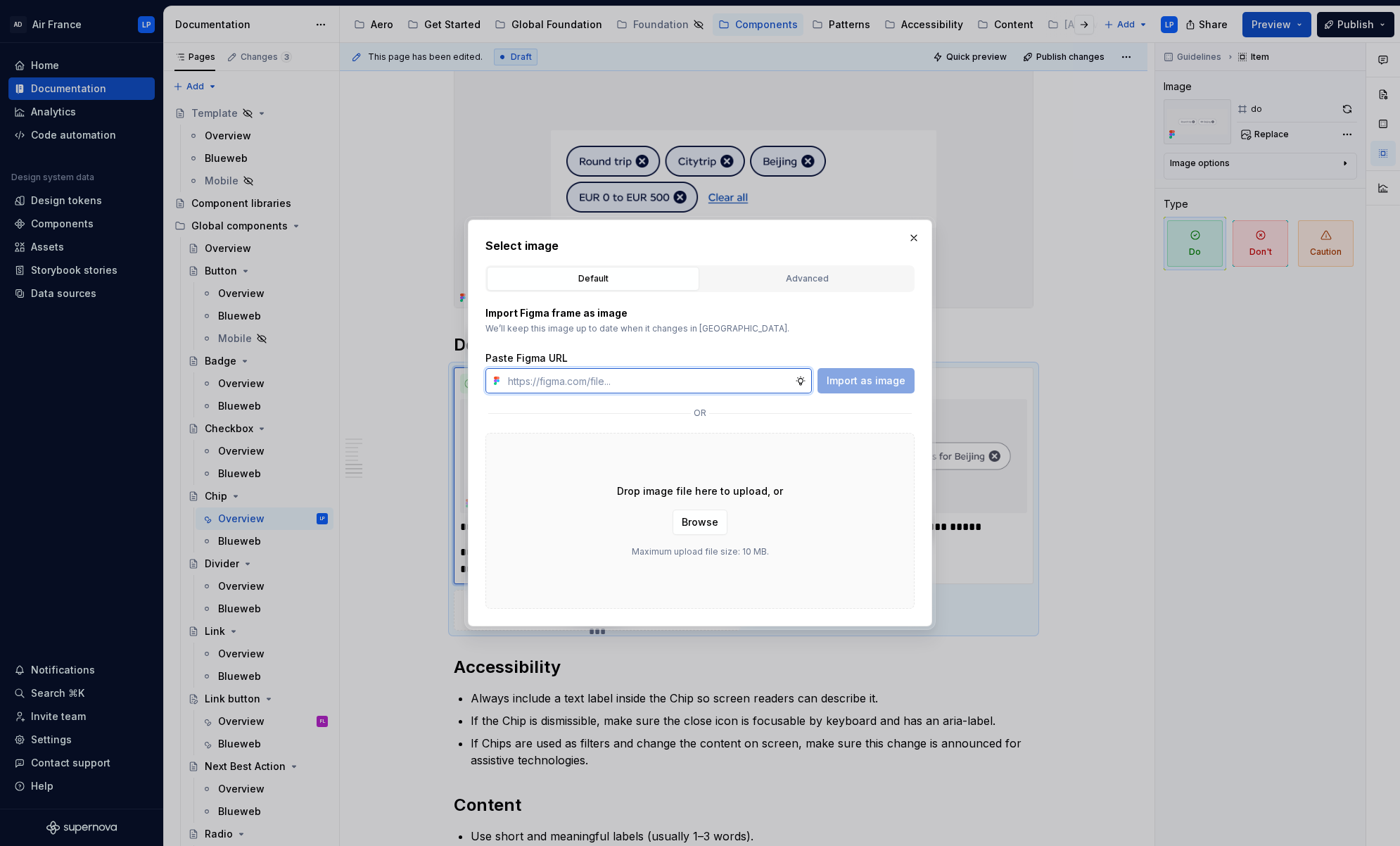
click at [598, 379] on input "text" at bounding box center [649, 380] width 293 height 25
paste input "https://www.figma.com/design/kfPV9M0mDLxW9WQiNzP0S1/Supernova-assets?node-id=27…"
type input "https://www.figma.com/design/kfPV9M0mDLxW9WQiNzP0S1/Supernova-assets?node-id=27…"
click at [878, 380] on span "Import as image" at bounding box center [866, 380] width 79 height 14
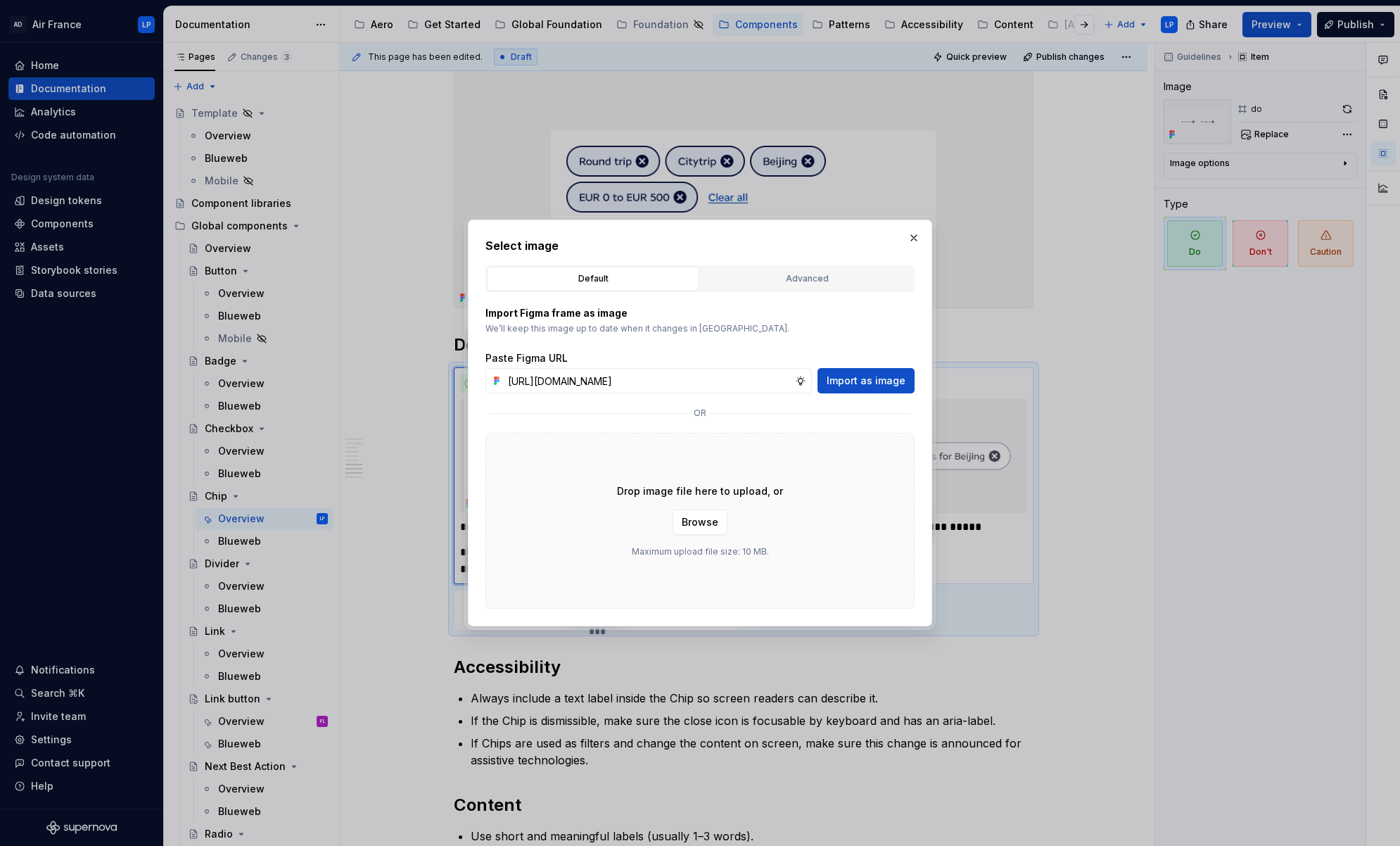
scroll to position [0, 0]
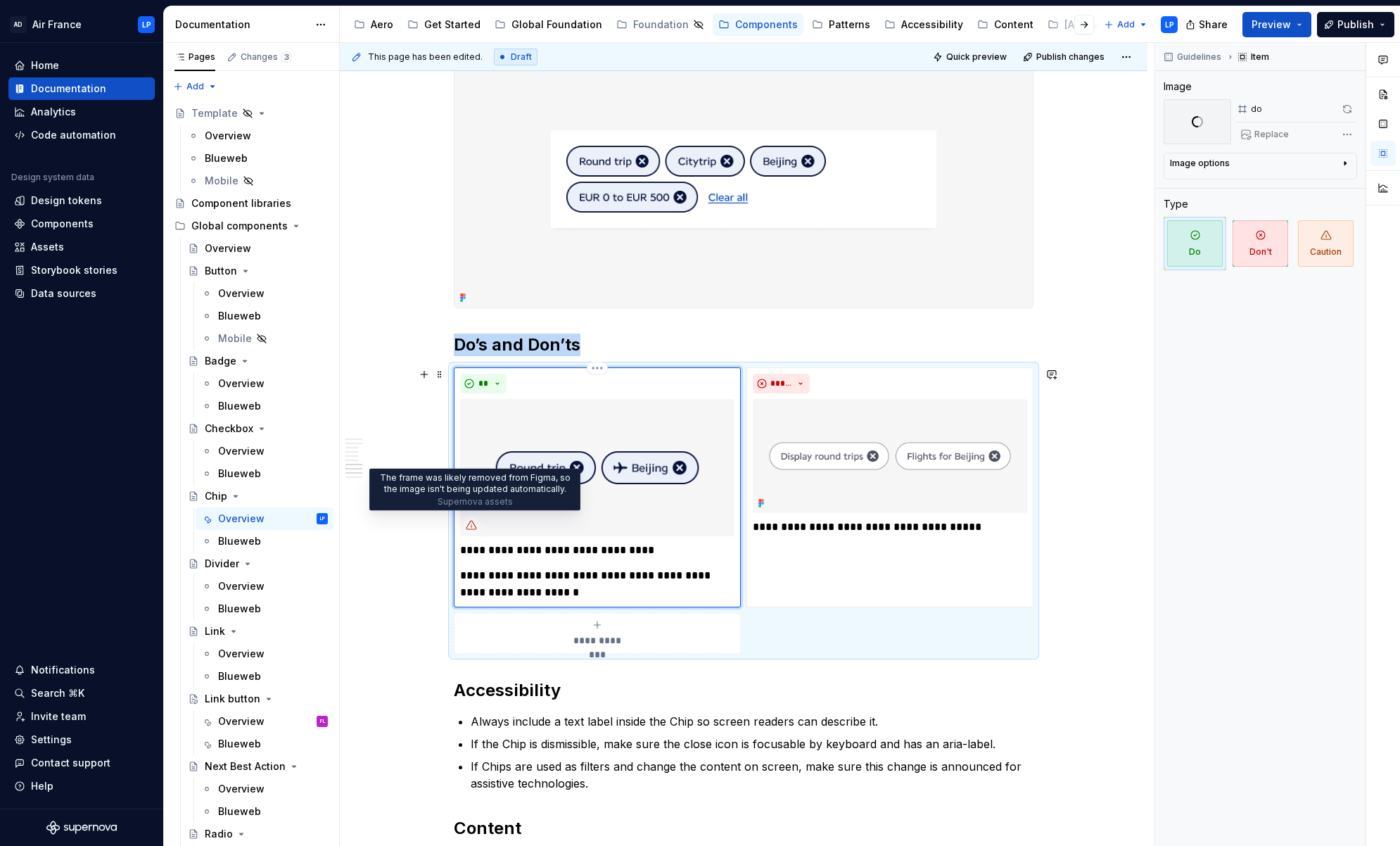
click at [476, 525] on icon at bounding box center [470, 524] width 11 height 11
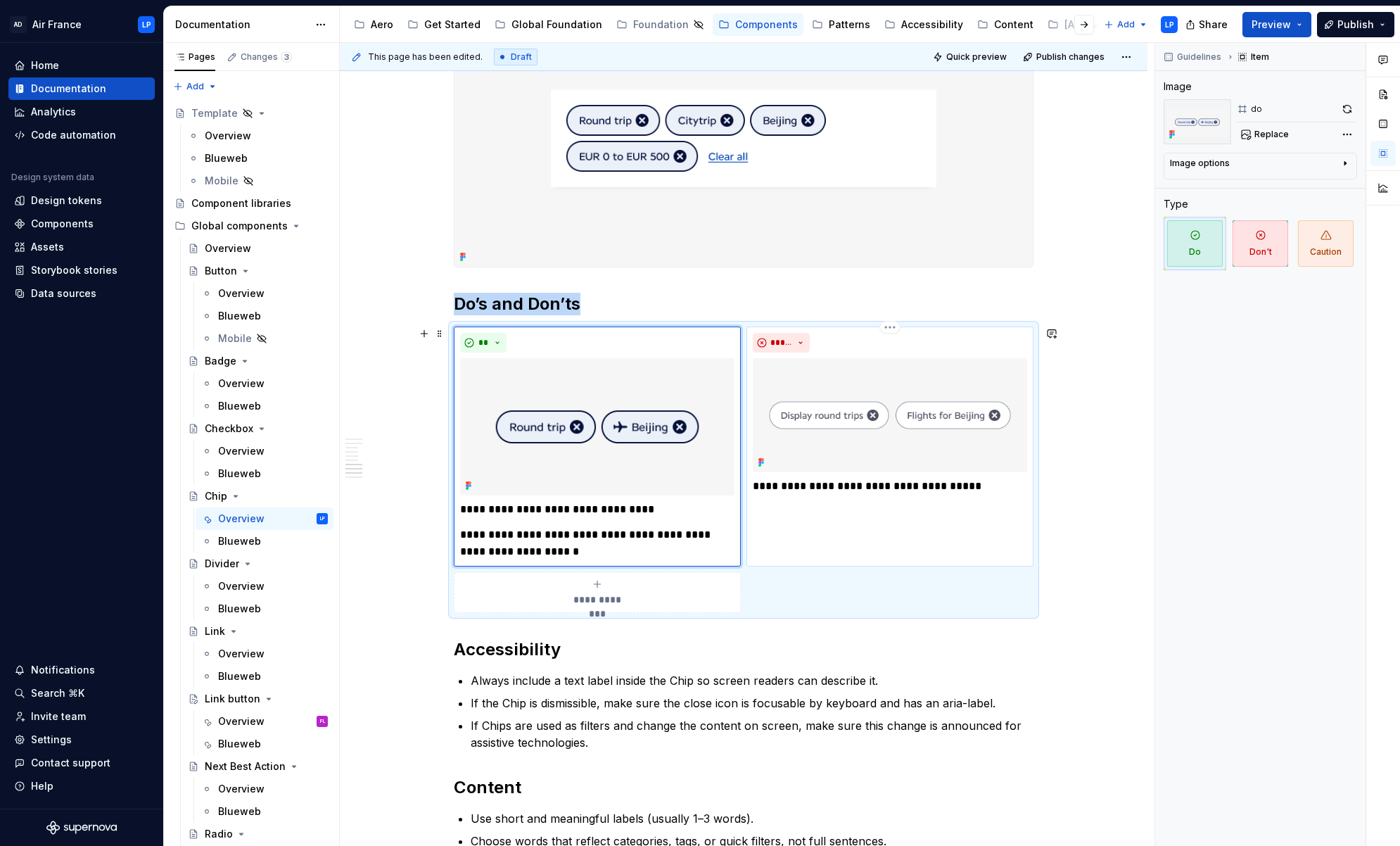
scroll to position [2106, 0]
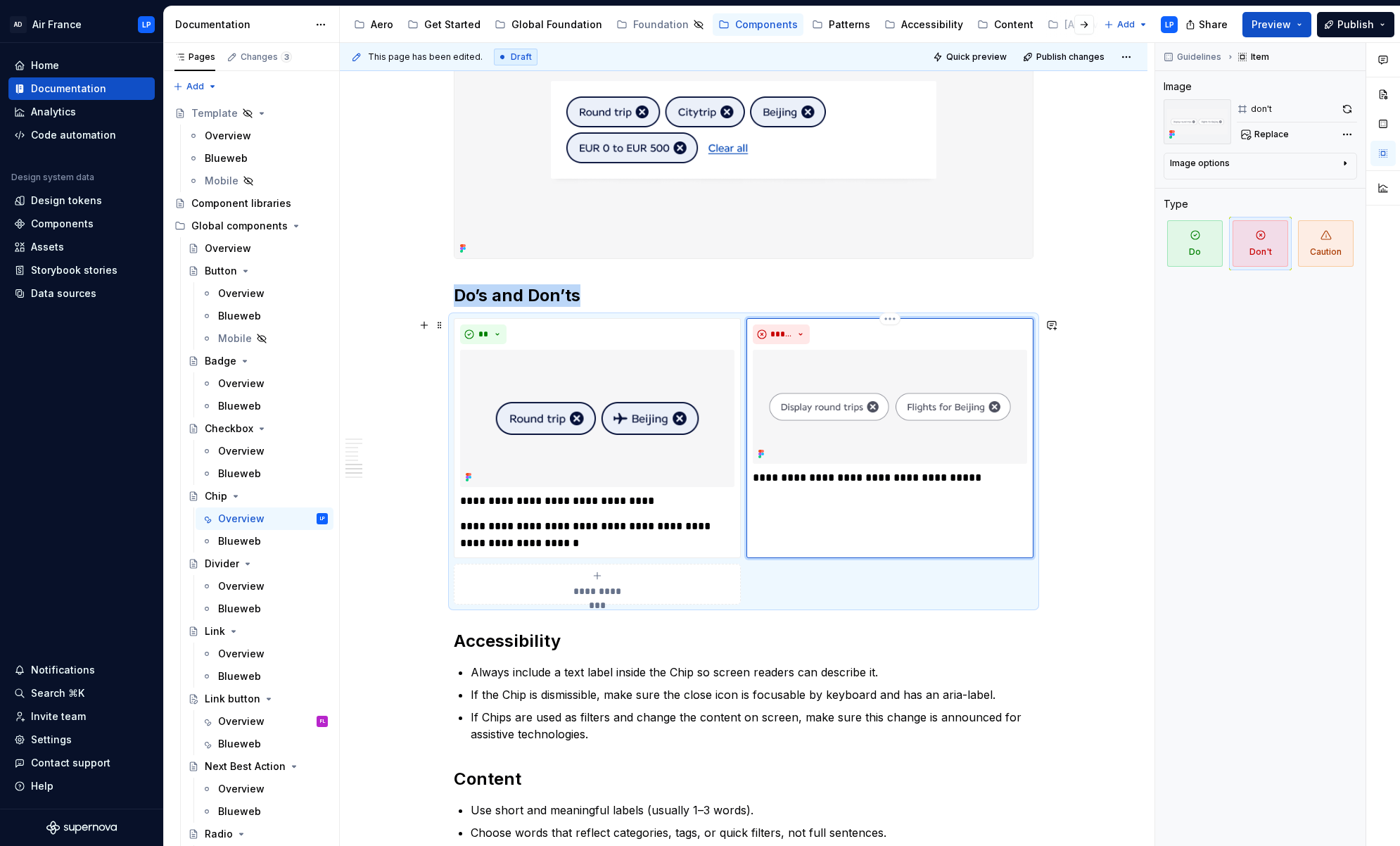
click at [887, 385] on img at bounding box center [889, 407] width 274 height 114
click at [1010, 135] on span "Replace" at bounding box center [1270, 134] width 34 height 11
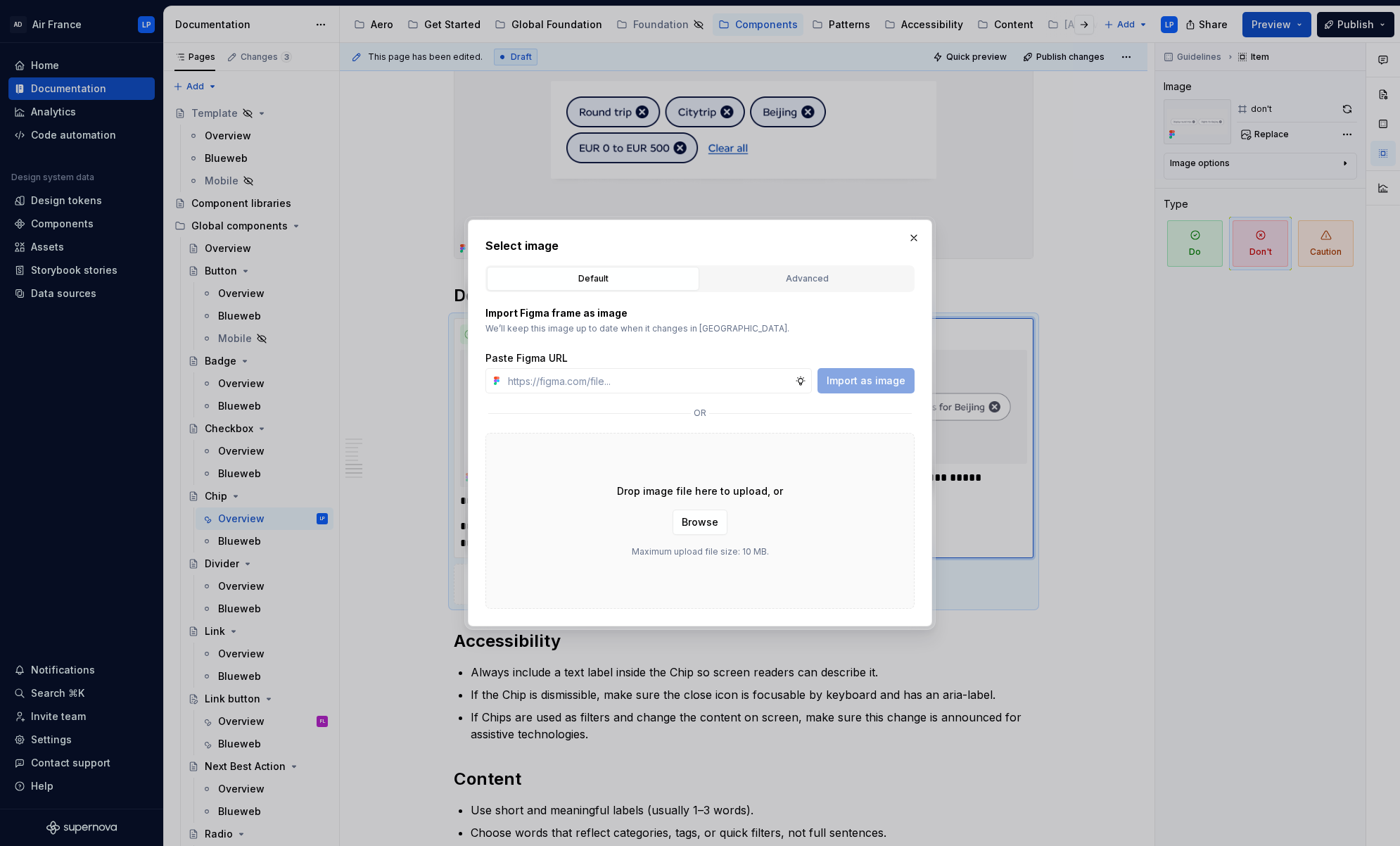
type textarea "*"
type input "https://www.figma.com/design/kfPV9M0mDLxW9WQiNzP0S1/Supernova-assets?node-id=27…"
type textarea "*"
type input "https://www.figma.com/design/kfPV9M0mDLxW9WQiNzP0S1/Supernova-assets?node-id=27…"
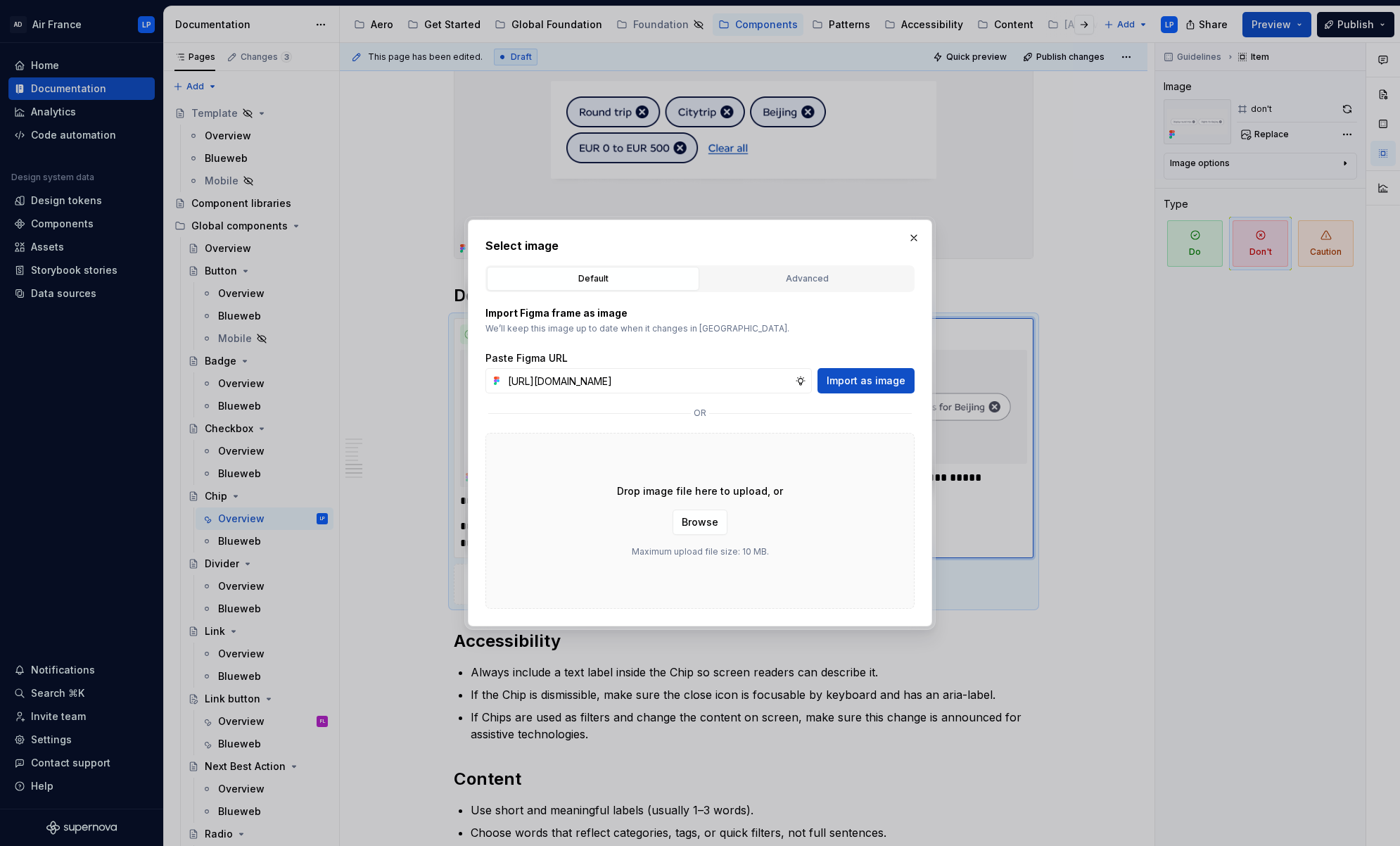
click at [874, 375] on span "Import as image" at bounding box center [866, 380] width 79 height 14
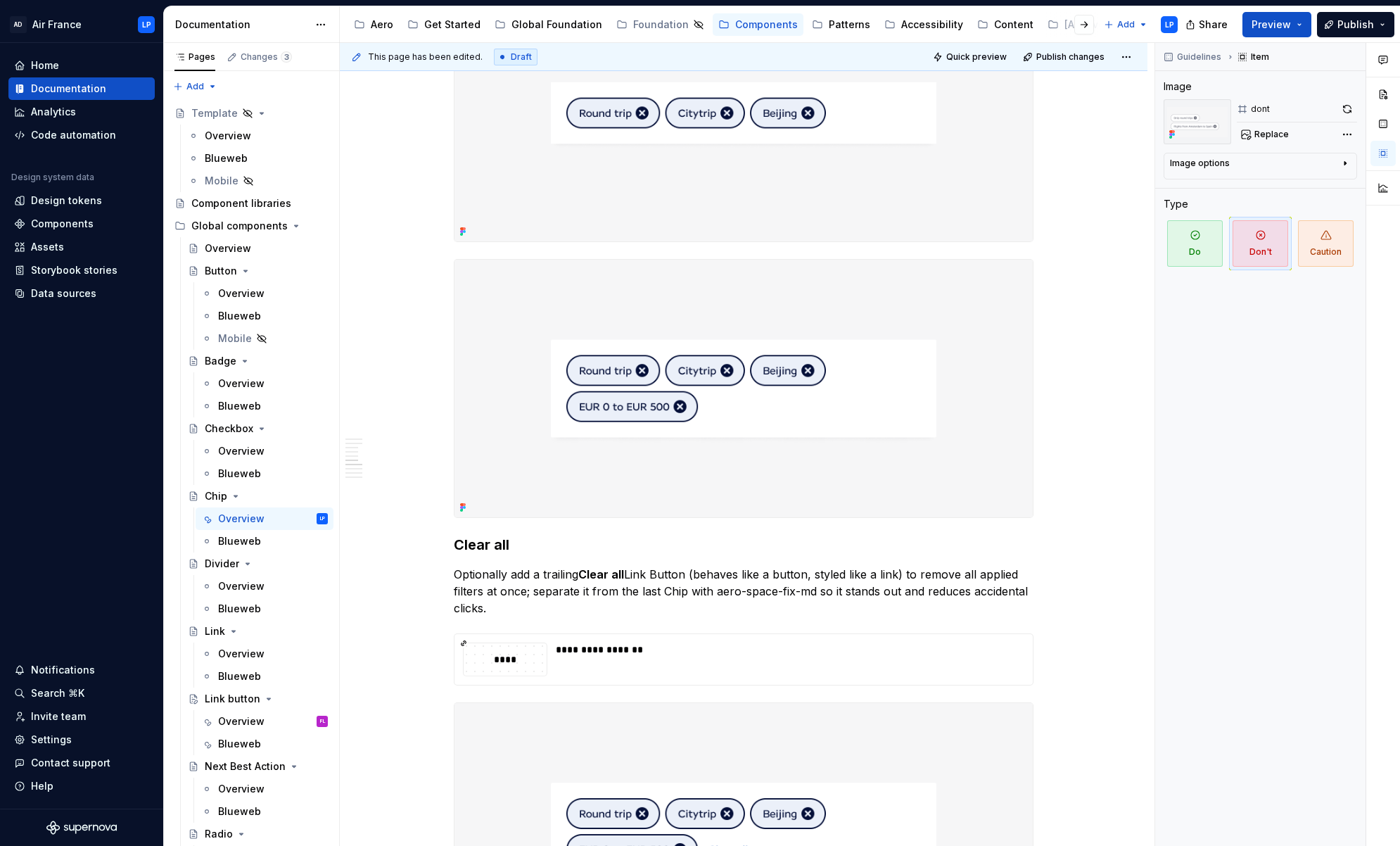
scroll to position [2076, 0]
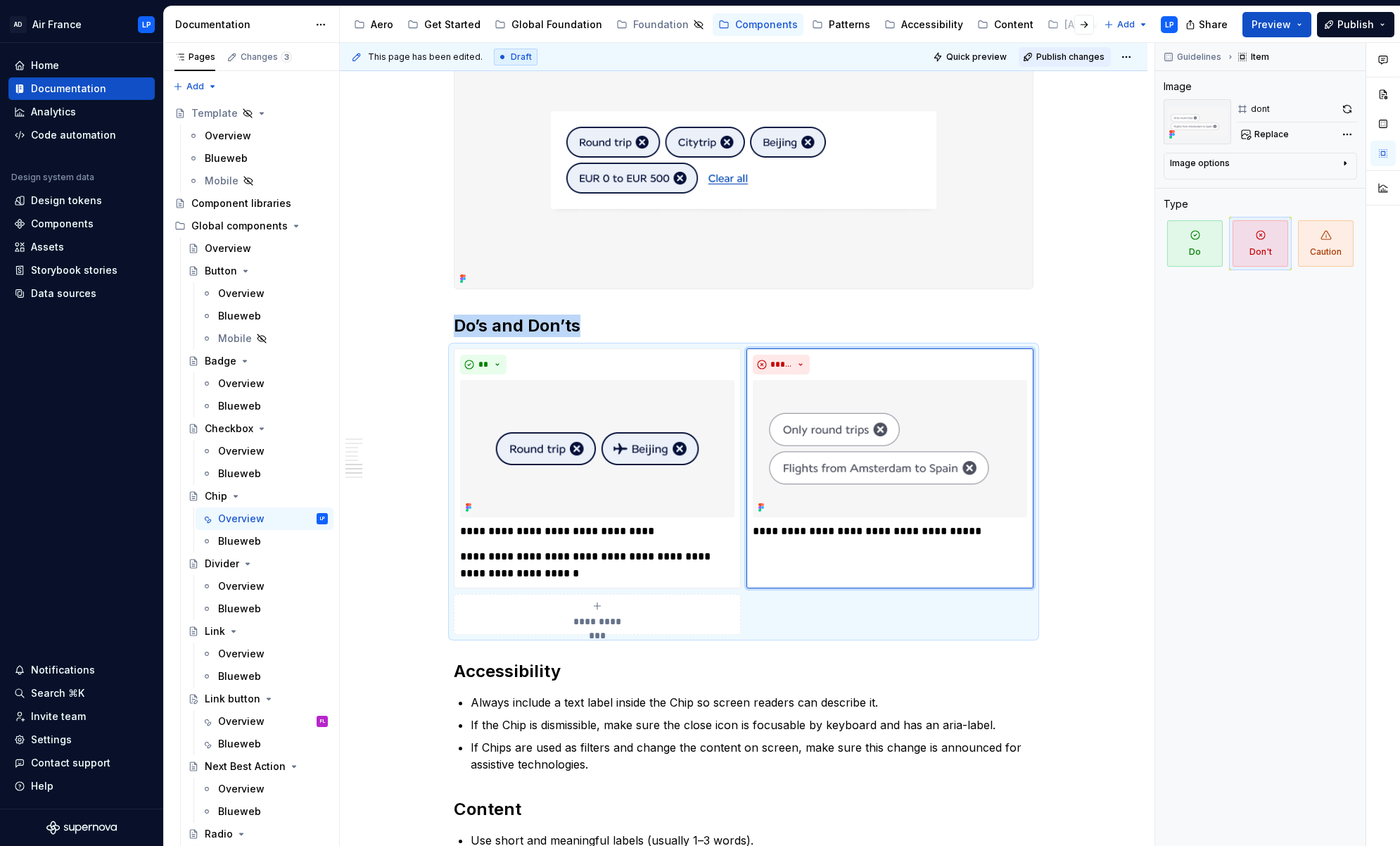
click at [1010, 58] on span "Publish changes" at bounding box center [1069, 56] width 68 height 11
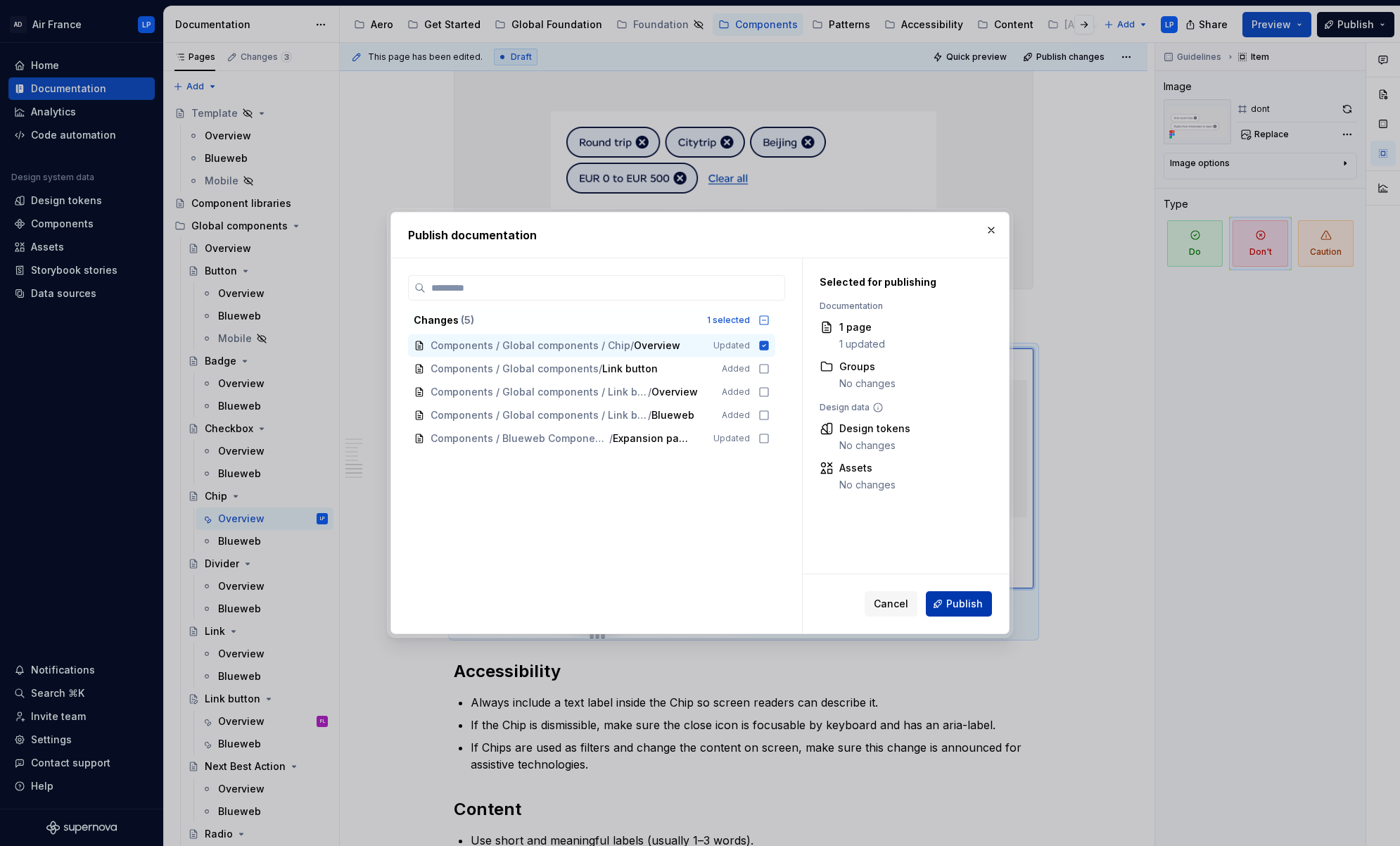
click at [967, 604] on span "Publish" at bounding box center [963, 604] width 36 height 14
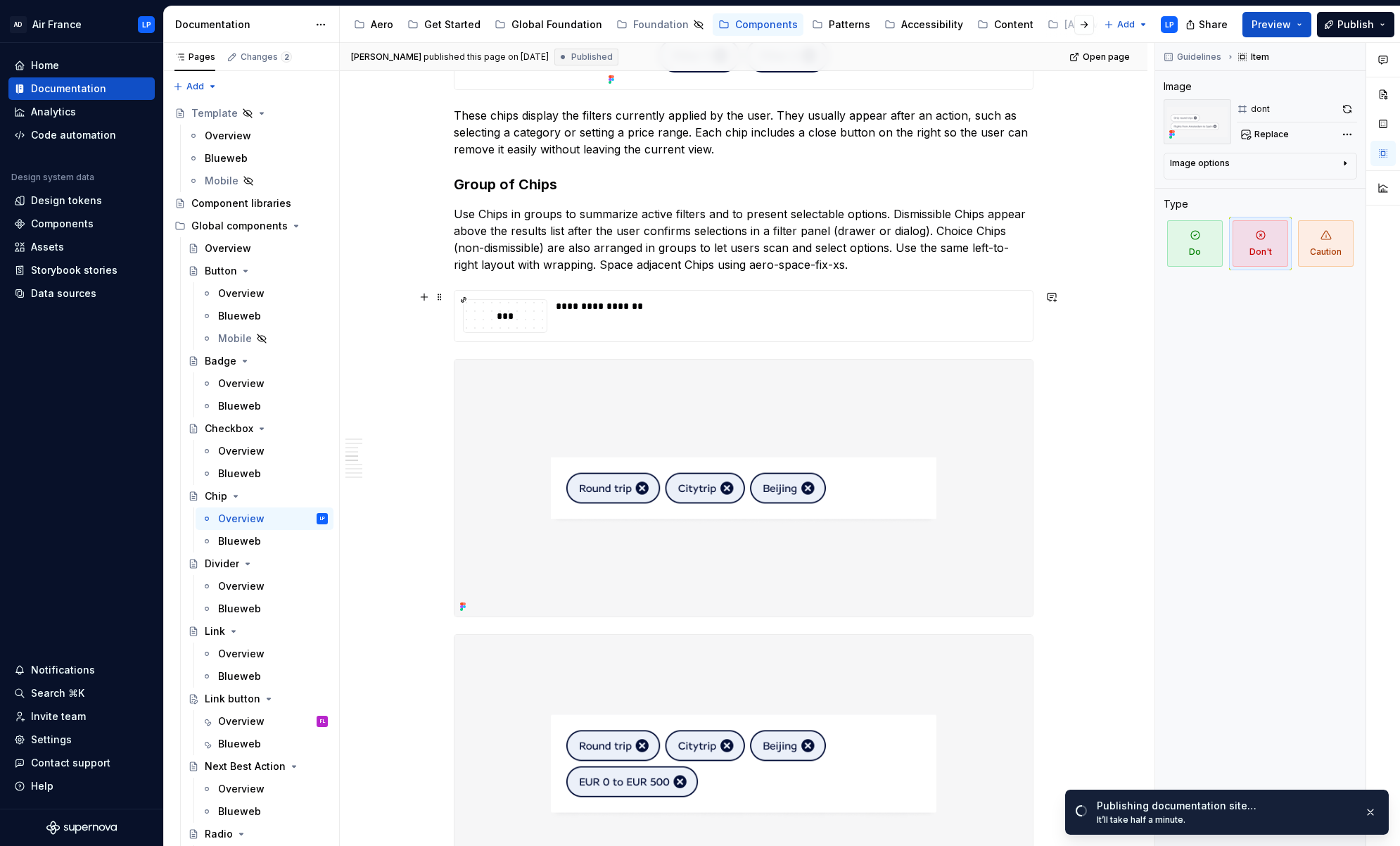
scroll to position [1104, 0]
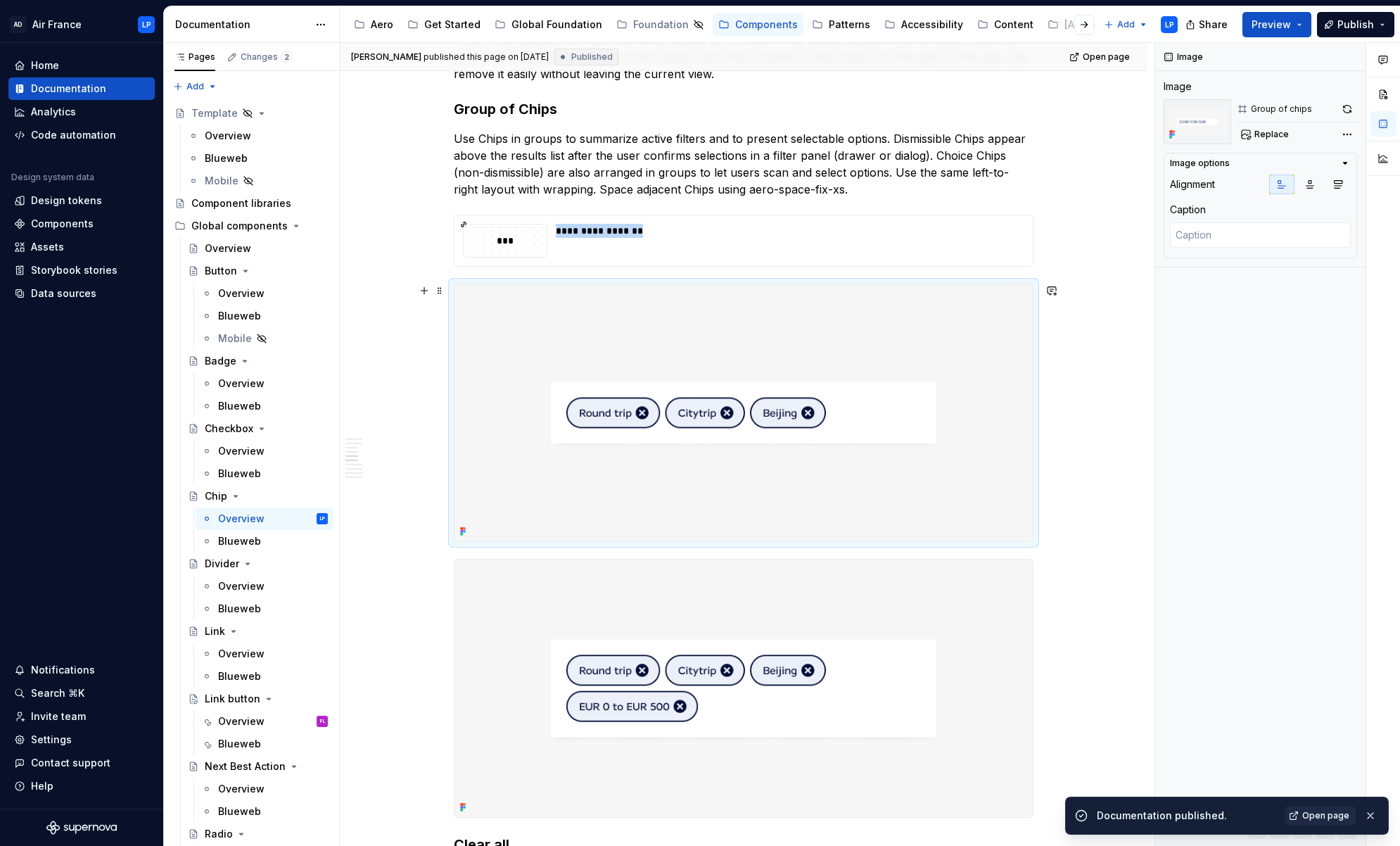
click at [858, 327] on img at bounding box center [743, 412] width 578 height 257
click at [1010, 237] on textarea at bounding box center [1259, 235] width 181 height 25
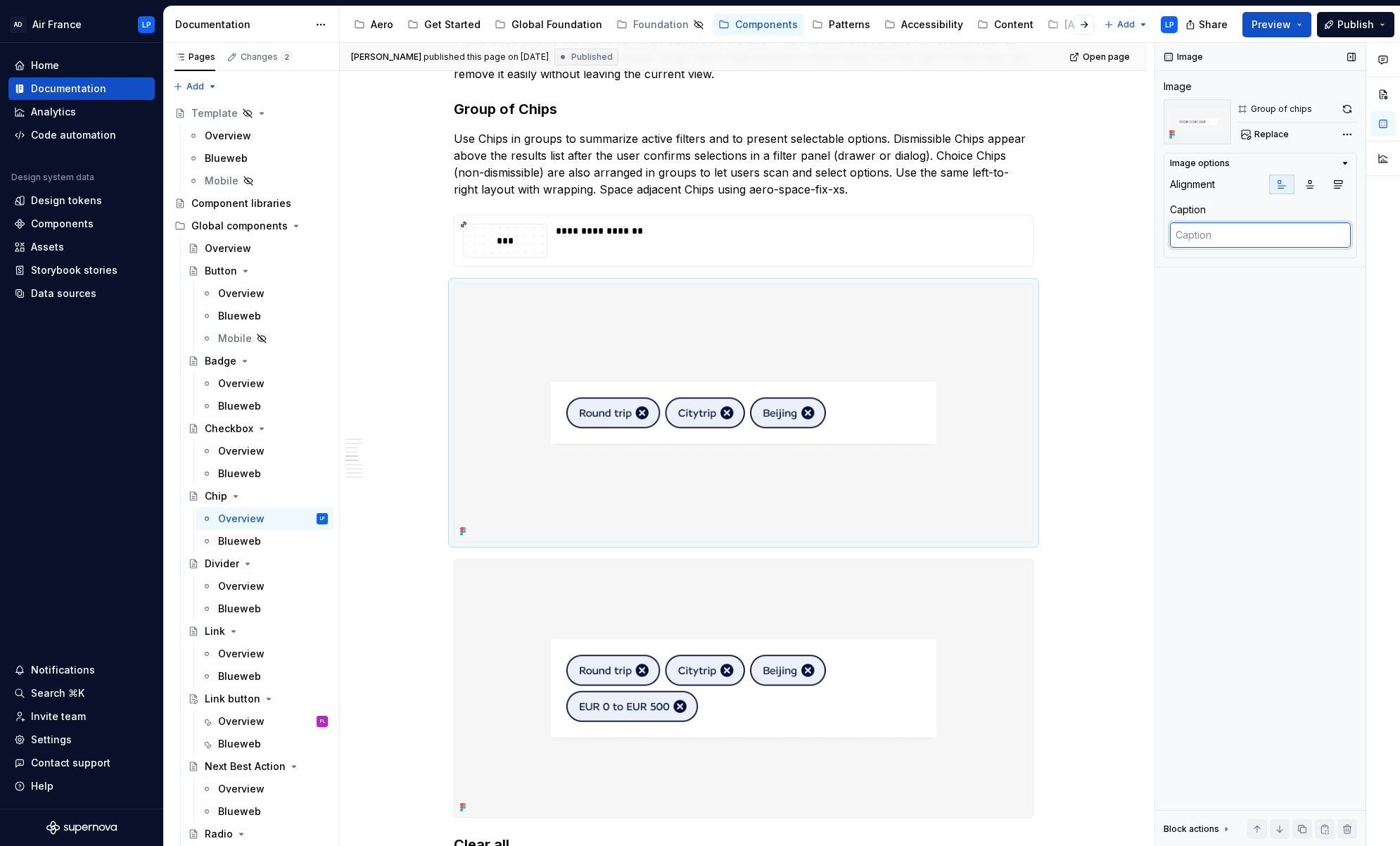
type textarea "*"
type textarea "G"
type textarea "*"
type textarea "Gr"
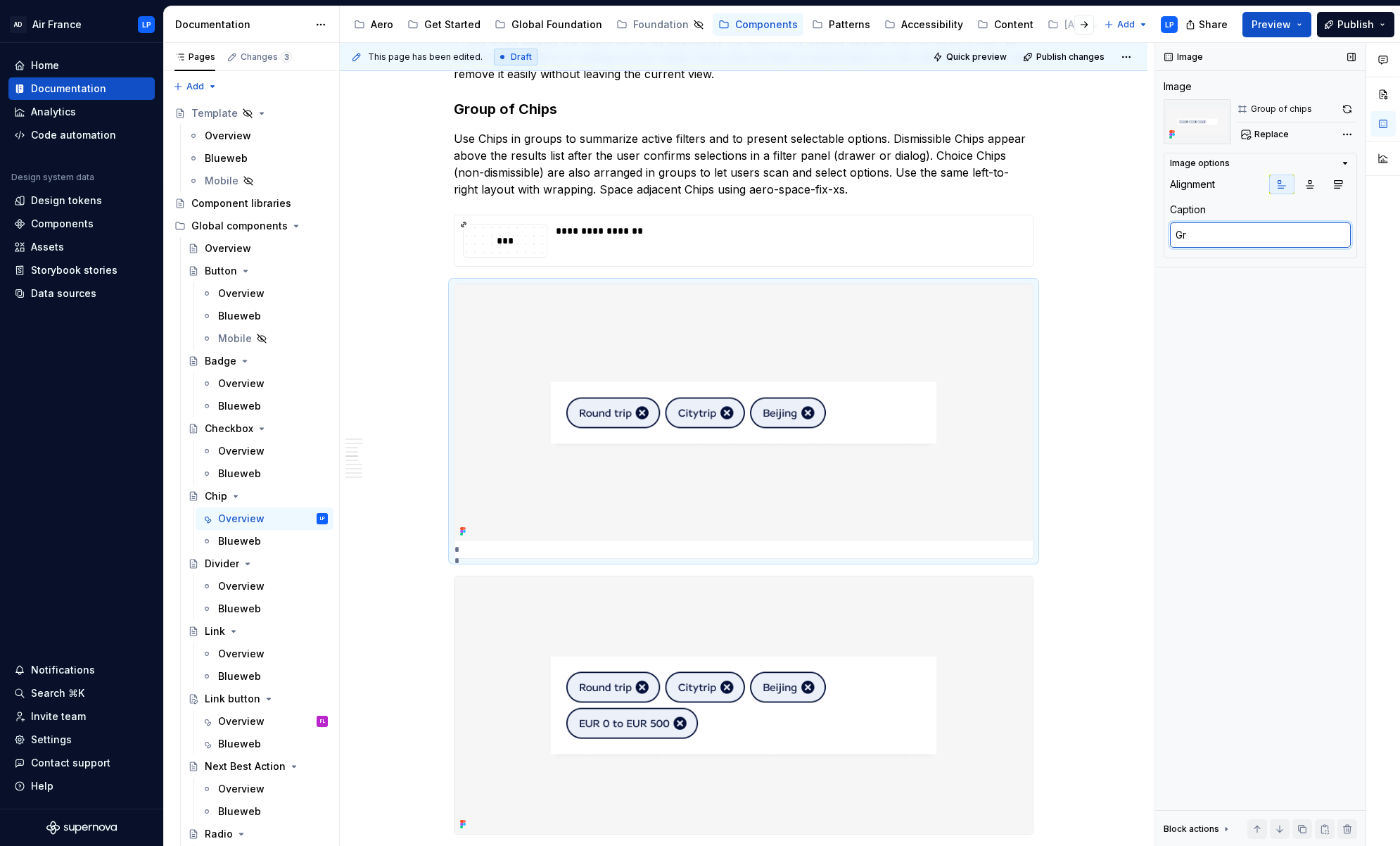
type textarea "*"
type textarea "Gro"
type textarea "*"
type textarea "Grou"
type textarea "*"
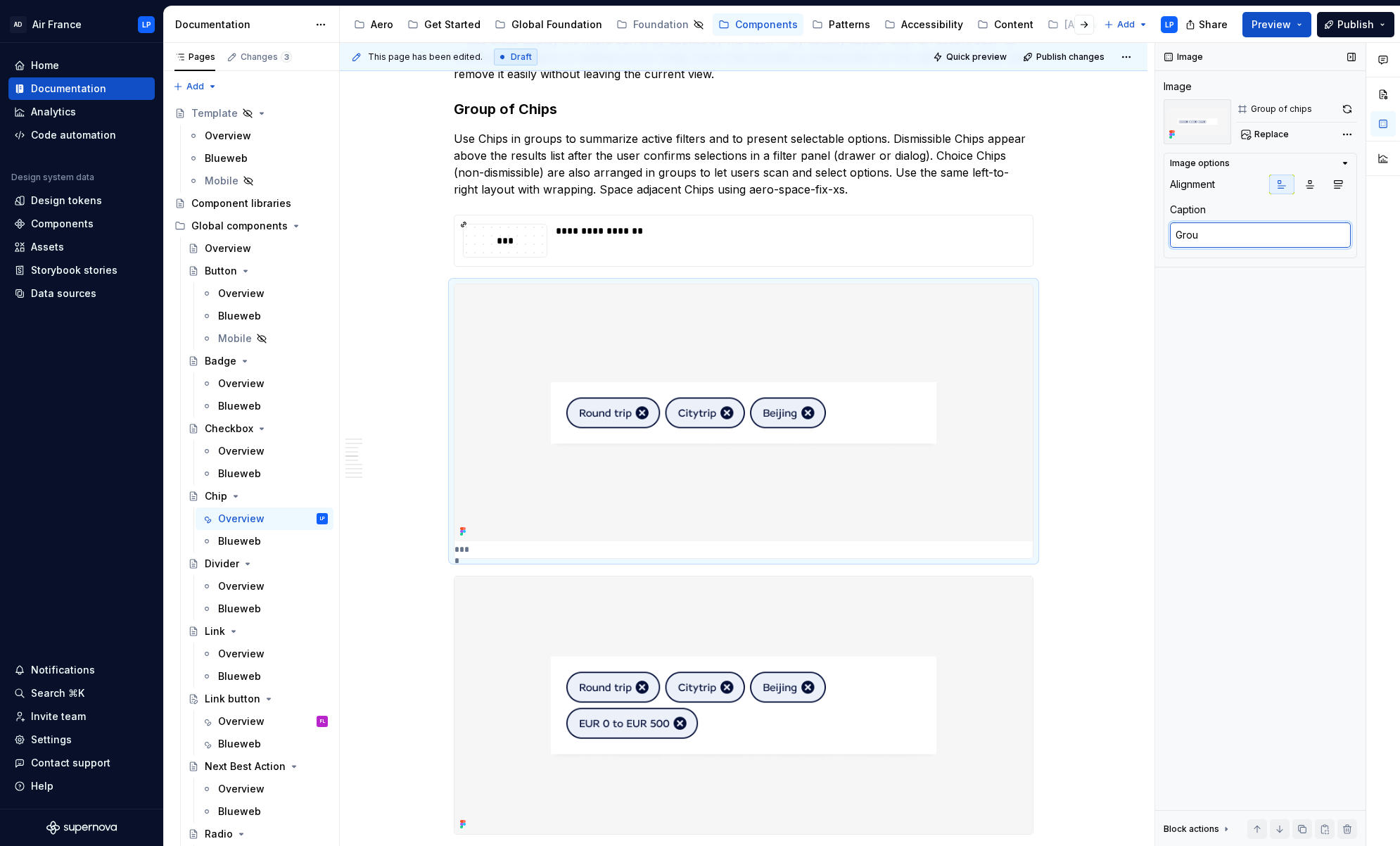
type textarea "Group"
type textarea "*"
type textarea "Group"
type textarea "*"
type textarea "Group of"
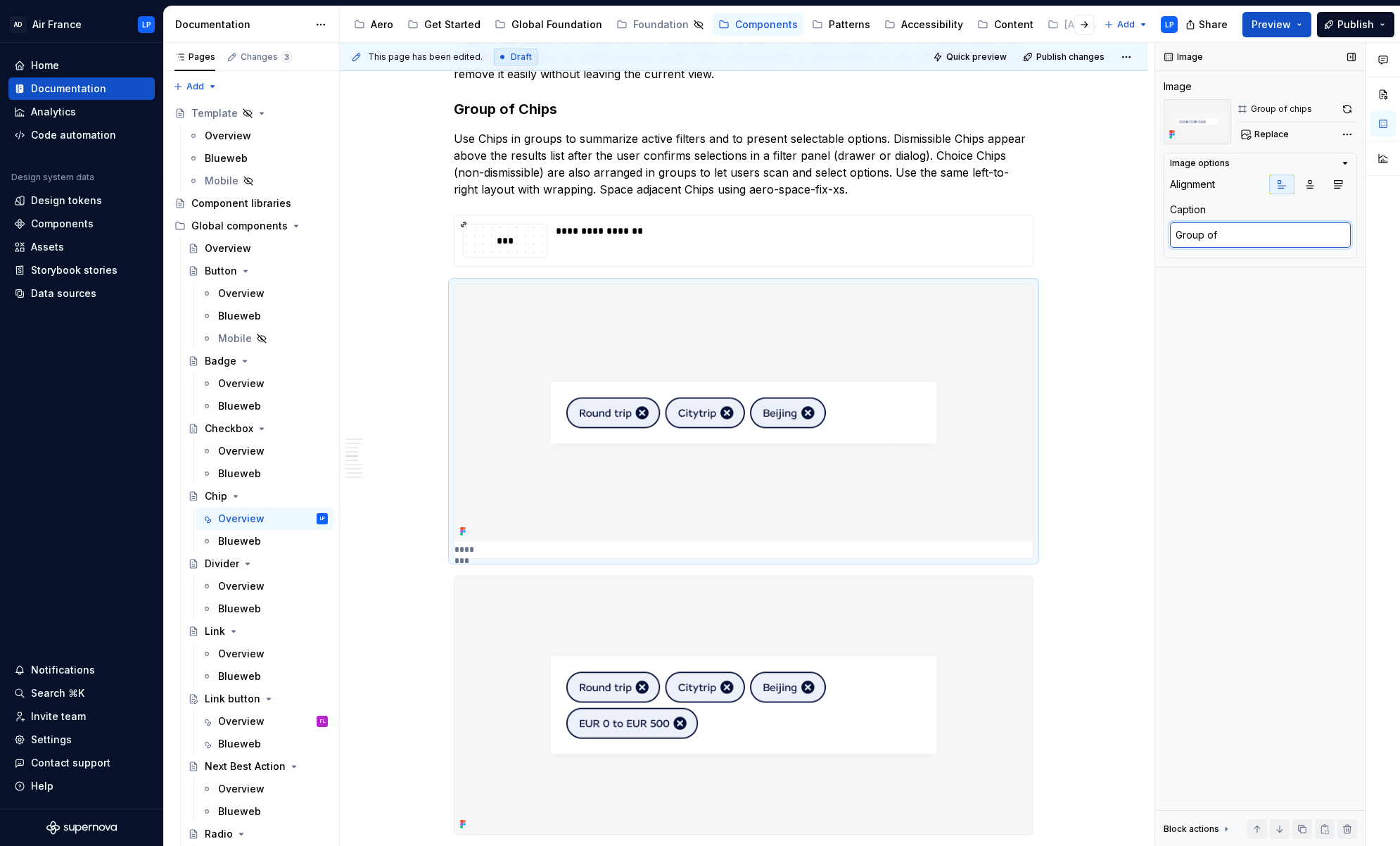
type textarea "*"
type textarea "Group of"
type textarea "*"
type textarea "Group of Ch"
type textarea "*"
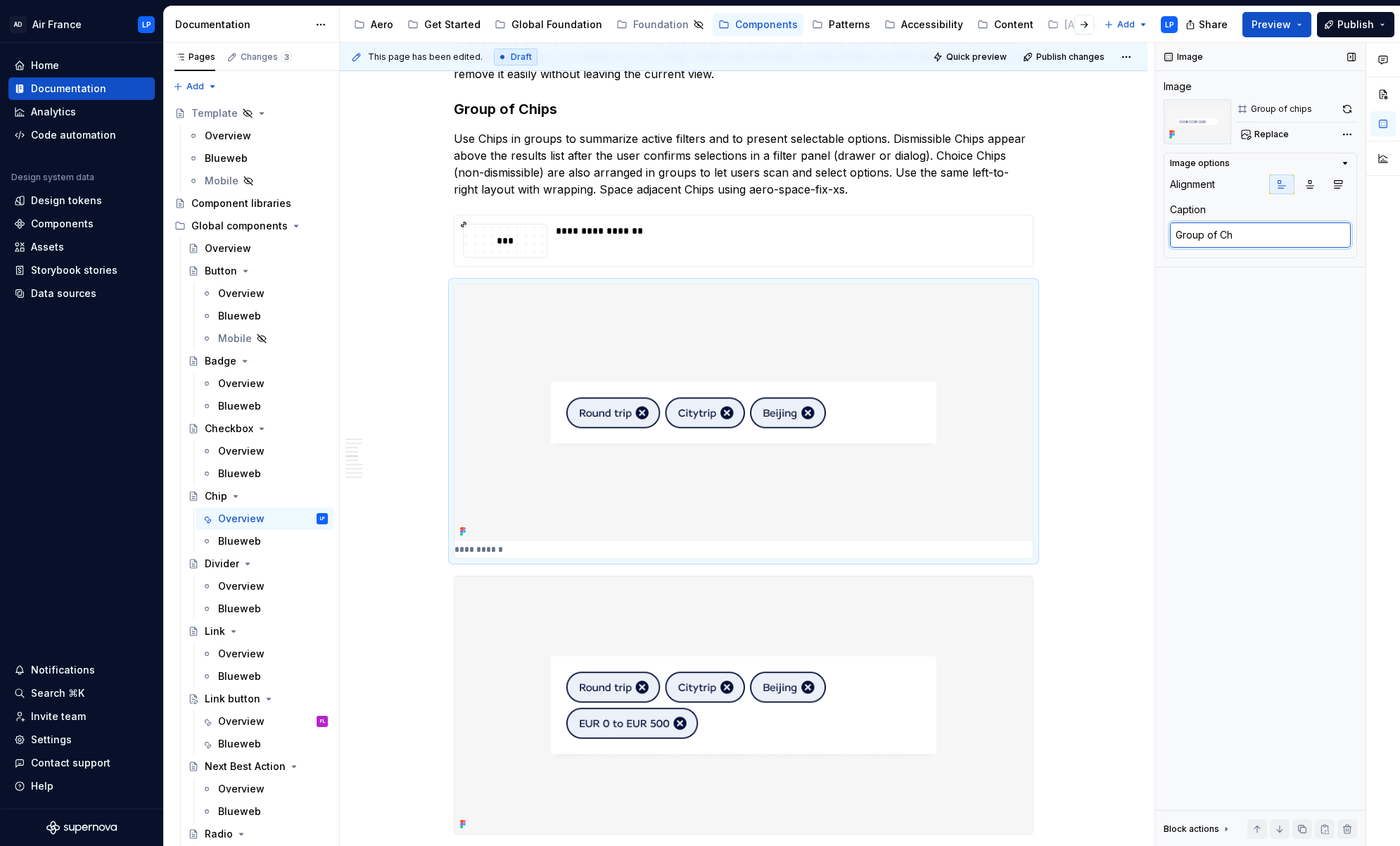
type textarea "Group of Chi"
type textarea "*"
type textarea "Group of Chip"
type textarea "*"
type textarea "Group of Chips"
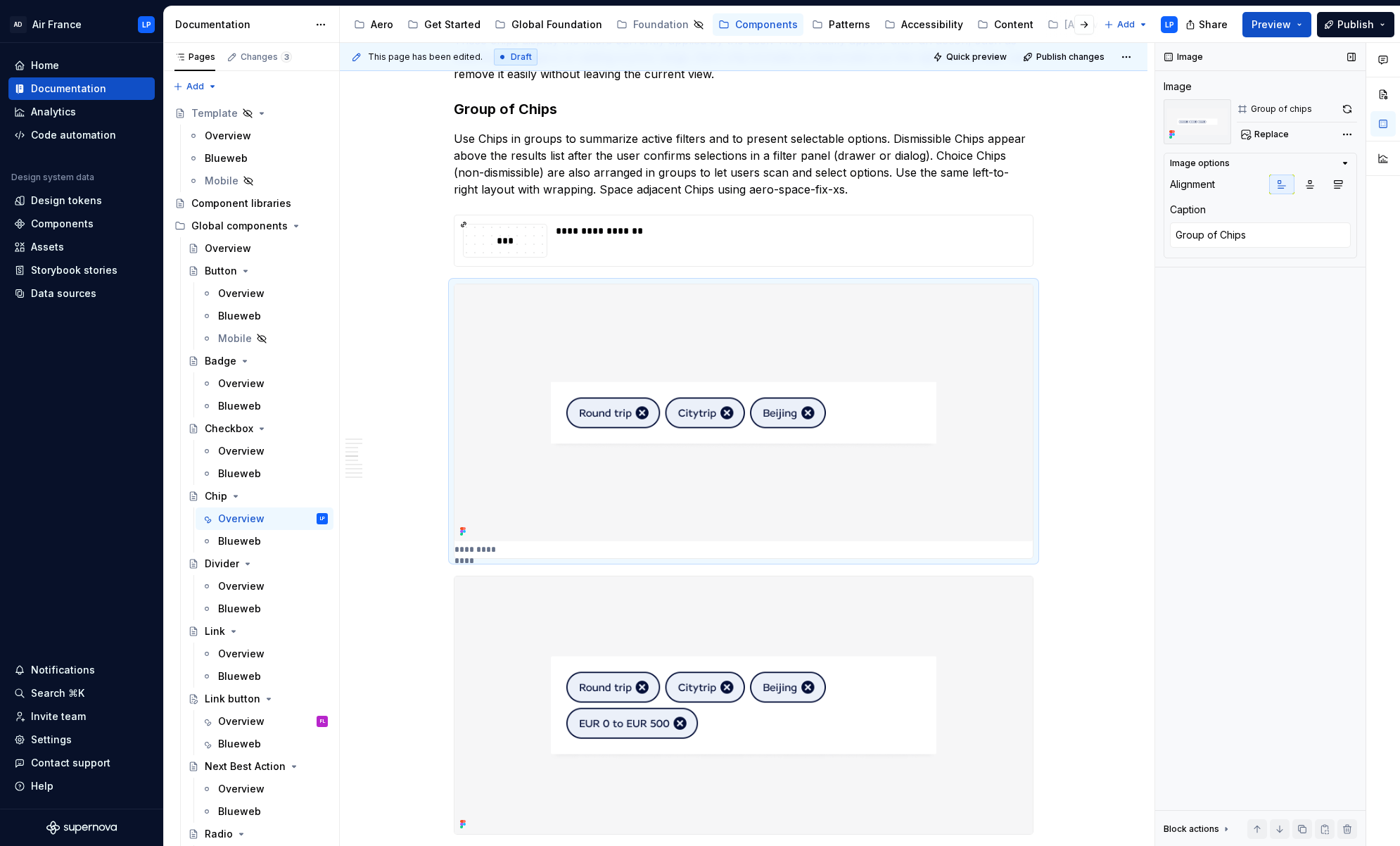
click at [1010, 388] on div "Image Image Group of chips Replace Image options Alignment Caption Group of Chi…" at bounding box center [1260, 444] width 210 height 804
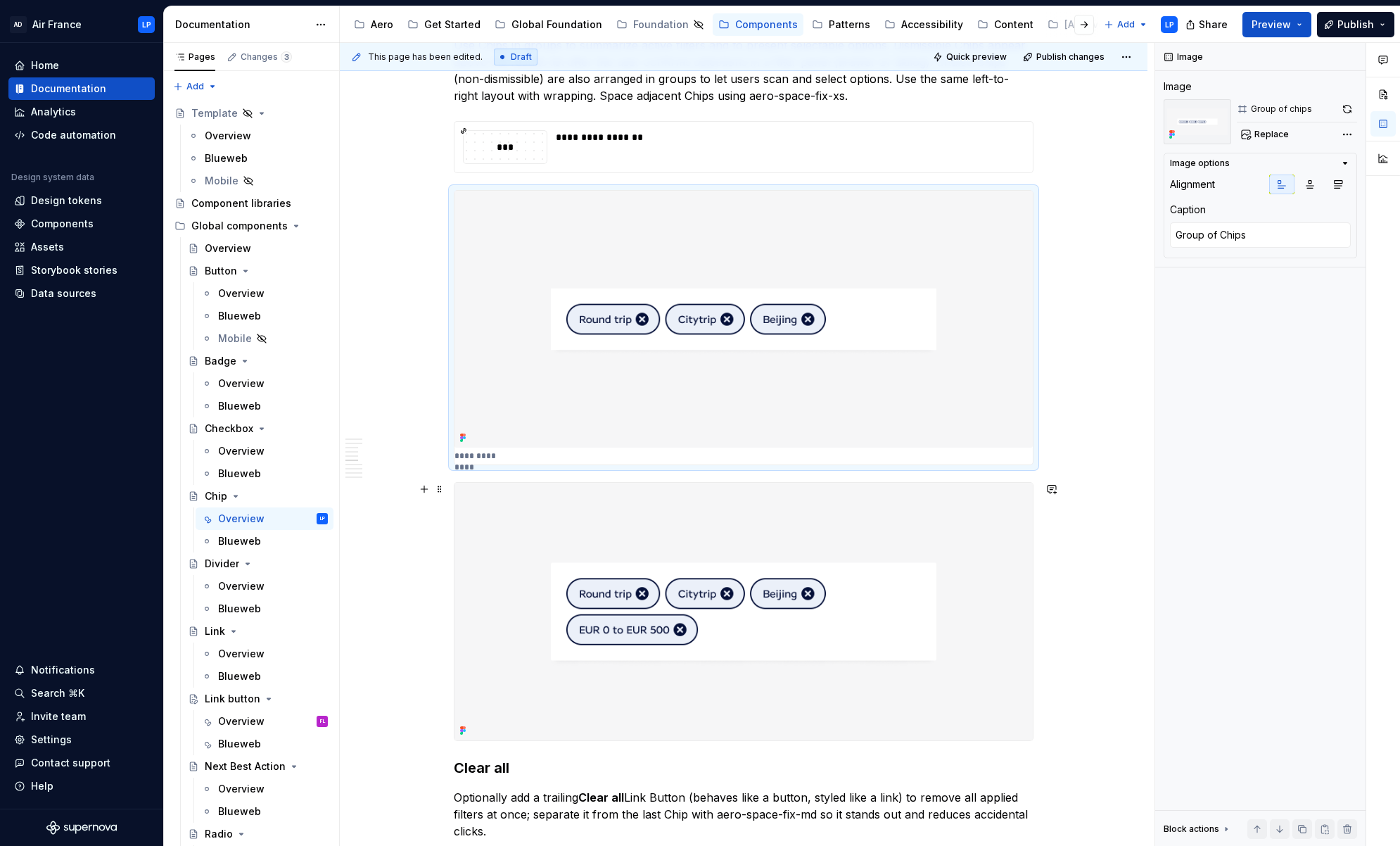
scroll to position [1380, 0]
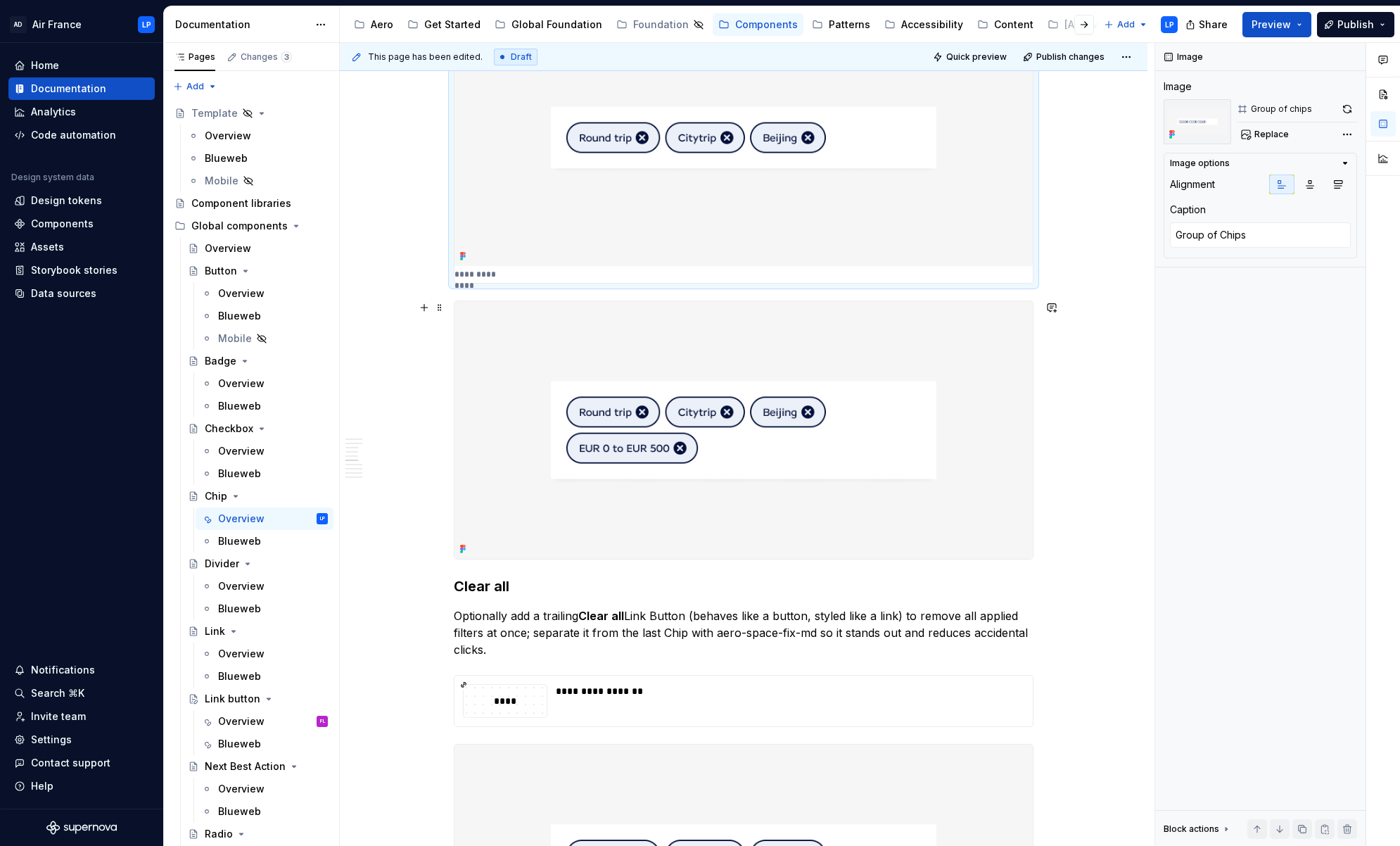
type textarea "*"
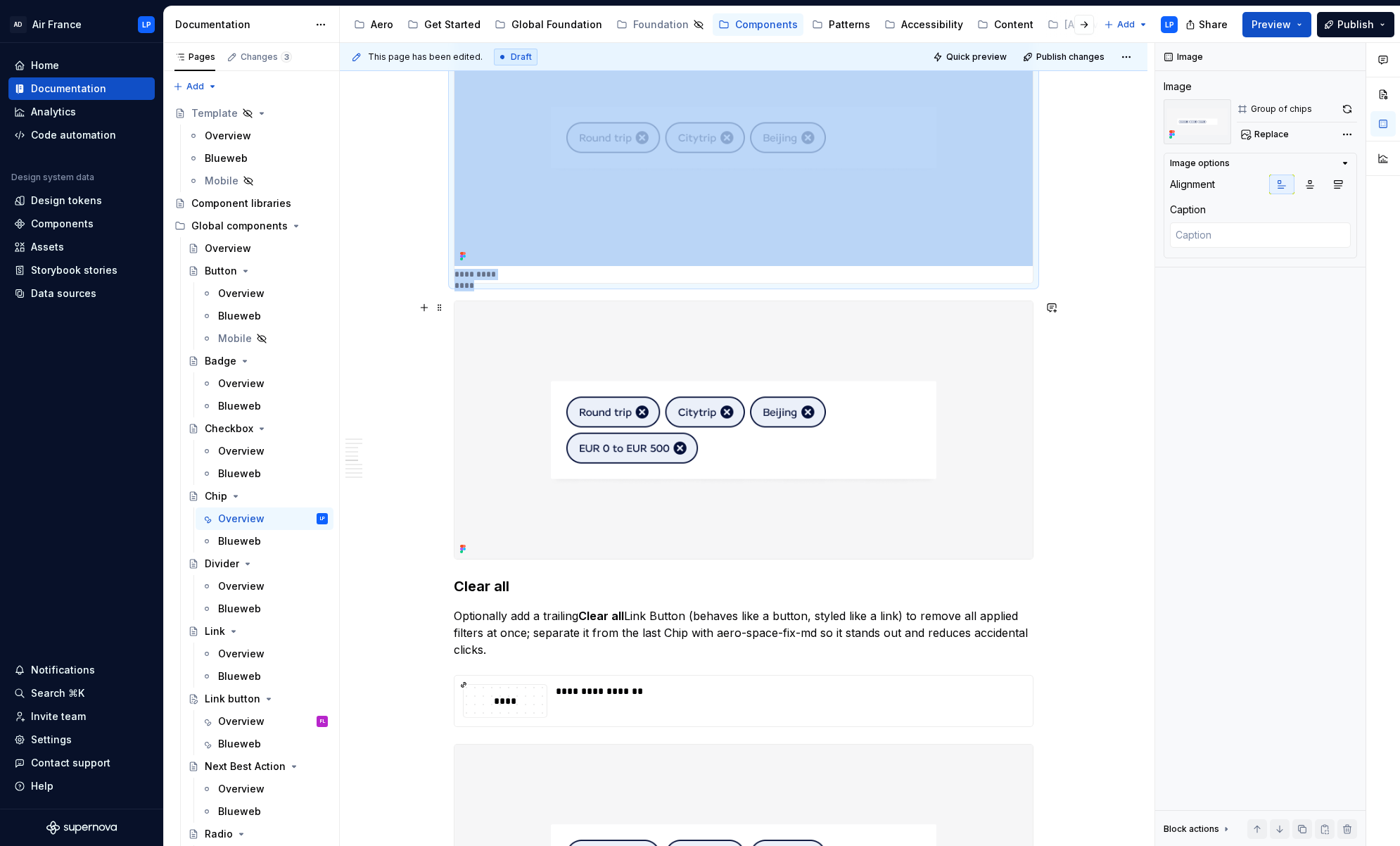
click at [976, 454] on img at bounding box center [743, 429] width 578 height 257
type textarea "*"
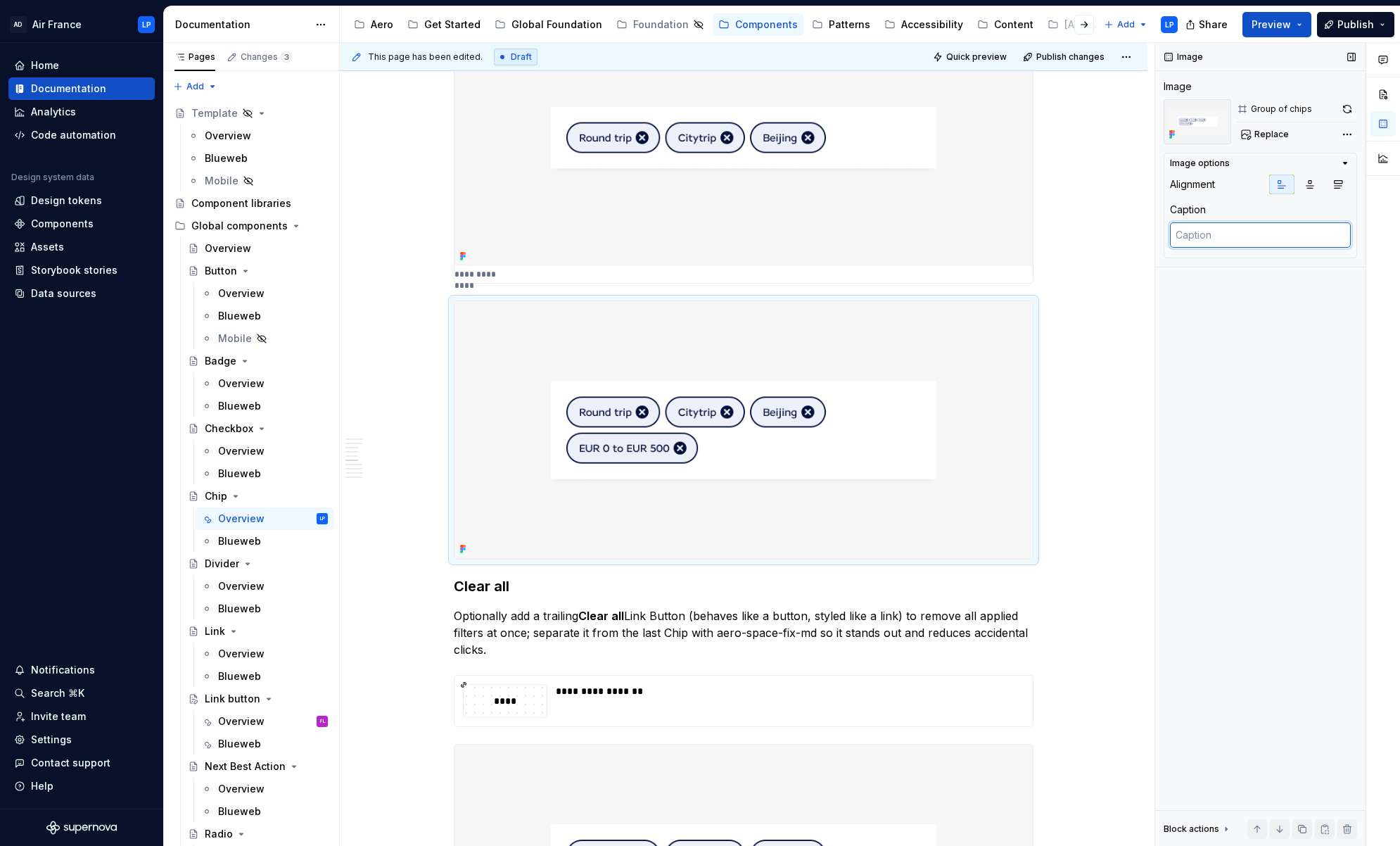
click at [1010, 242] on textarea at bounding box center [1259, 235] width 181 height 25
type textarea "G"
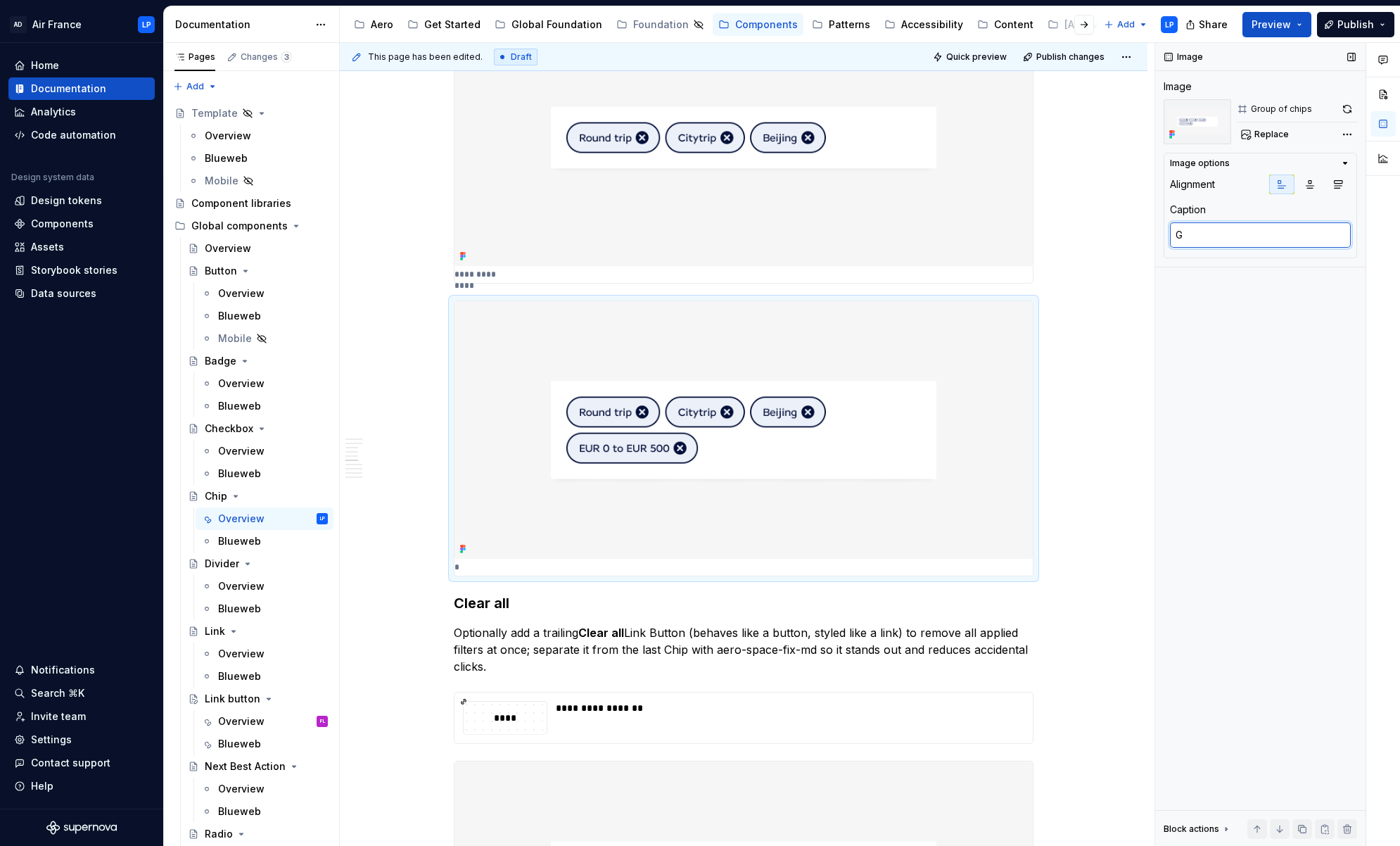
type textarea "*"
type textarea "Gr"
type textarea "*"
type textarea "Gro"
type textarea "*"
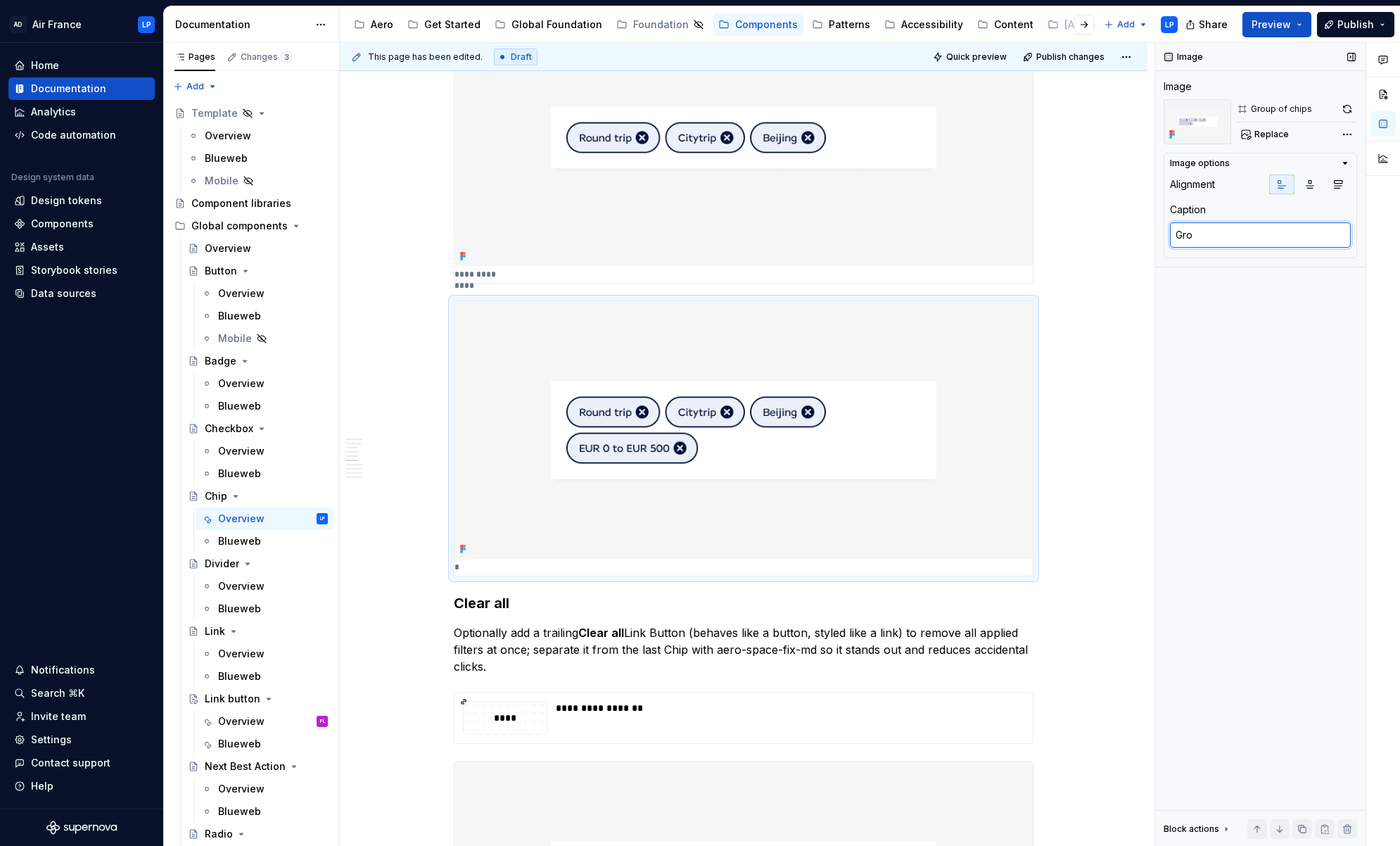
type textarea "Grou"
type textarea "*"
type textarea "Group"
type textarea "*"
type textarea "Group"
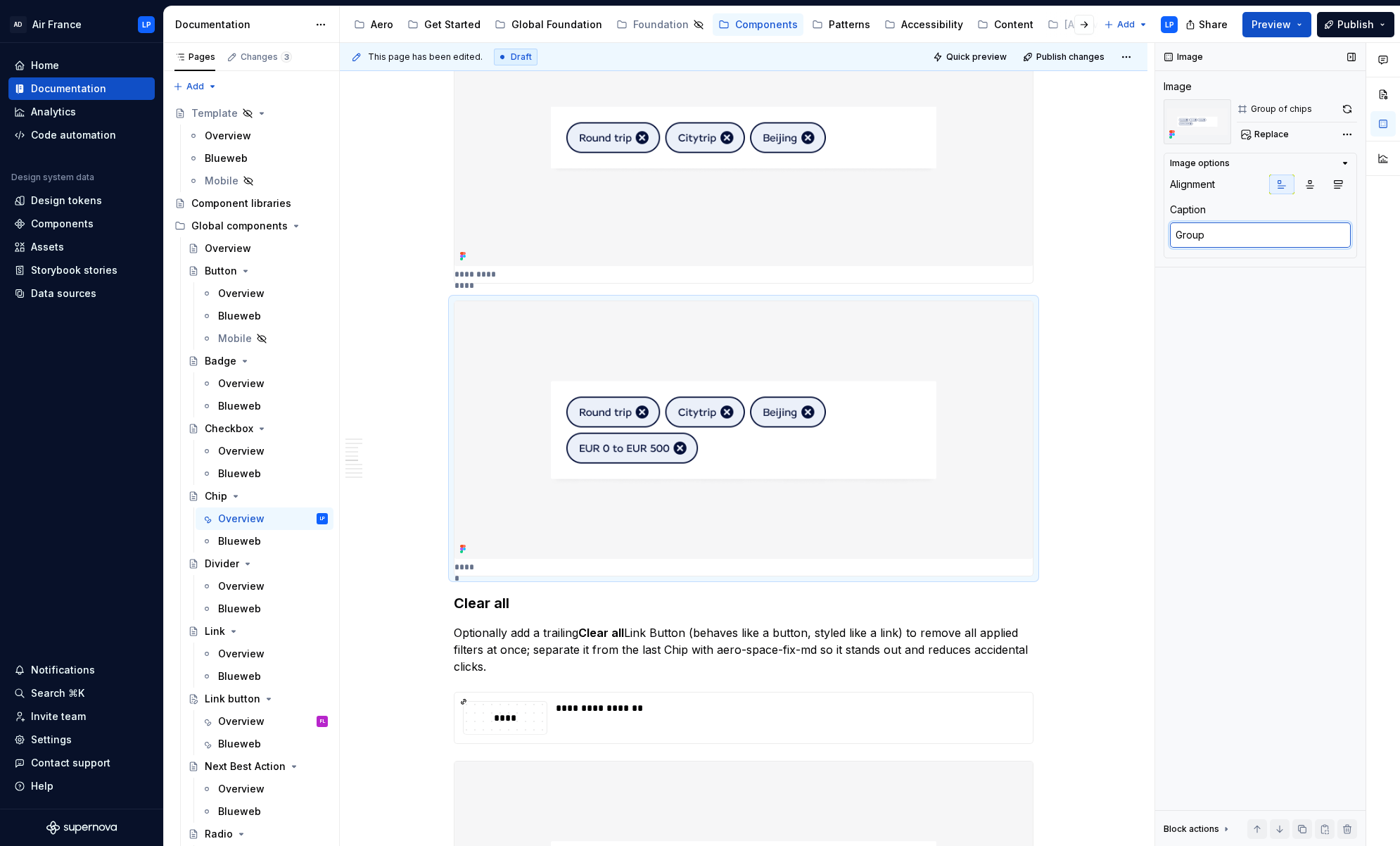
type textarea "*"
type textarea "Group o"
type textarea "*"
type textarea "Group of"
type textarea "*"
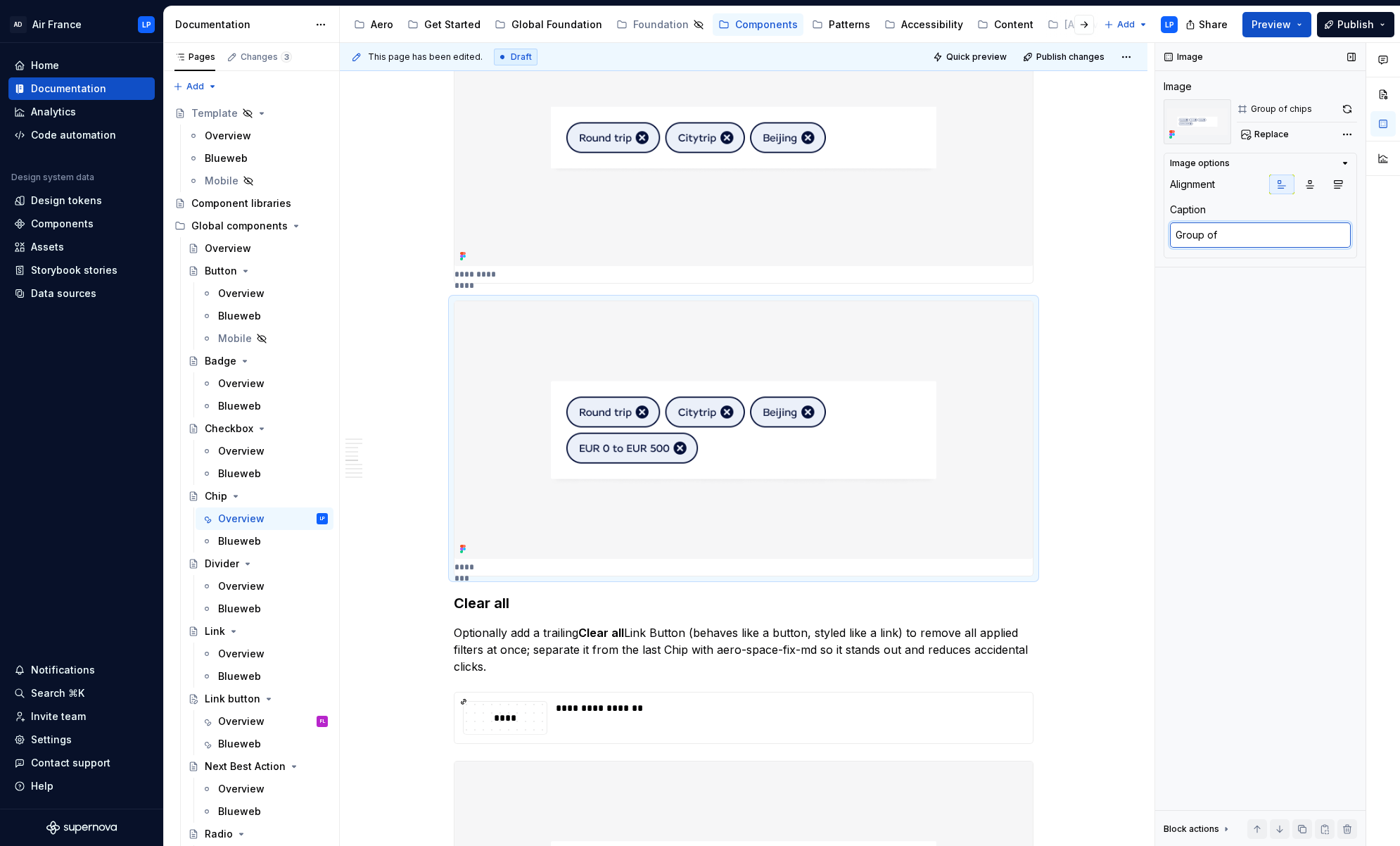
type textarea "Group of"
type textarea "*"
type textarea "Group of C"
type textarea "*"
type textarea "Group of Ch"
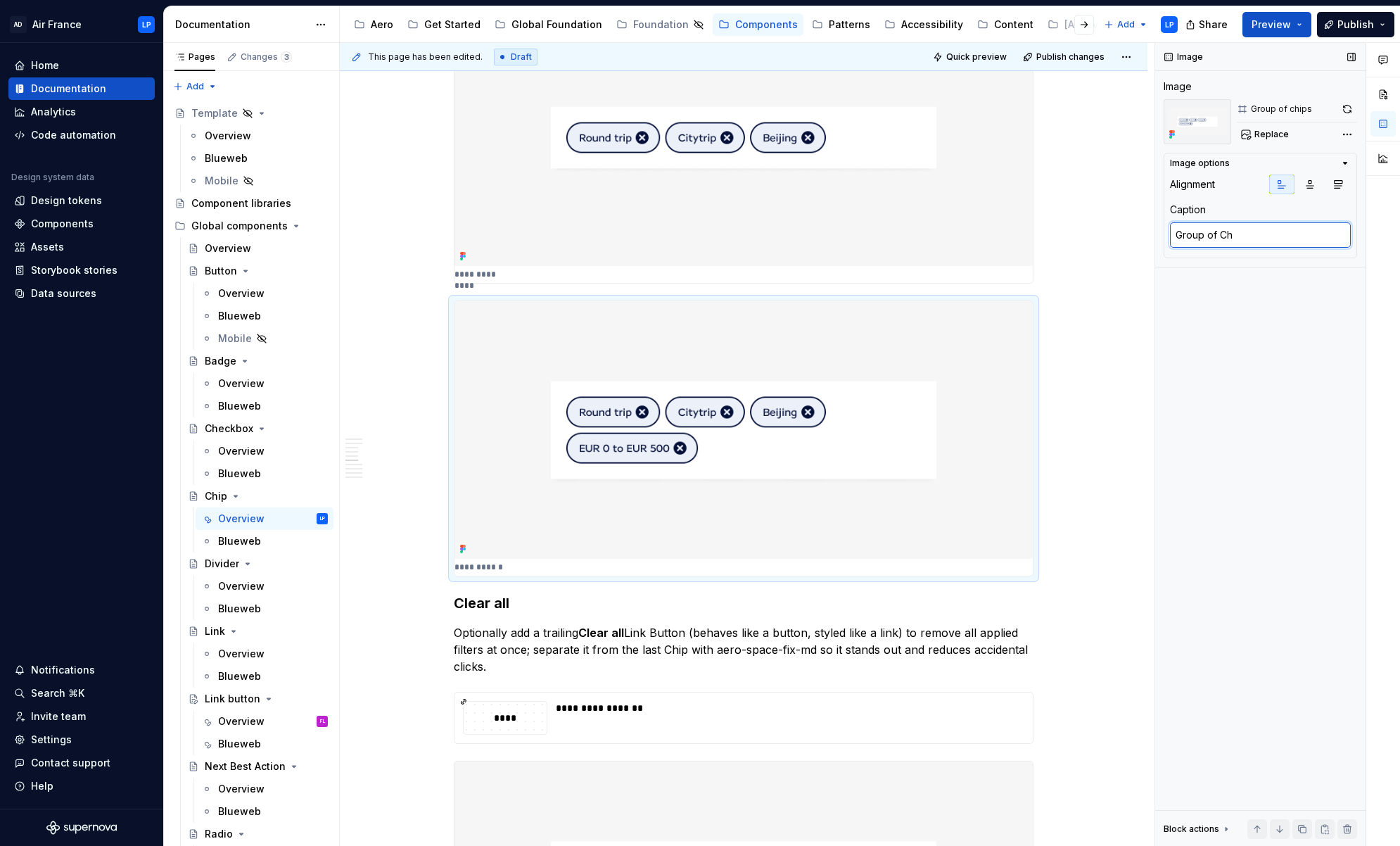
type textarea "*"
type textarea "Group of Chip"
type textarea "*"
type textarea "Group of Chips"
click at [538, 571] on div "**********" at bounding box center [743, 438] width 578 height 274
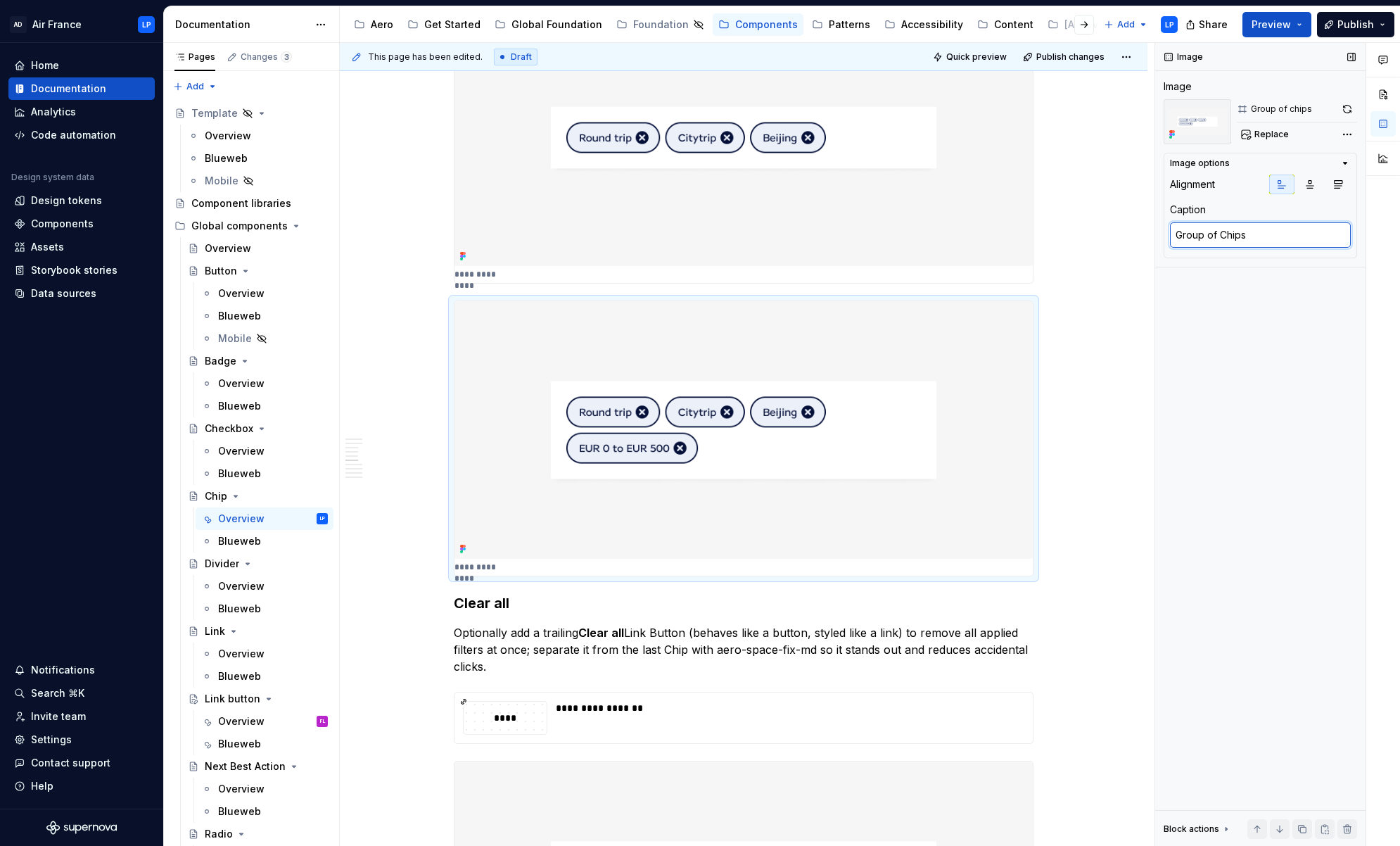
click at [1010, 242] on textarea "Group of Chips" at bounding box center [1259, 235] width 181 height 25
type textarea "*"
type textarea "Group of Chips"
type textarea "*"
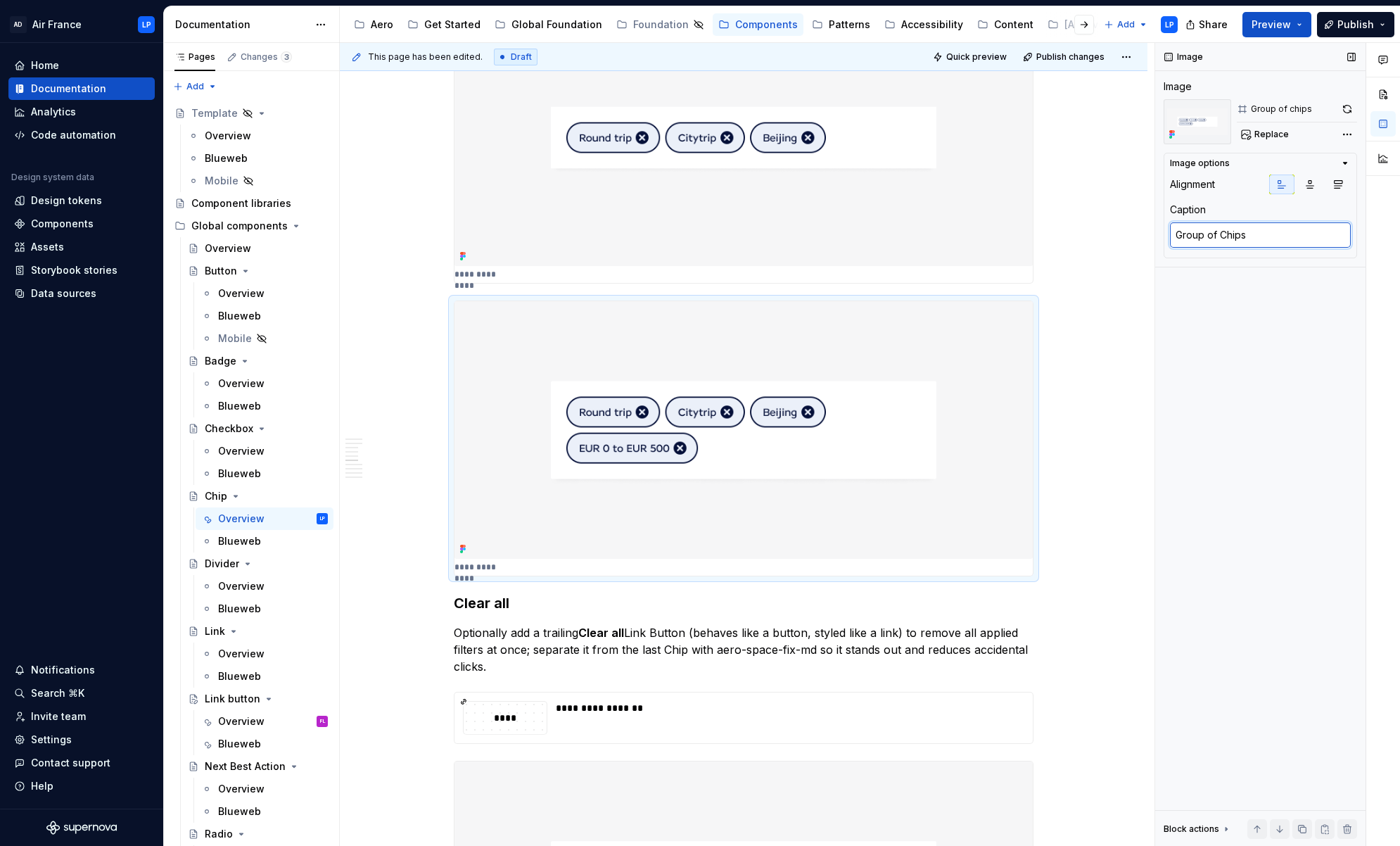
type textarea "Group of Chips w"
type textarea "*"
type textarea "Group of Chips wr"
type textarea "*"
type textarea "Group of Chips wra"
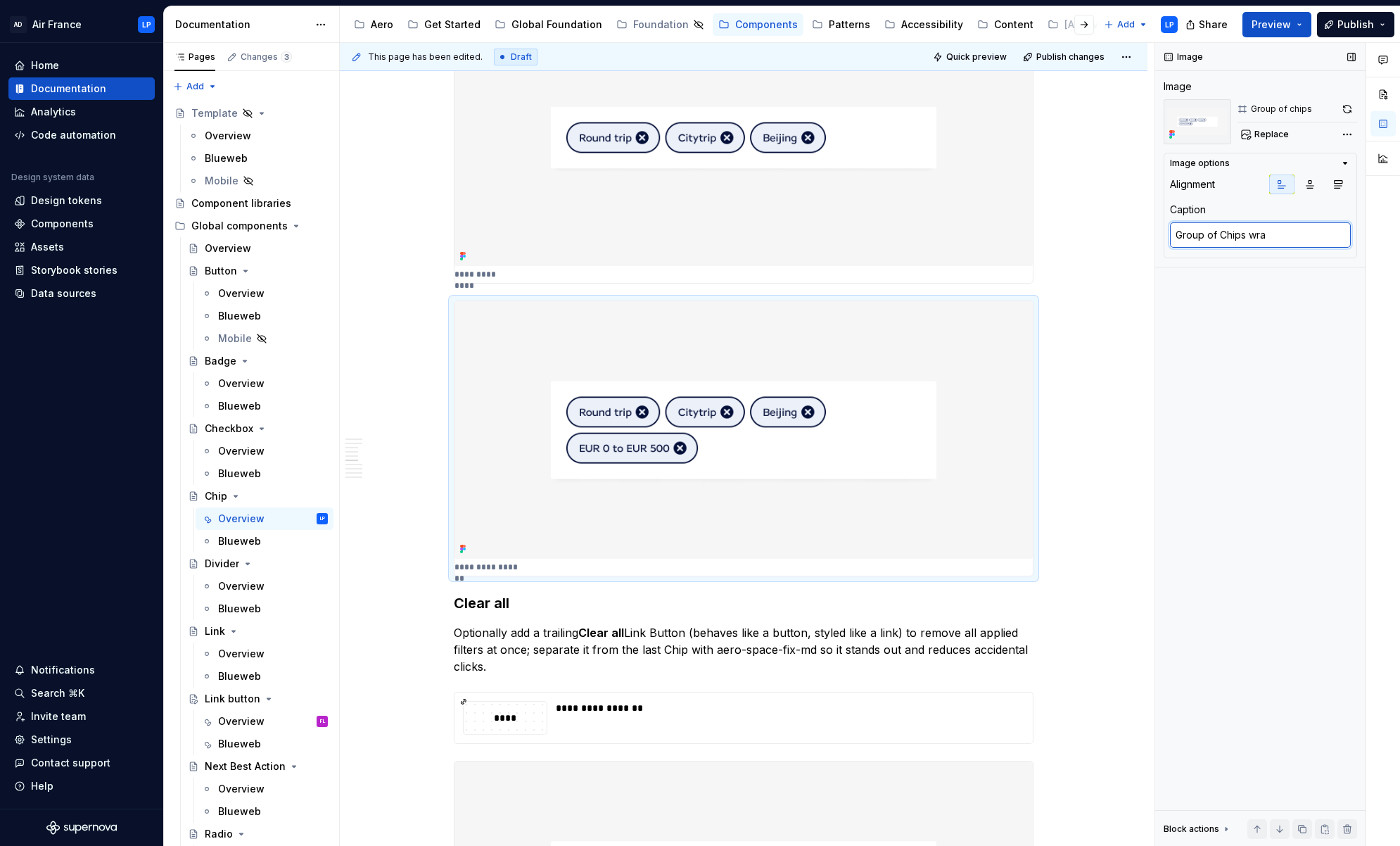
type textarea "*"
type textarea "Group of Chips wrap"
type textarea "*"
type textarea "Group of Chips wrapp"
type textarea "*"
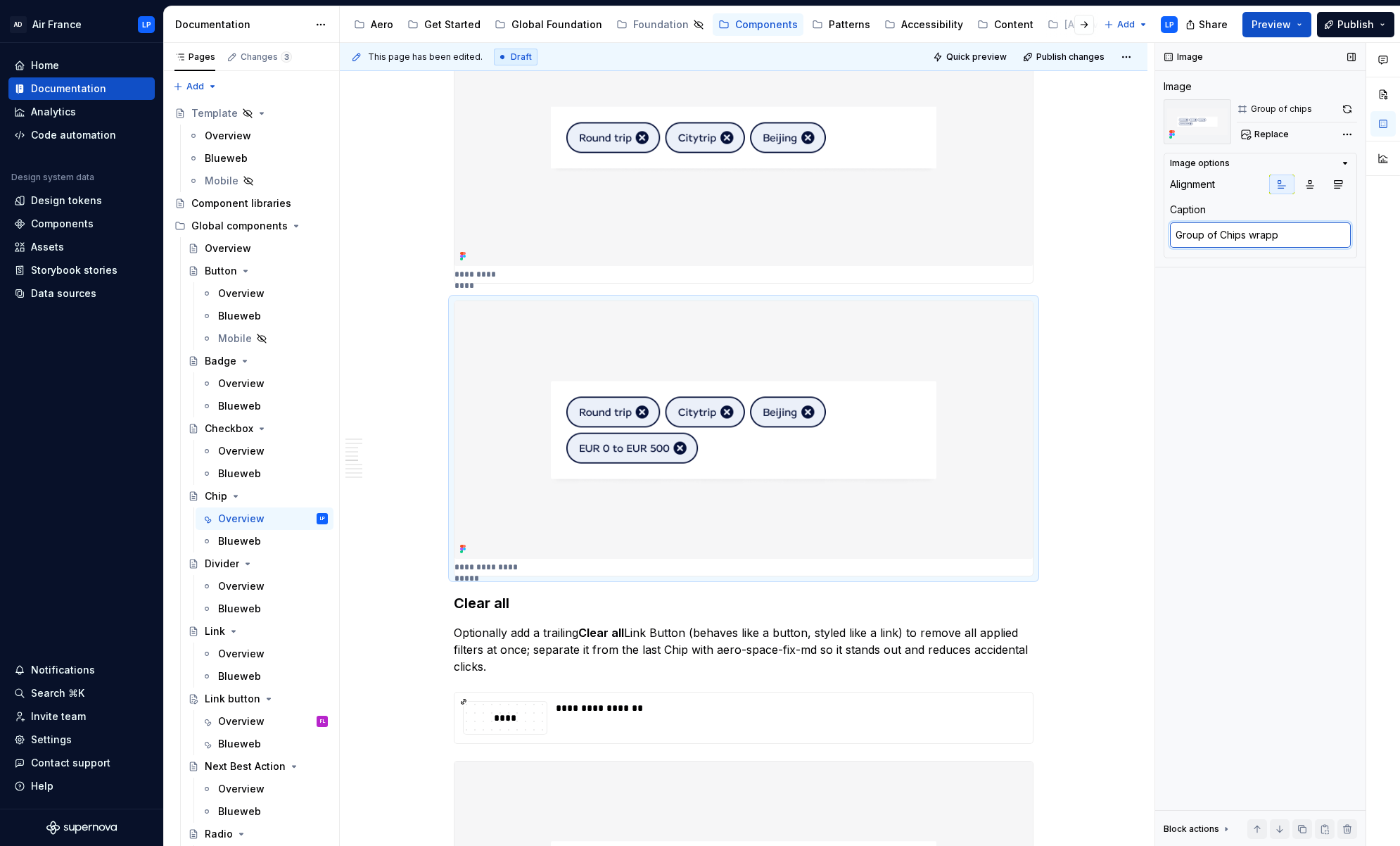
type textarea "Group of Chips wrappi"
type textarea "*"
type textarea "Group of Chips wrappin"
type textarea "*"
type textarea "Group of Chips wrapping"
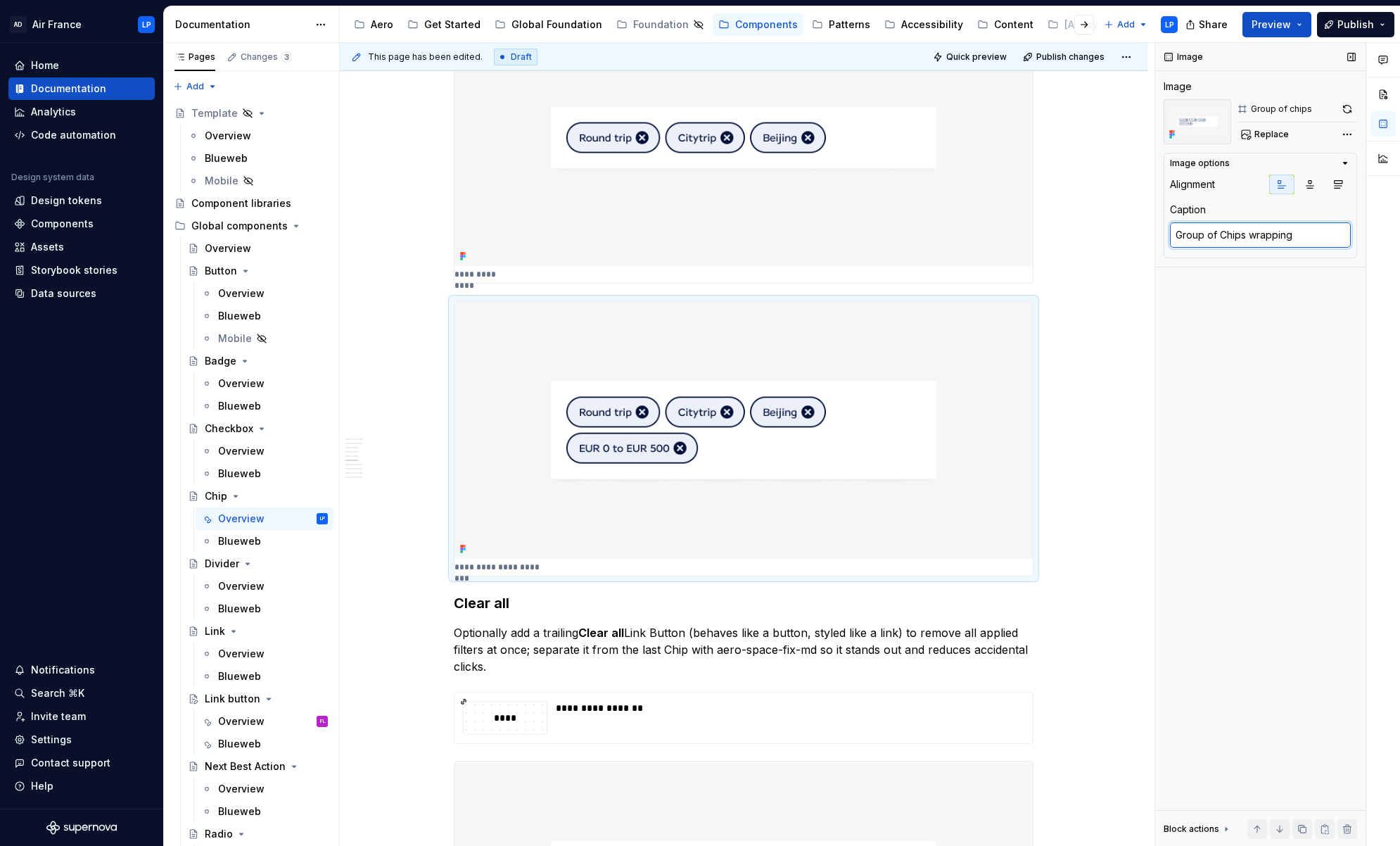
type textarea "*"
type textarea "Group of Chips wrapping i"
type textarea "*"
type textarea "Group of Chips wrapping in"
type textarea "*"
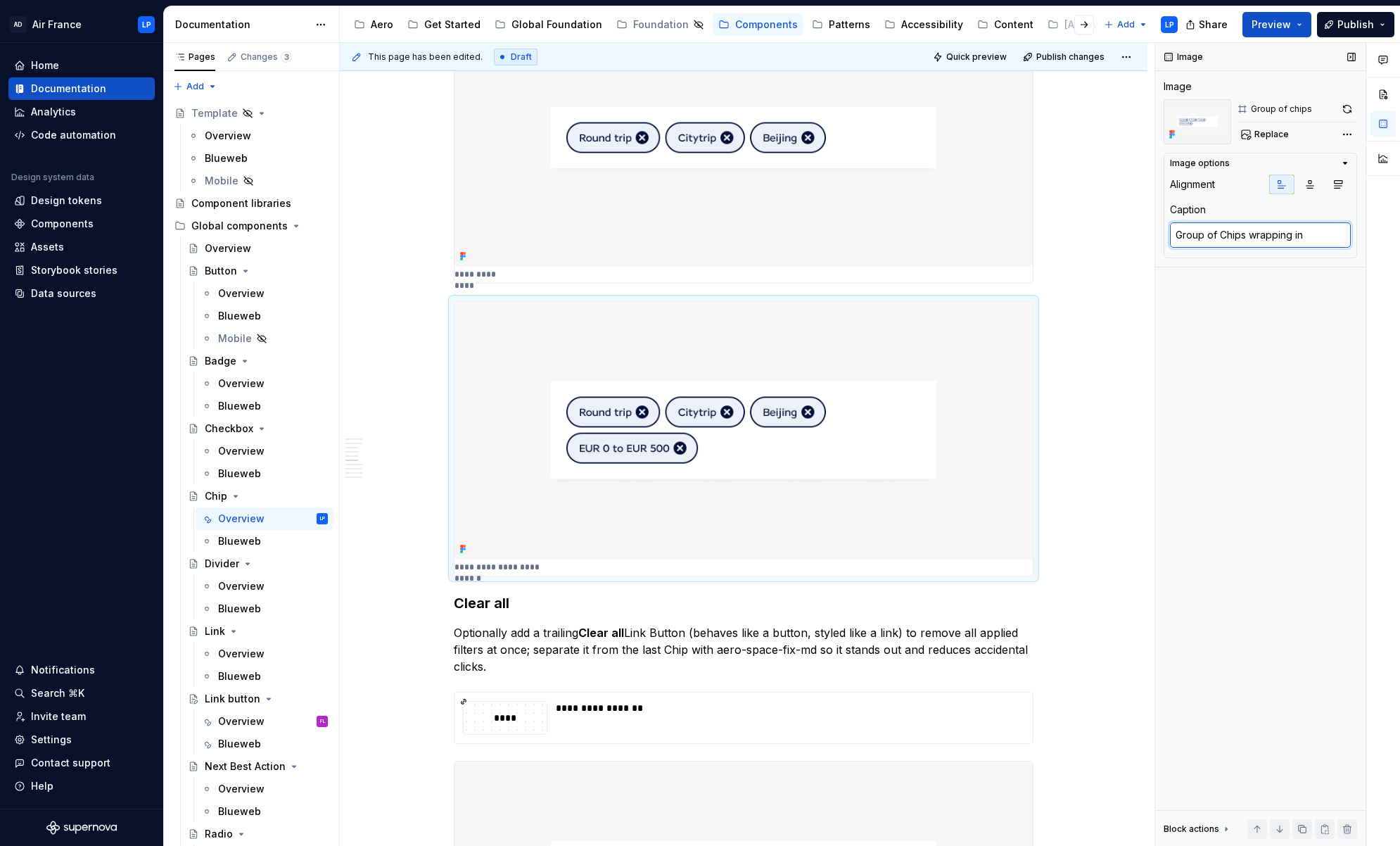
type textarea "Group of Chips wrapping in c"
type textarea "*"
type textarea "Group of Chips wrapping in co"
type textarea "*"
type textarea "Group of Chips wrapping in cont"
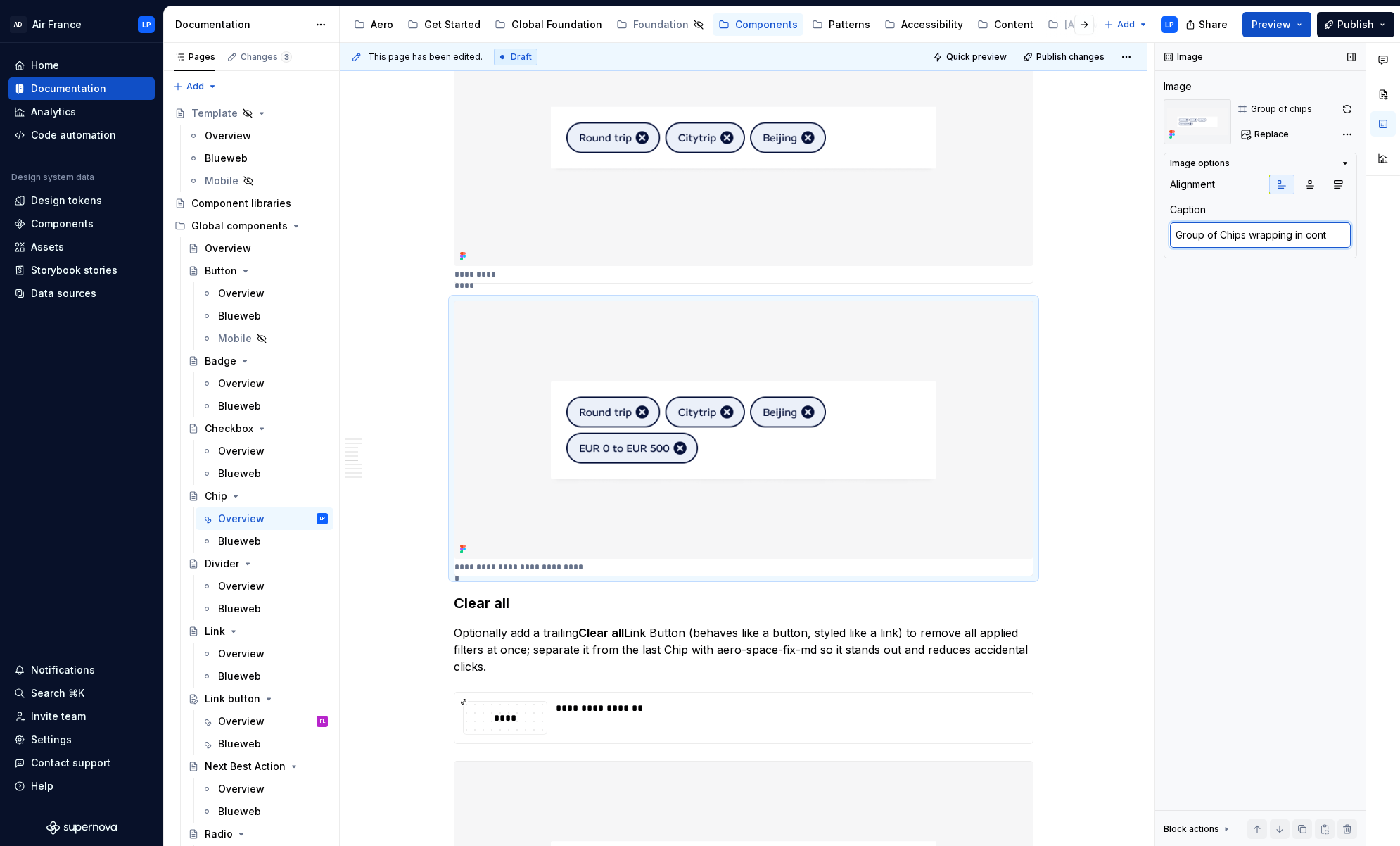
type textarea "*"
type textarea "Group of Chips wrapping in conta"
type textarea "*"
type textarea "Group of Chips wrapping in contai"
type textarea "*"
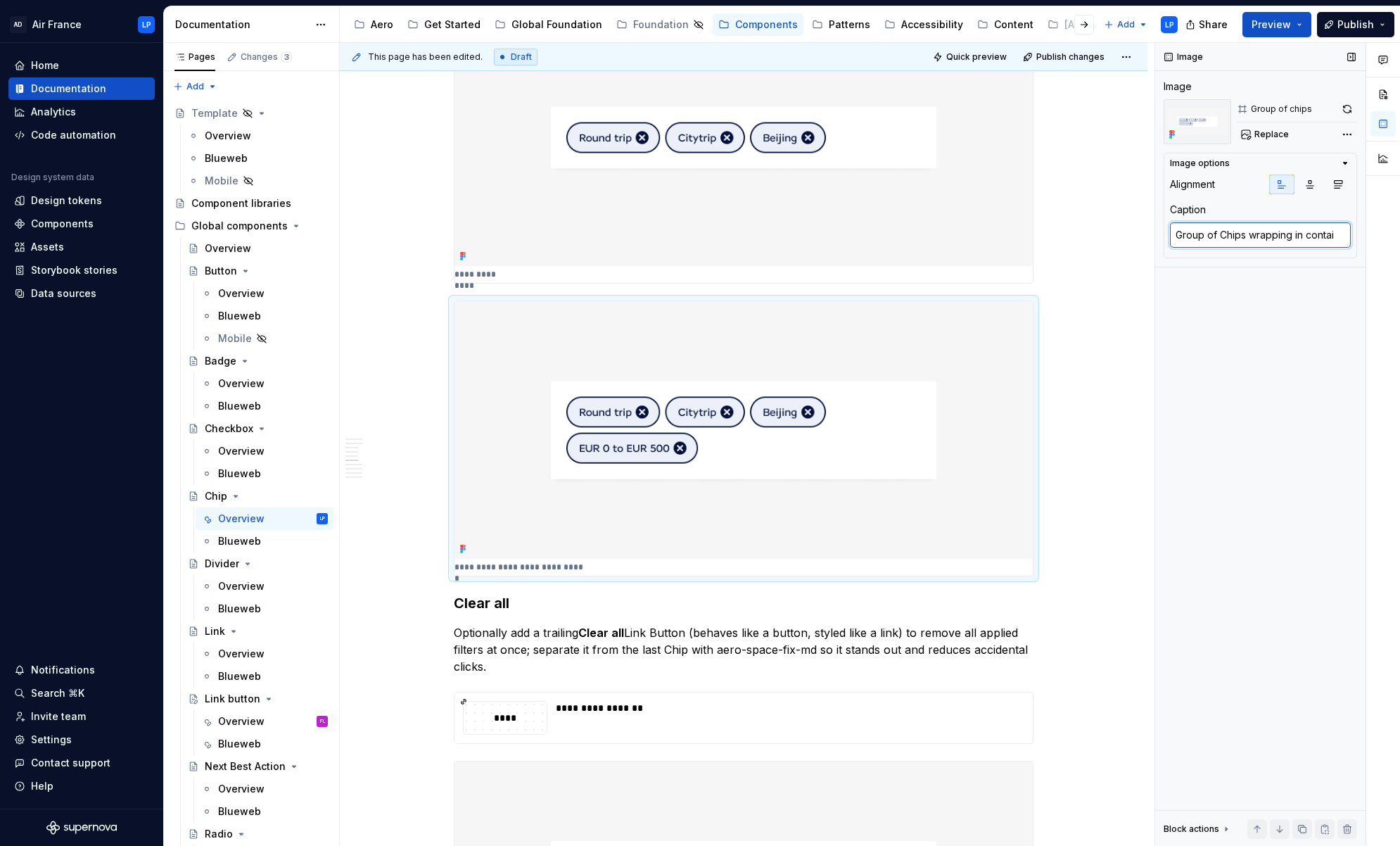
type textarea "Group of Chips wrapping in contain"
type textarea "*"
type textarea "Group of Chips wrapping in containe"
type textarea "*"
type textarea "Group of Chips wrapping in container"
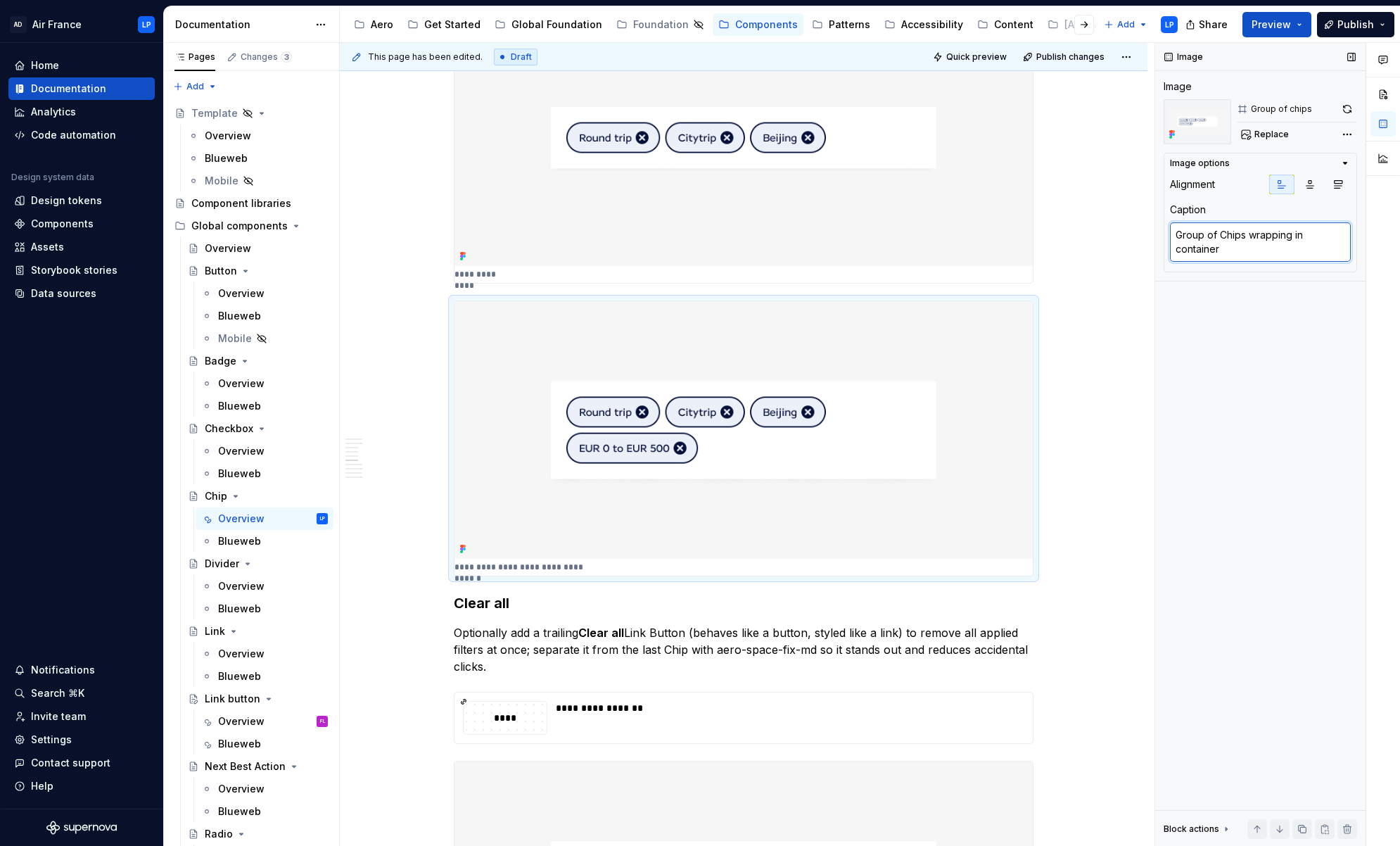
type textarea "*"
type textarea "Group of Chips wrapping in container"
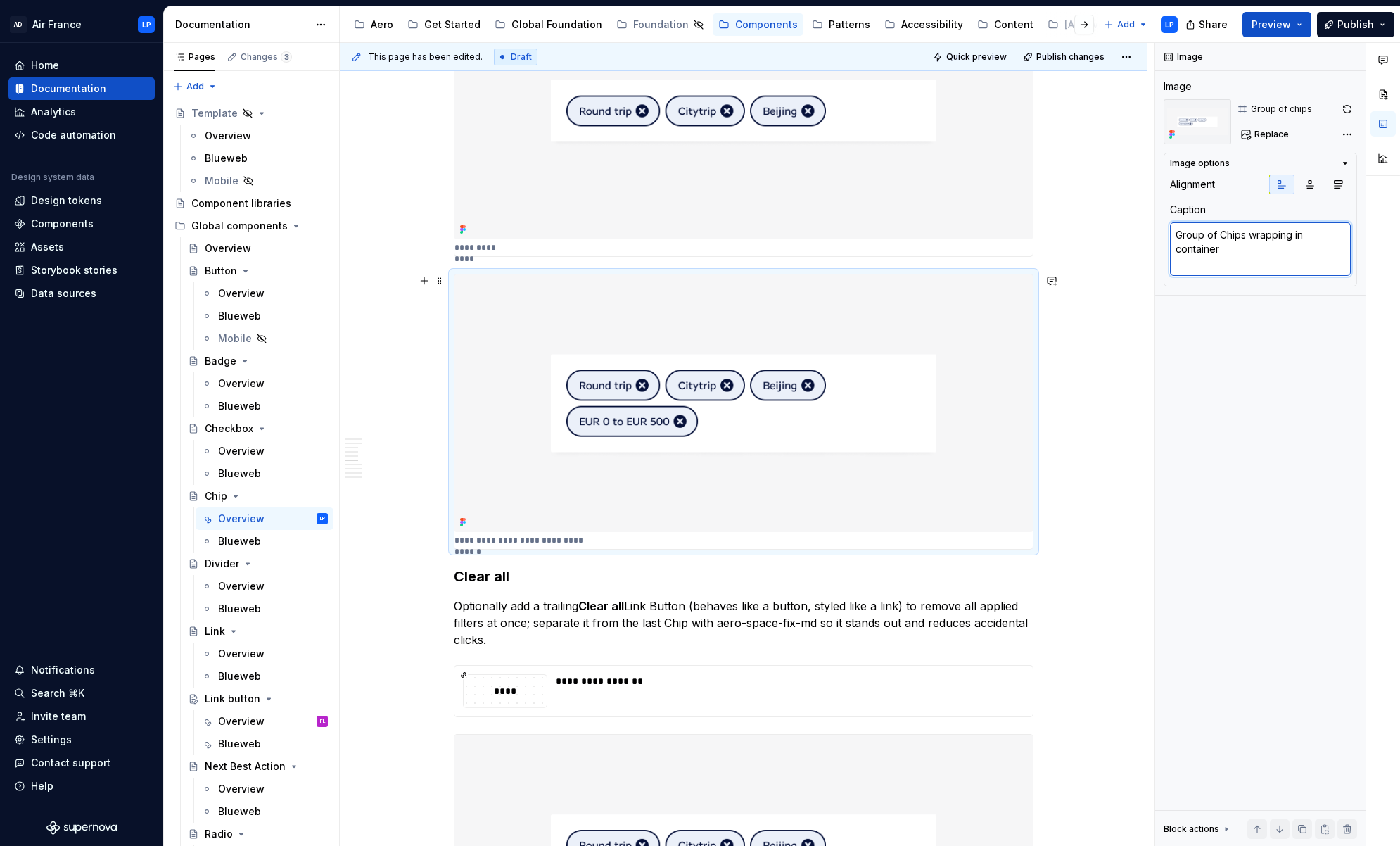
scroll to position [1615, 0]
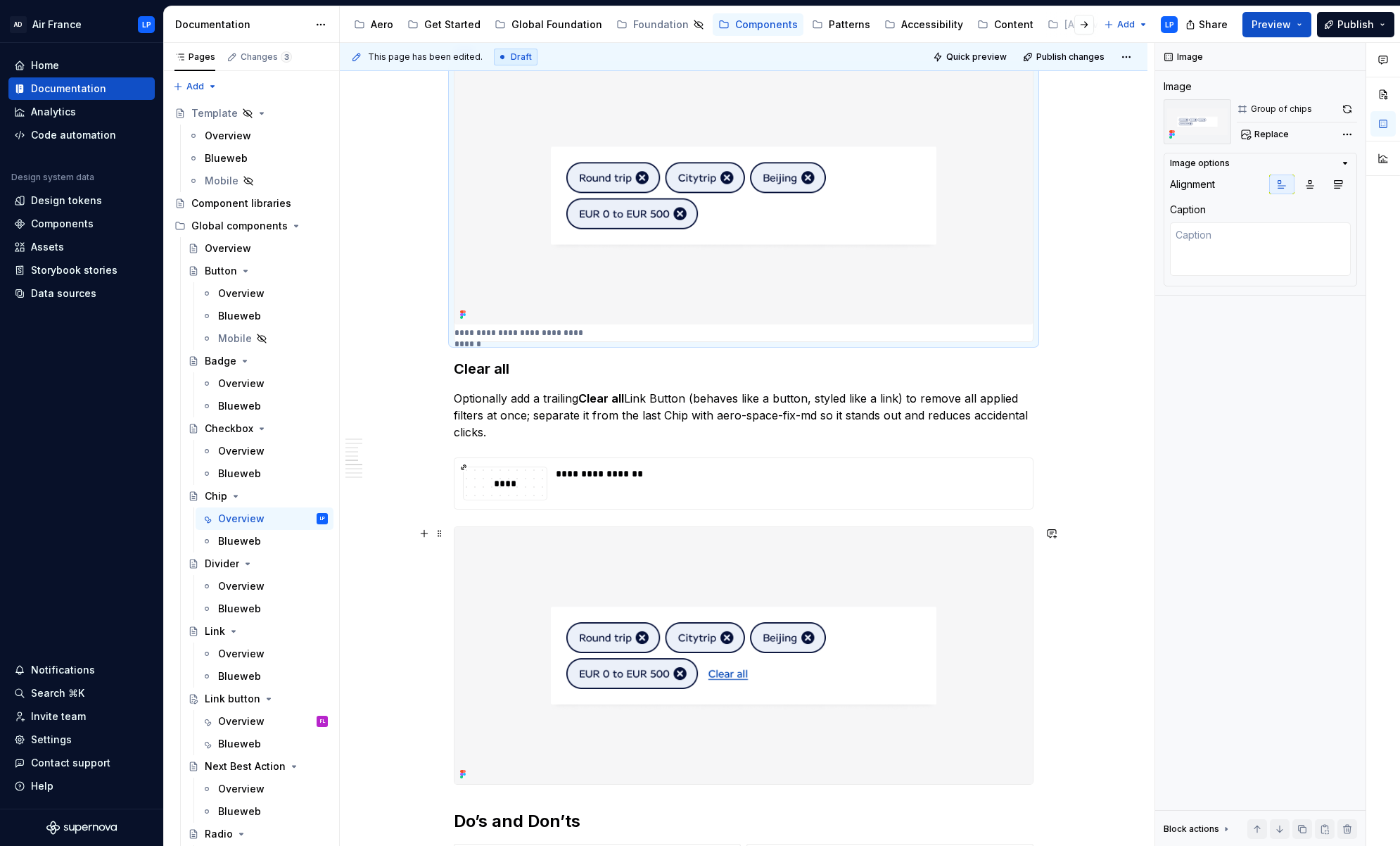
click at [904, 548] on img at bounding box center [743, 655] width 578 height 257
click at [1010, 239] on textarea at bounding box center [1259, 235] width 181 height 25
type textarea "*"
type textarea "G"
type textarea "*"
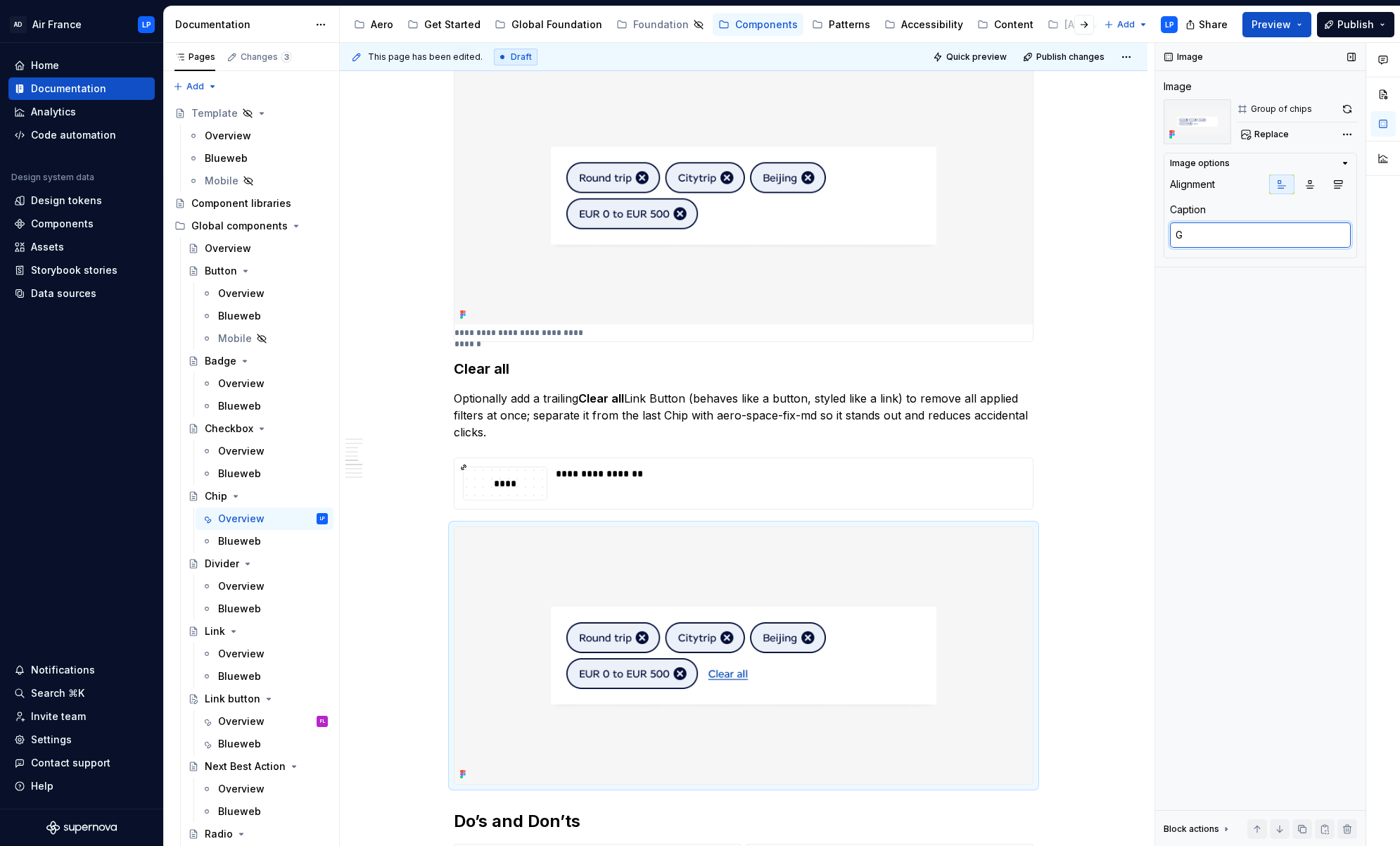
type textarea "Gr"
type textarea "*"
type textarea "Gro"
type textarea "*"
type textarea "Grou"
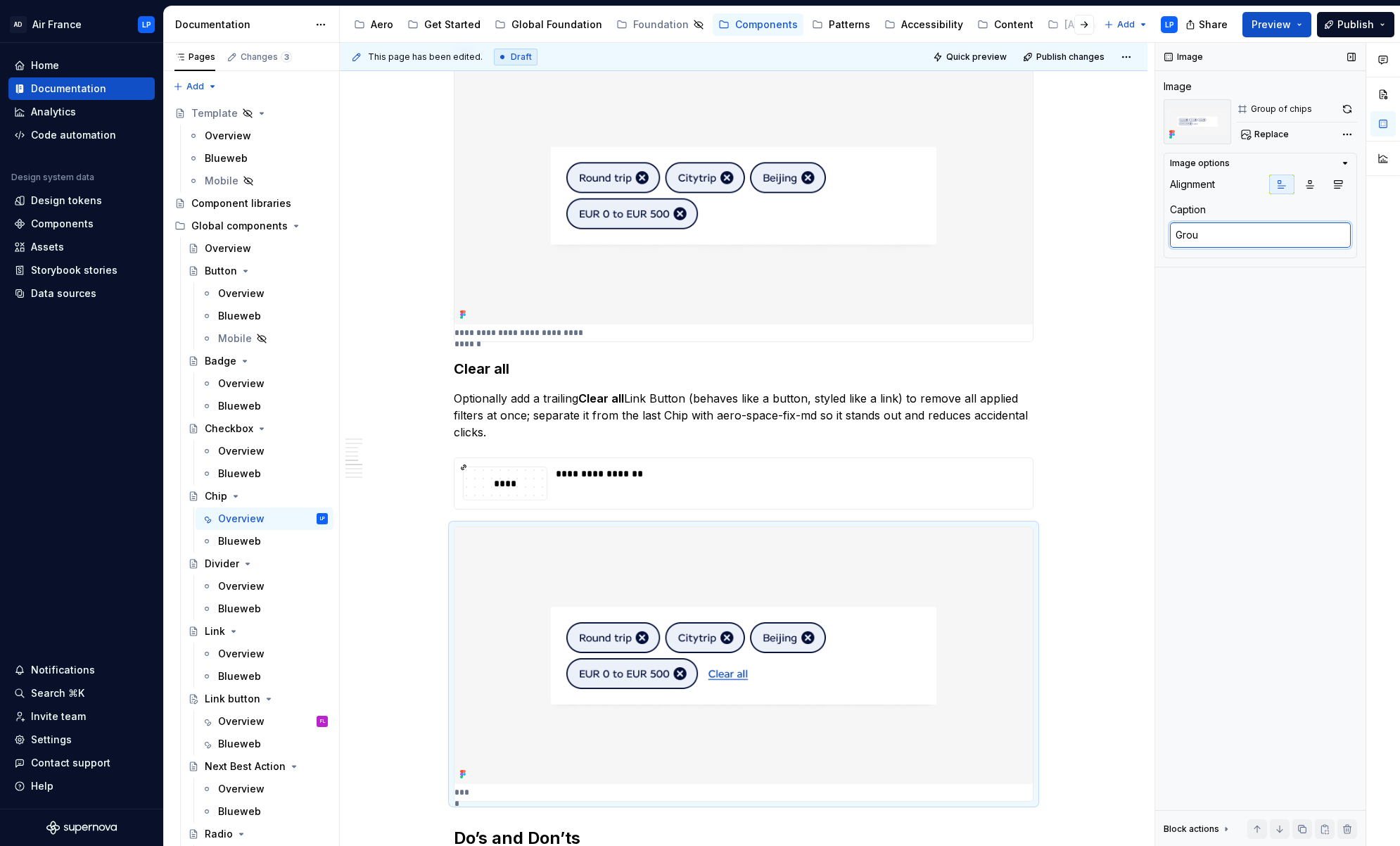
type textarea "*"
type textarea "Group"
type textarea "*"
type textarea "Group o"
type textarea "*"
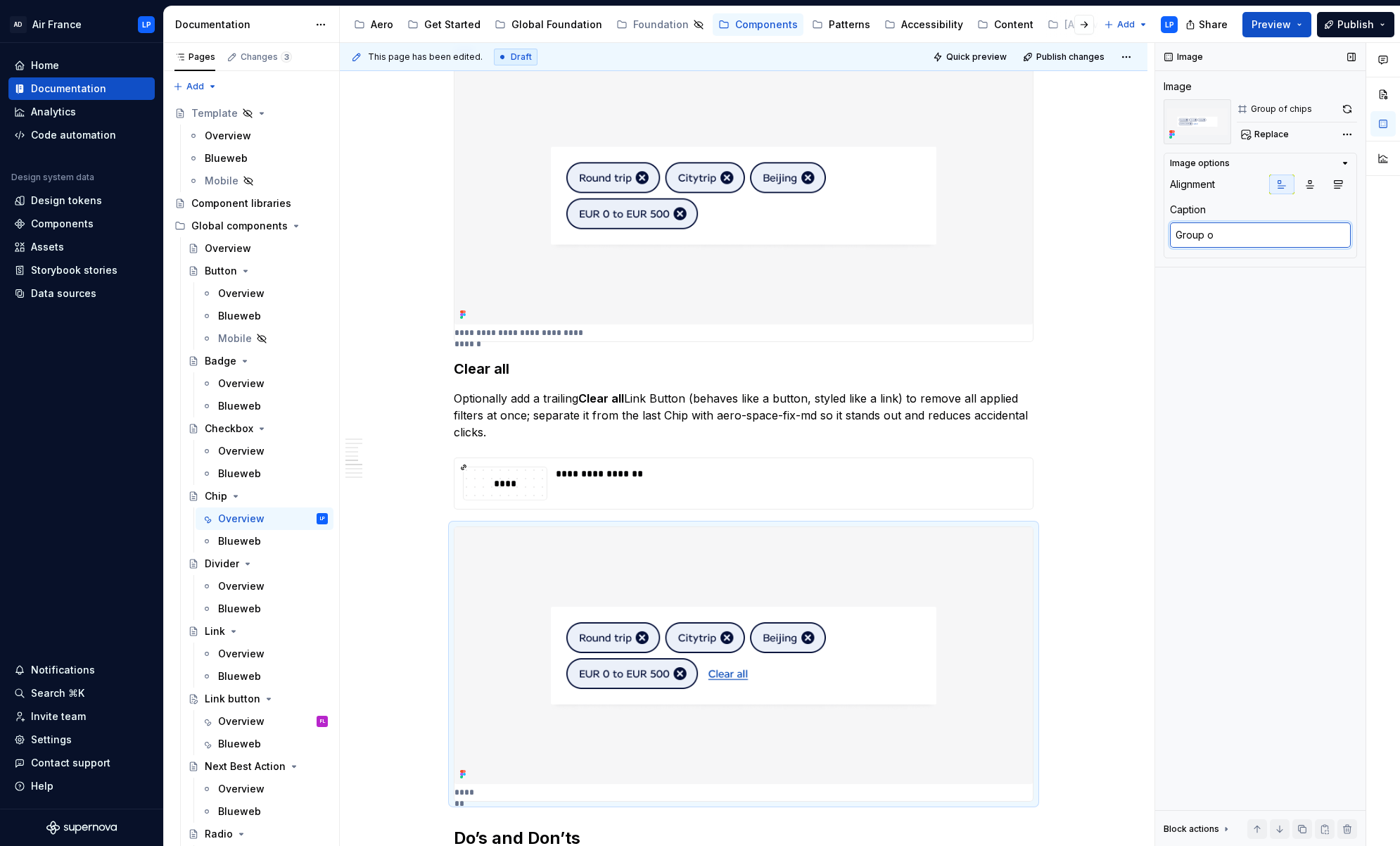
type textarea "Group of"
type textarea "*"
type textarea "Group of C"
type textarea "*"
type textarea "Group of Ch"
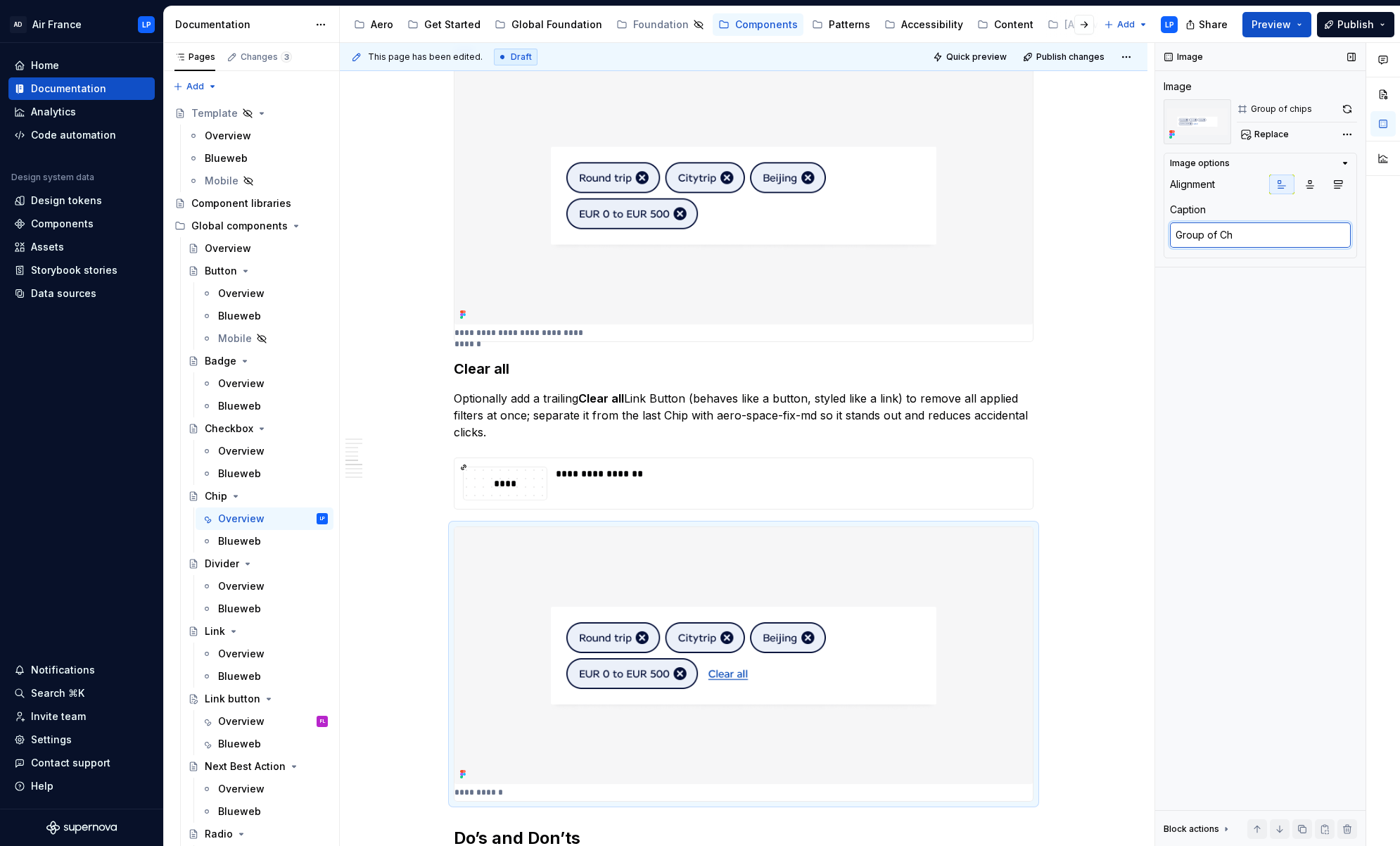
type textarea "*"
type textarea "Group of Chi"
type textarea "*"
type textarea "Group of Chips"
type textarea "*"
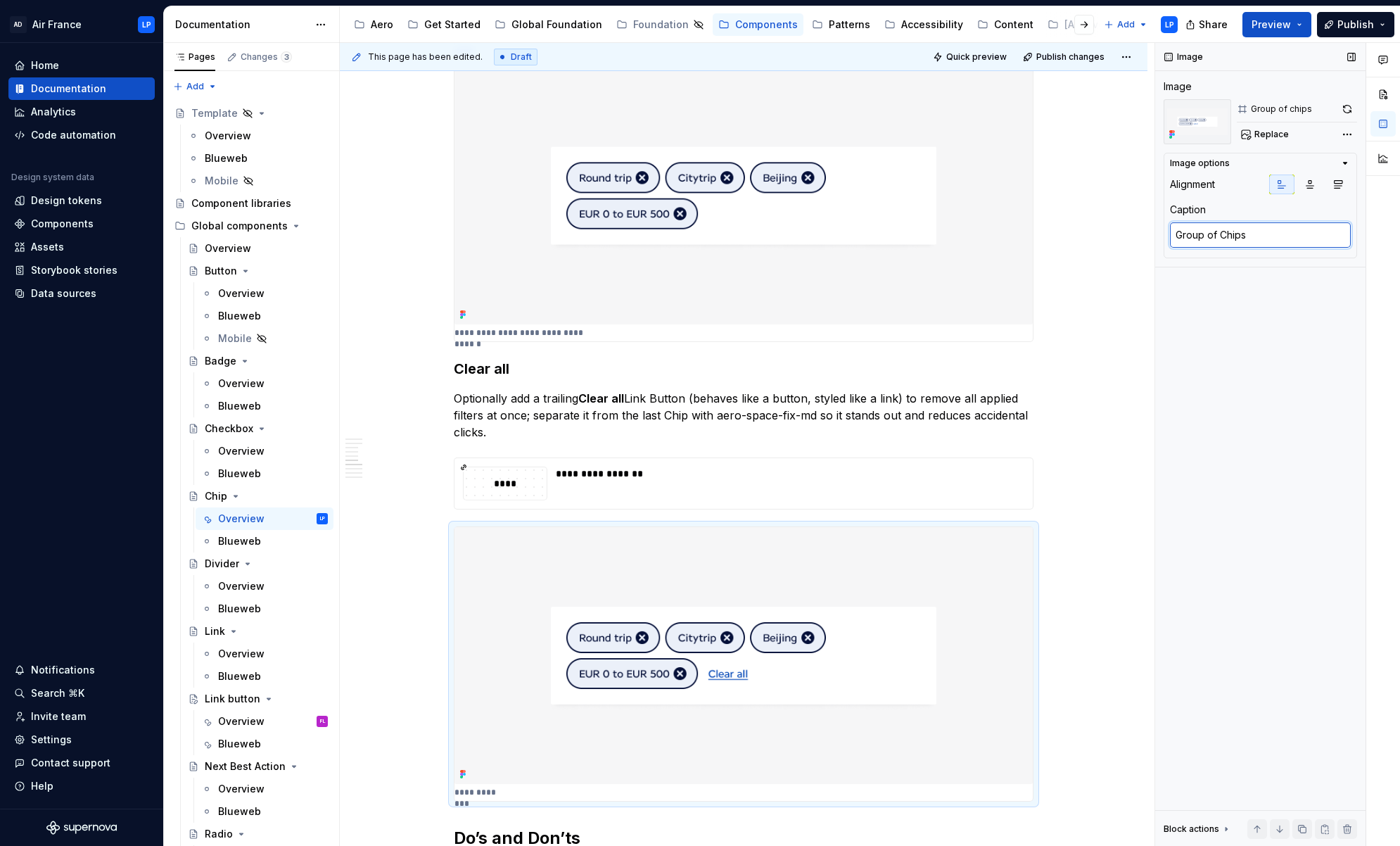
type textarea "Group of Chips"
type textarea "*"
type textarea "Group of Chips w"
type textarea "*"
type textarea "Group of Chips wi"
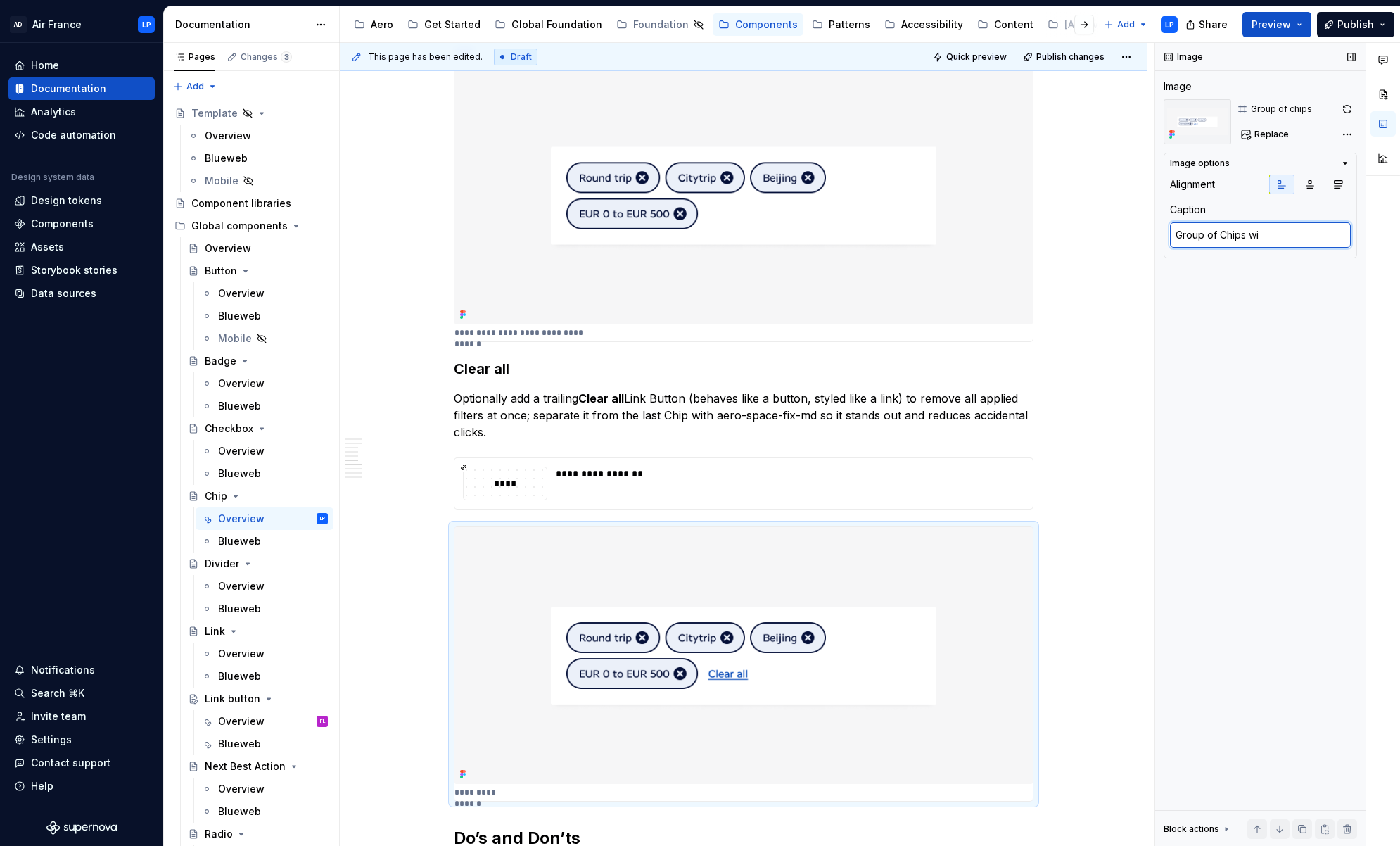
type textarea "*"
type textarea "Group of Chips wit"
type textarea "*"
type textarea "Group of Chips with"
type textarea "*"
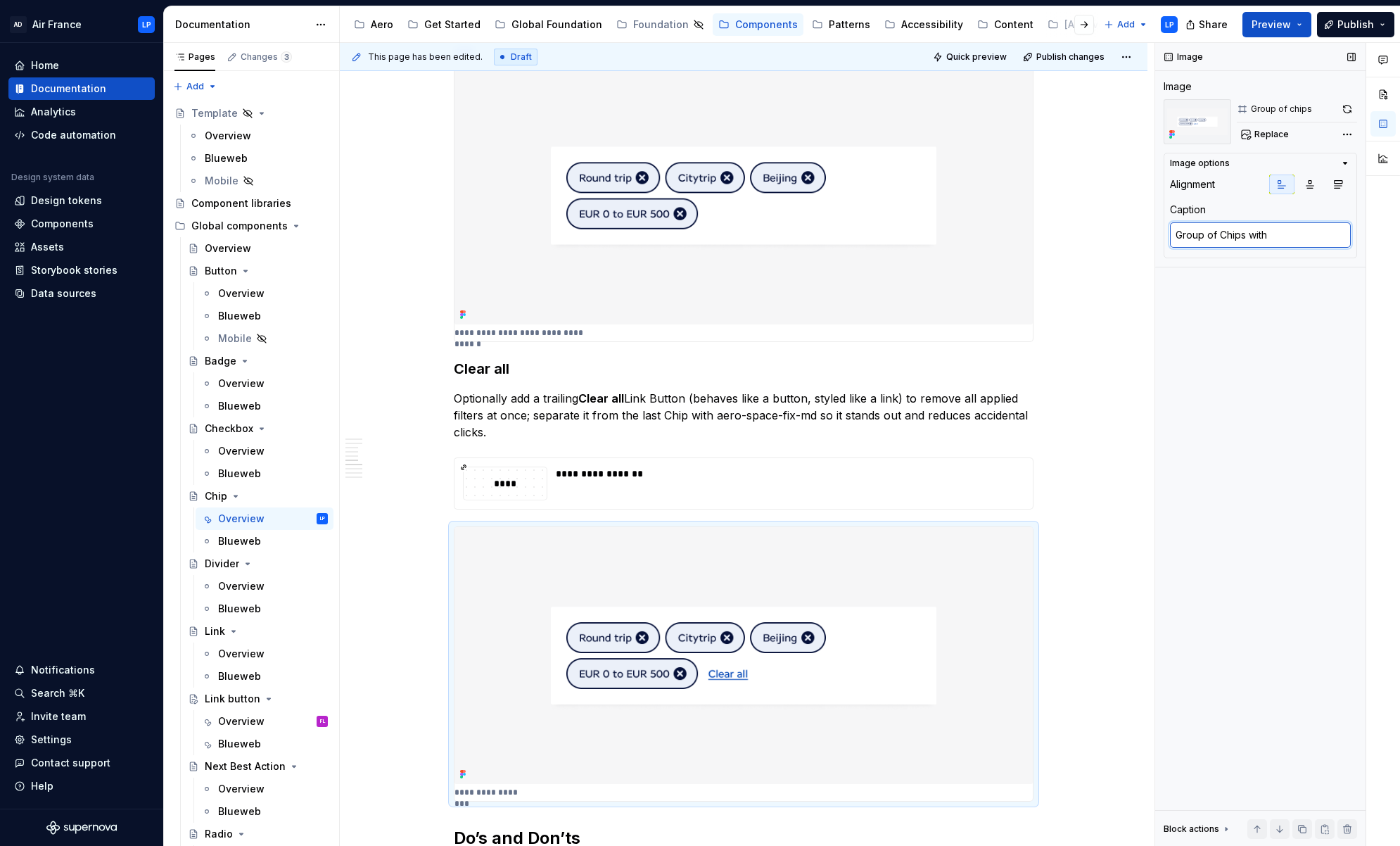
type textarea "Group of Chips with"
type textarea "*"
type textarea "Group of Chips with C"
type textarea "*"
type textarea "Group of Chips with Cl"
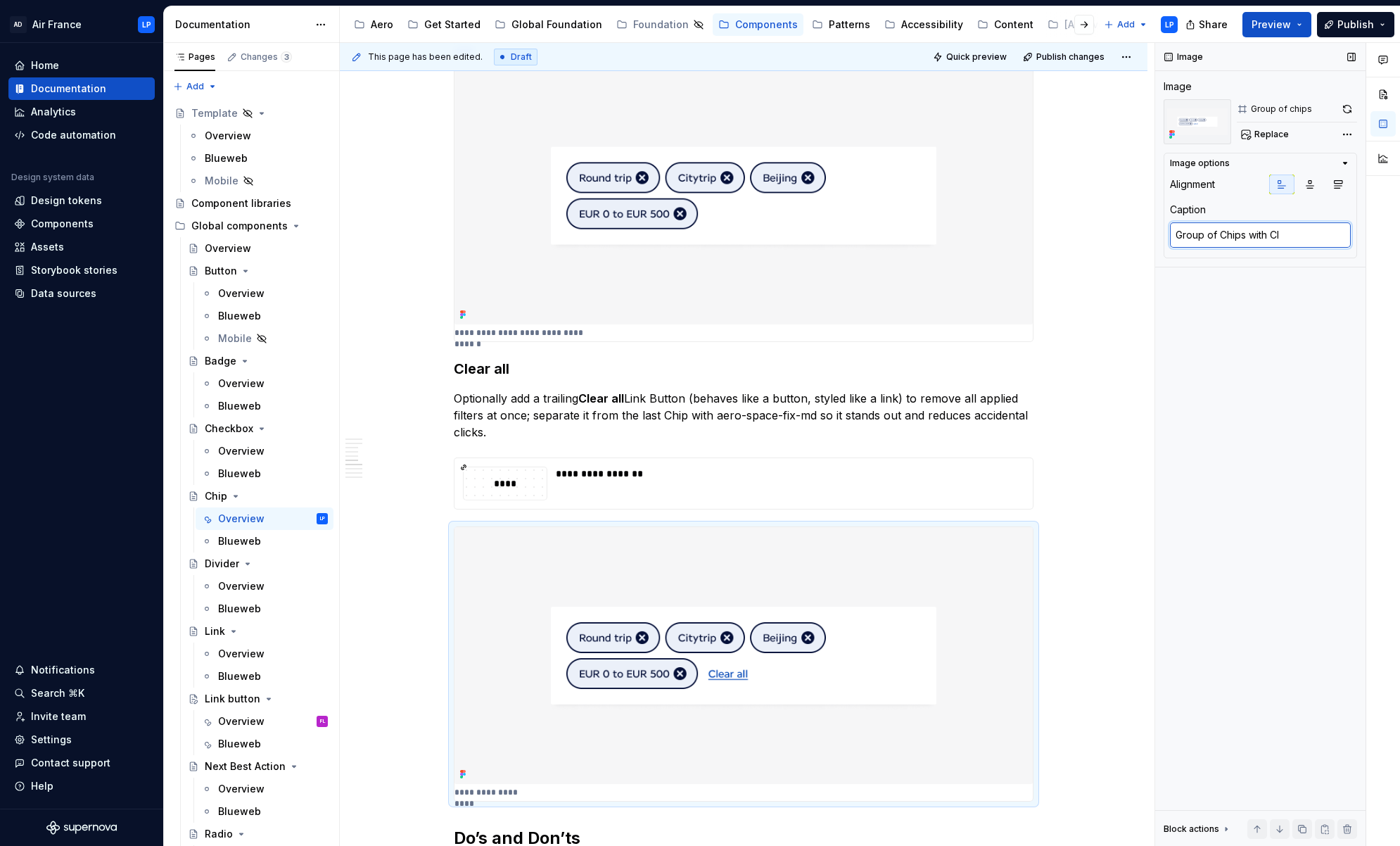
type textarea "*"
type textarea "Group of Chips with Cle"
type textarea "*"
type textarea "Group of Chips with Clea"
type textarea "*"
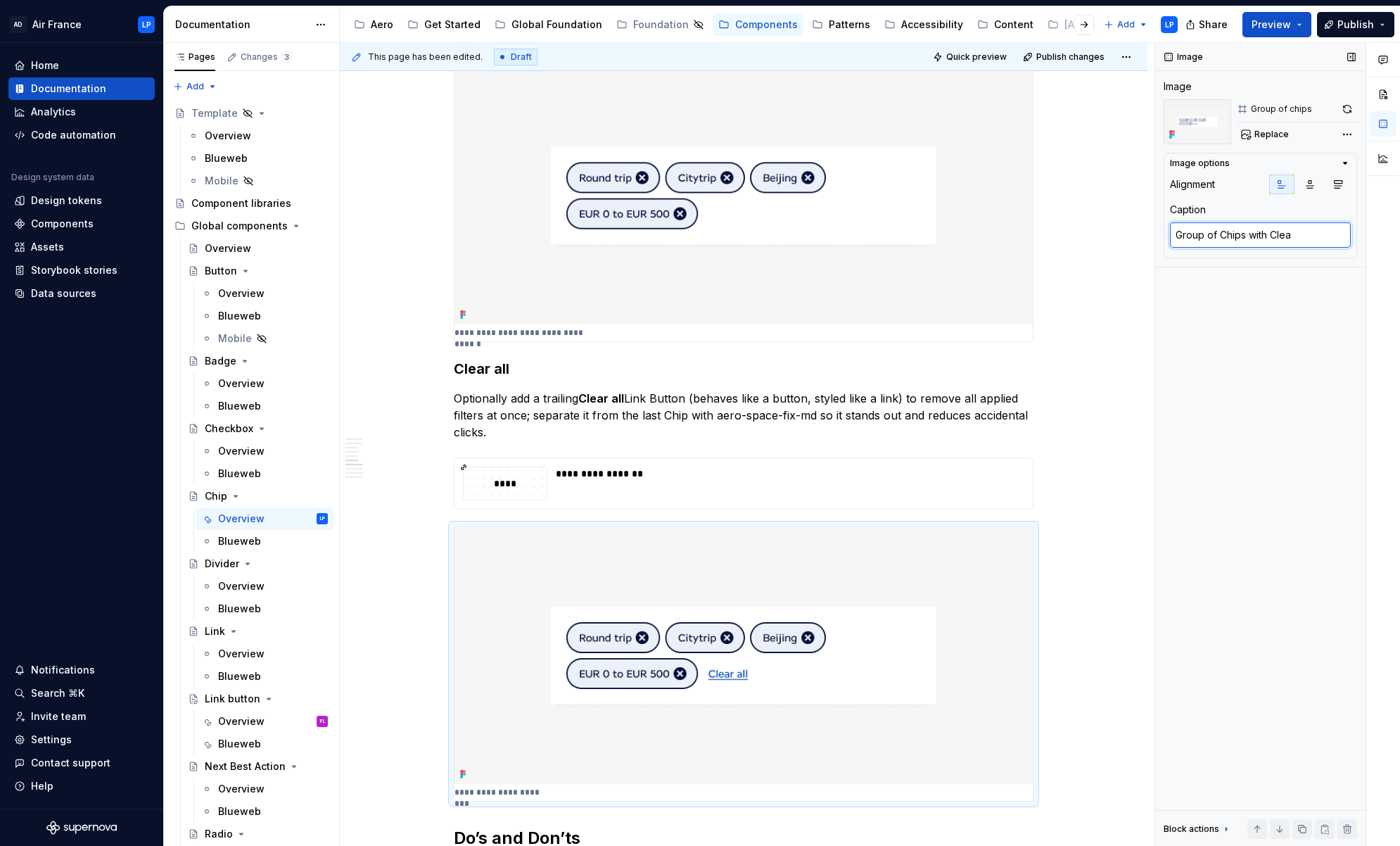
type textarea "Group of Chips with Clear"
type textarea "*"
type textarea "Group of Chips with Clear"
type textarea "*"
type textarea "Group of Chips with Clear a"
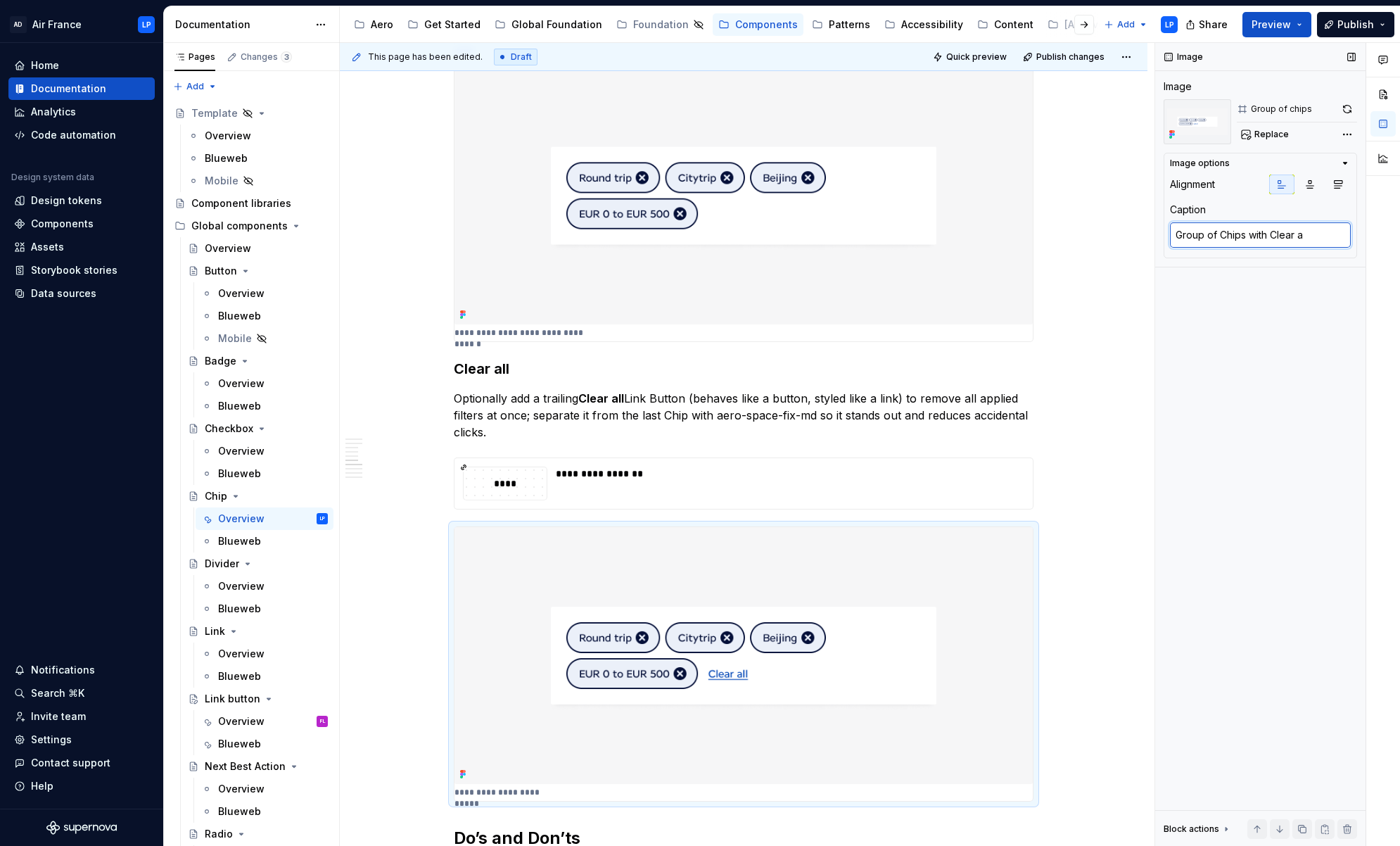
type textarea "*"
type textarea "Group of Chips with Clear al"
type textarea "*"
type textarea "Group of Chips with Clear all"
type textarea "*"
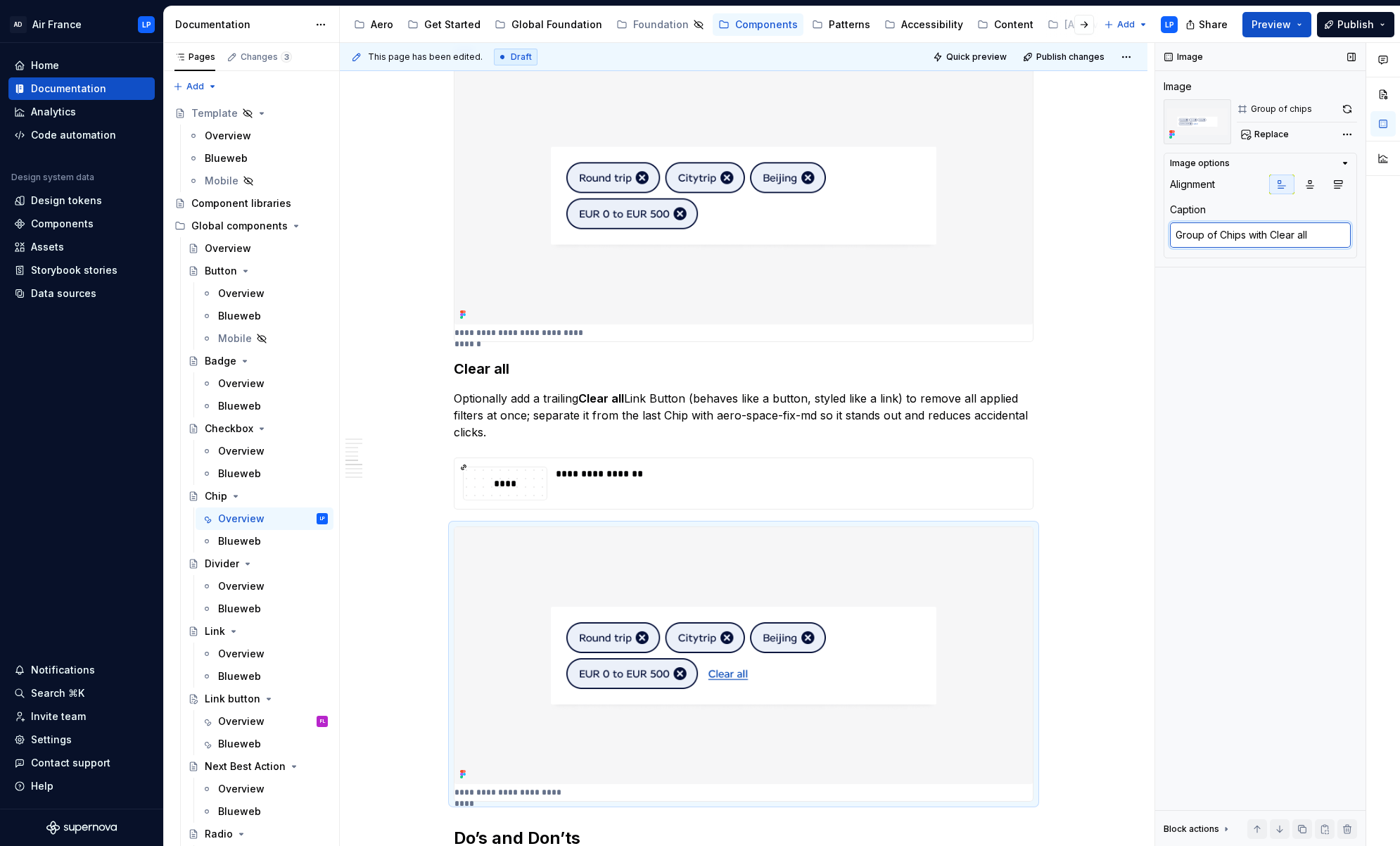
type textarea "Group of Chips with Clear all L"
type textarea "*"
type textarea "Group of Chips with Clear all Lin"
type textarea "*"
type textarea "Group of Chips with Clear all Link"
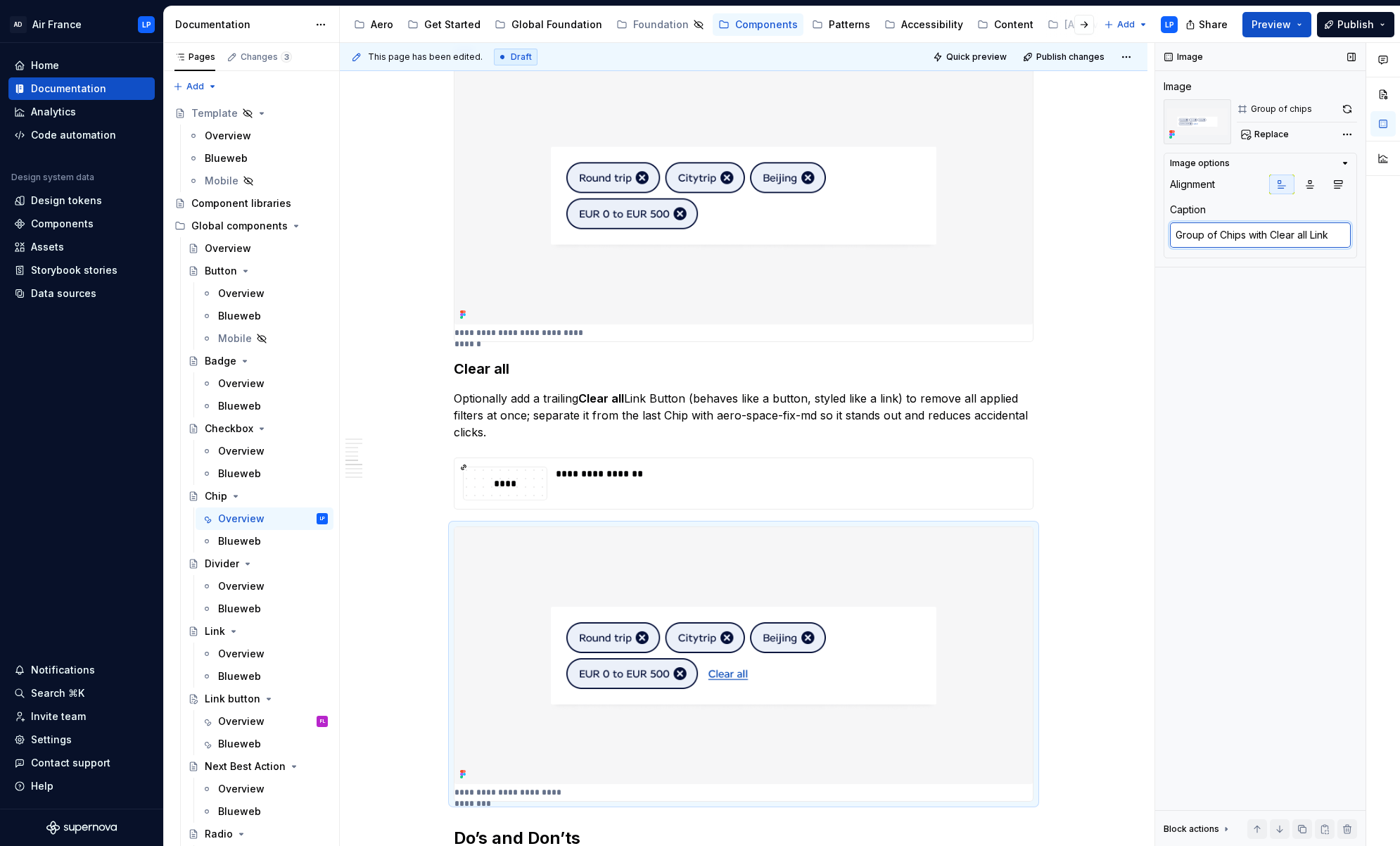
type textarea "*"
type textarea "Group of Chips with Clear all Link B"
type textarea "*"
type textarea "Group of Chips with Clear all Link Bu"
type textarea "*"
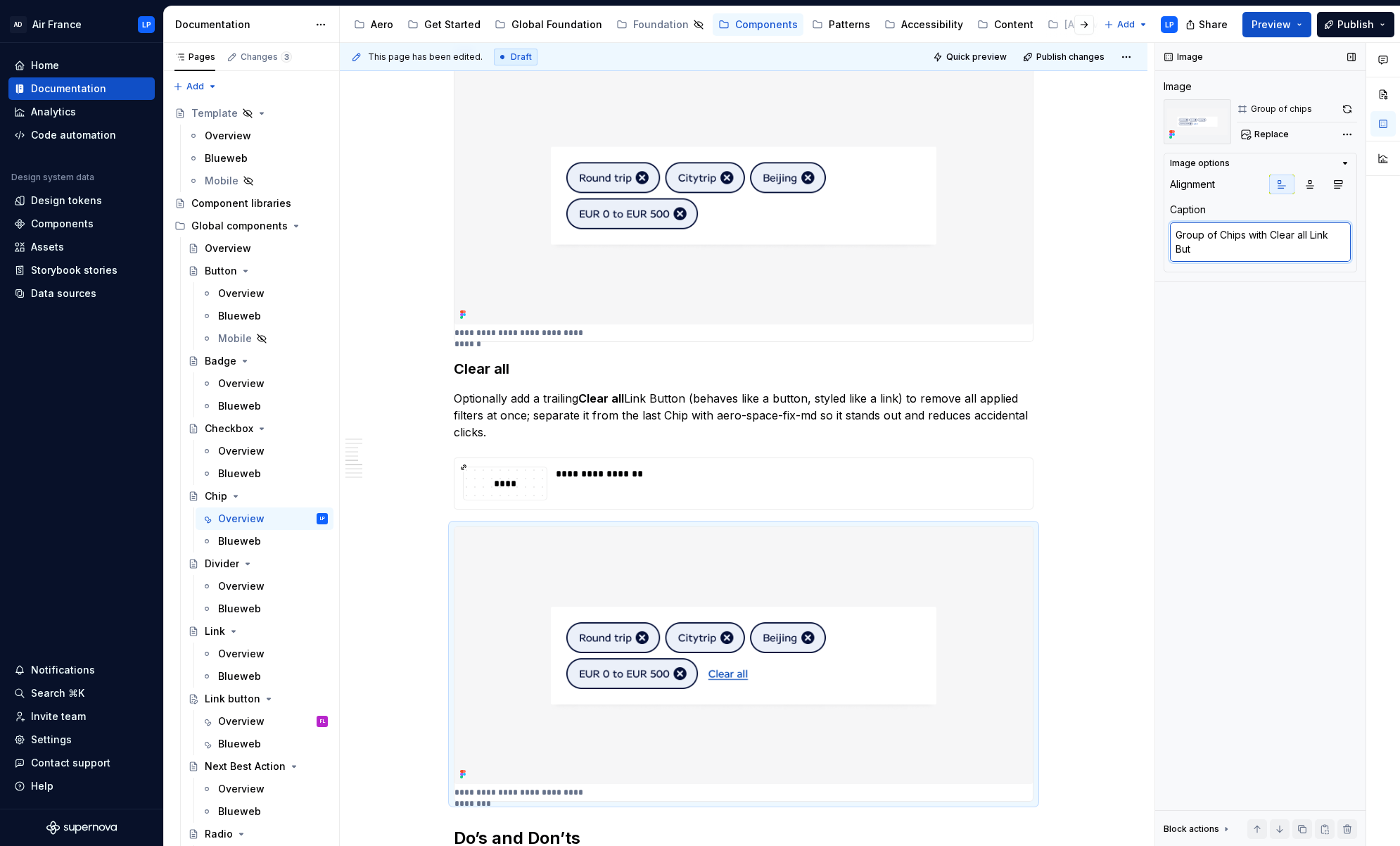
type textarea "Group of Chips with Clear all Link Butt"
type textarea "*"
type textarea "Group of Chips with Clear all Link Button"
click at [1010, 237] on textarea "Group of Chips with Clear all Link Button" at bounding box center [1259, 242] width 181 height 40
type textarea "*"
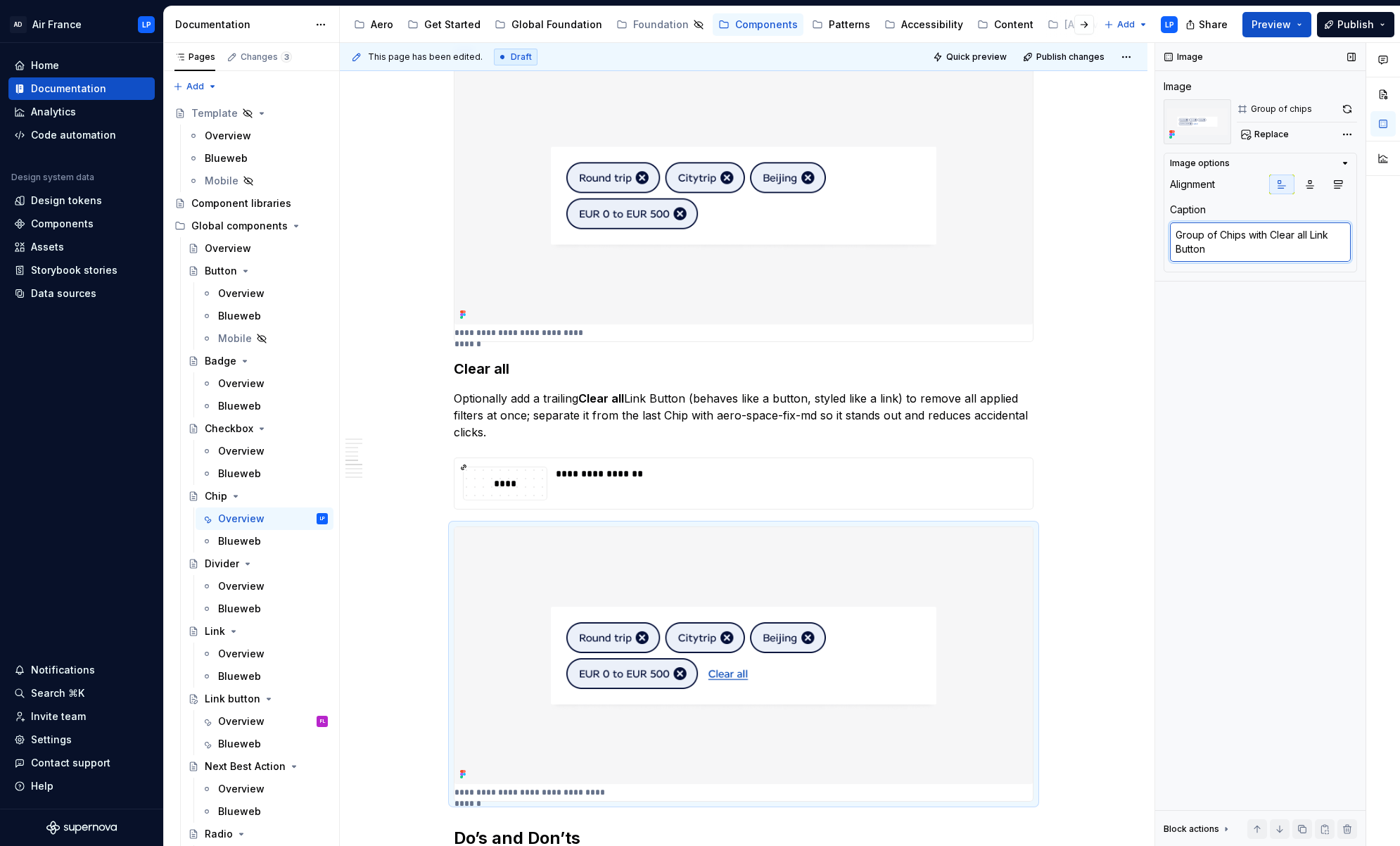
type textarea "Group of Chips with "Clear all Link Button"
click at [1010, 235] on textarea "Group of Chips with "Clear all Link Button" at bounding box center [1259, 242] width 181 height 40
type textarea "*"
type textarea "Group of Chips with "Clear all" Link Button"
click at [1010, 401] on div "Image Image Group of chips Replace Image options Alignment Caption Group of Chi…" at bounding box center [1260, 444] width 210 height 804
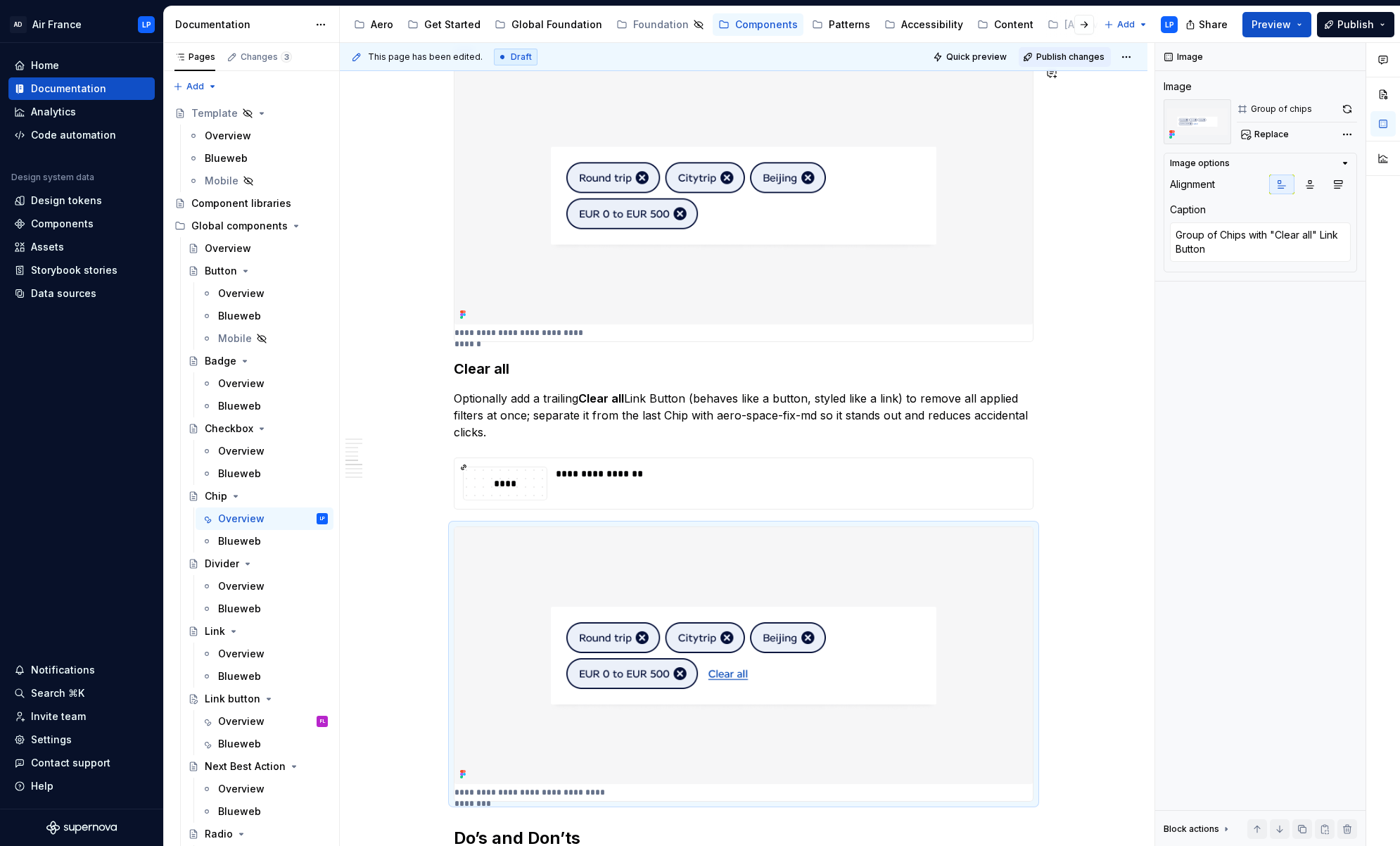
click at [1010, 58] on span "Publish changes" at bounding box center [1069, 56] width 68 height 11
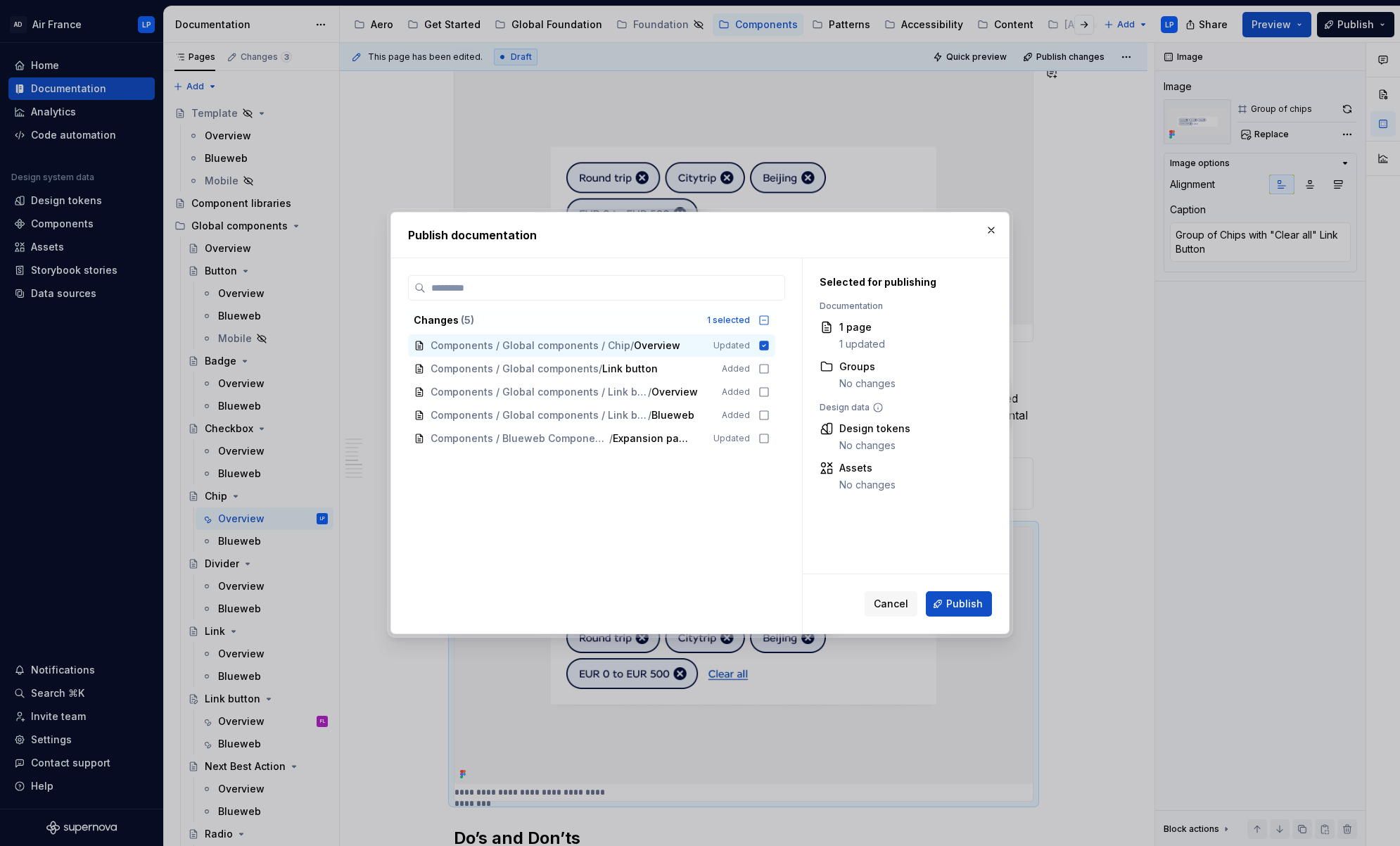
drag, startPoint x: 962, startPoint y: 599, endPoint x: 971, endPoint y: 599, distance: 9.0
click at [962, 599] on span "Publish" at bounding box center [963, 604] width 36 height 14
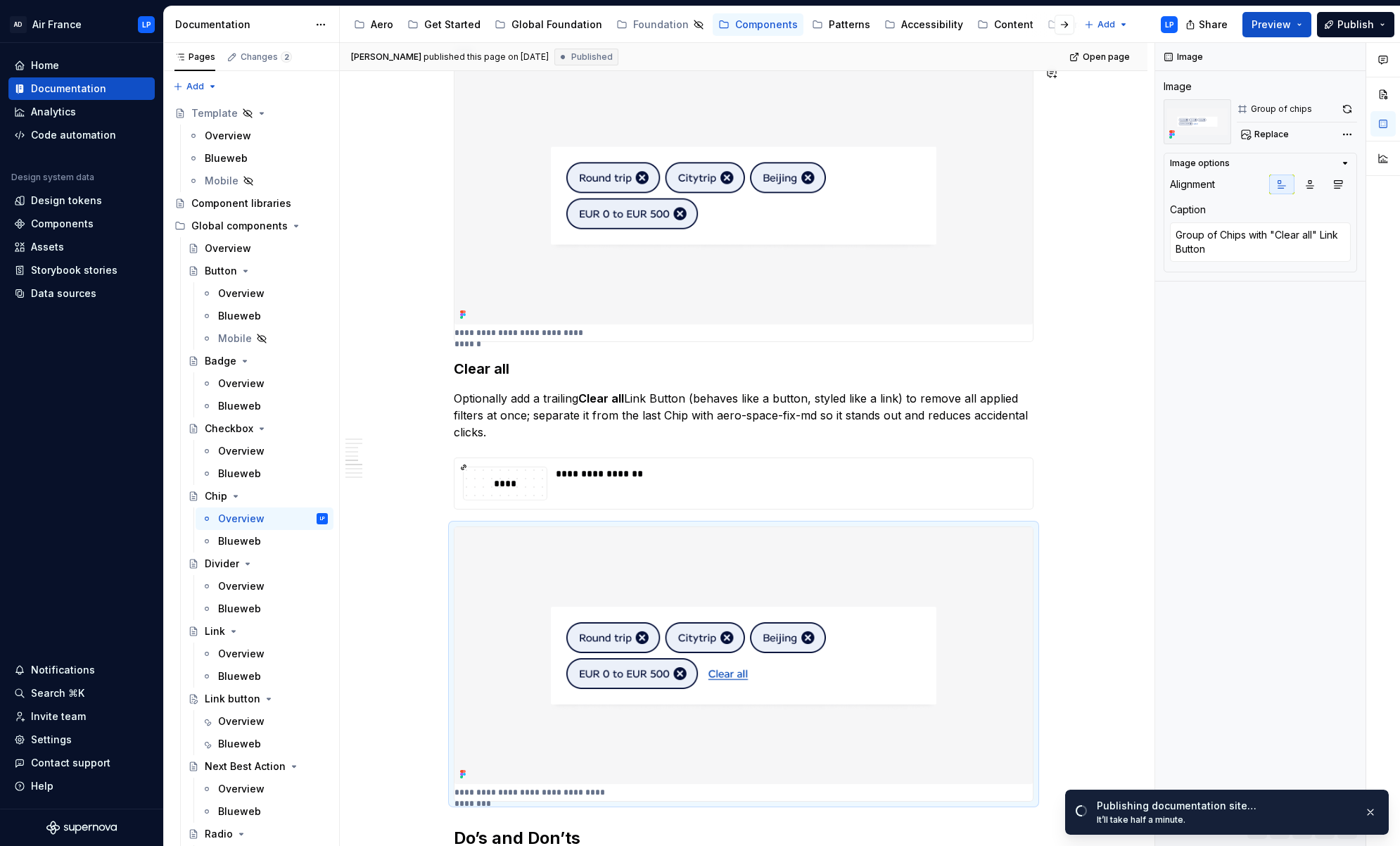
type textarea "*"
